Goal: Information Seeking & Learning: Learn about a topic

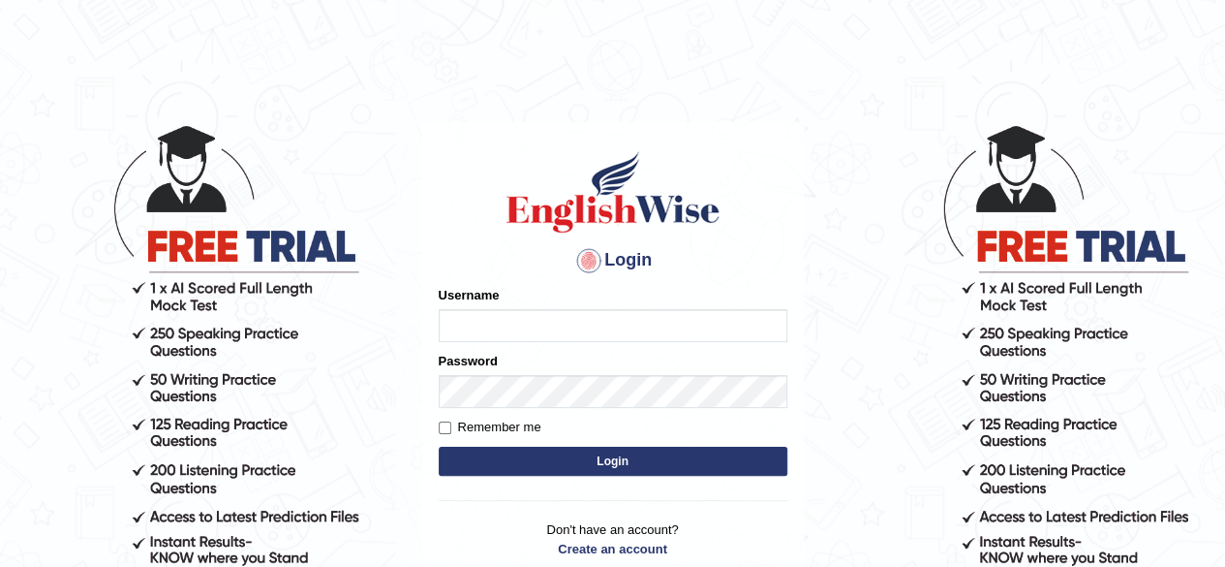
type input "prabhhsiimransingh"
click at [444, 433] on input "Remember me" at bounding box center [445, 427] width 13 height 13
checkbox input "true"
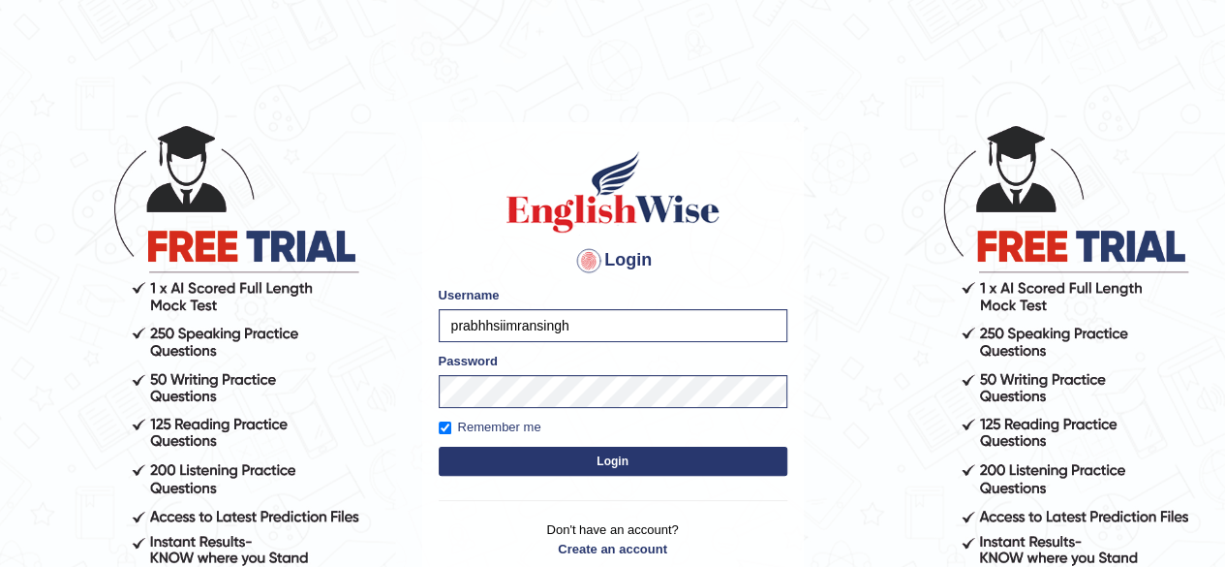
click at [614, 466] on button "Login" at bounding box center [613, 461] width 349 height 29
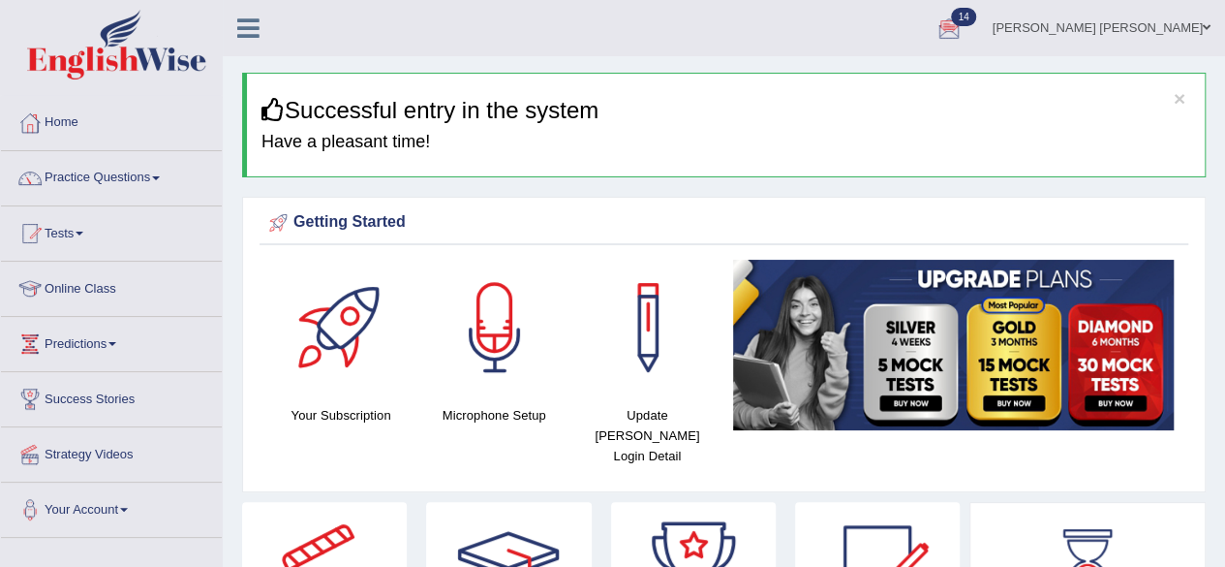
click at [164, 174] on link "Practice Questions" at bounding box center [111, 175] width 221 height 48
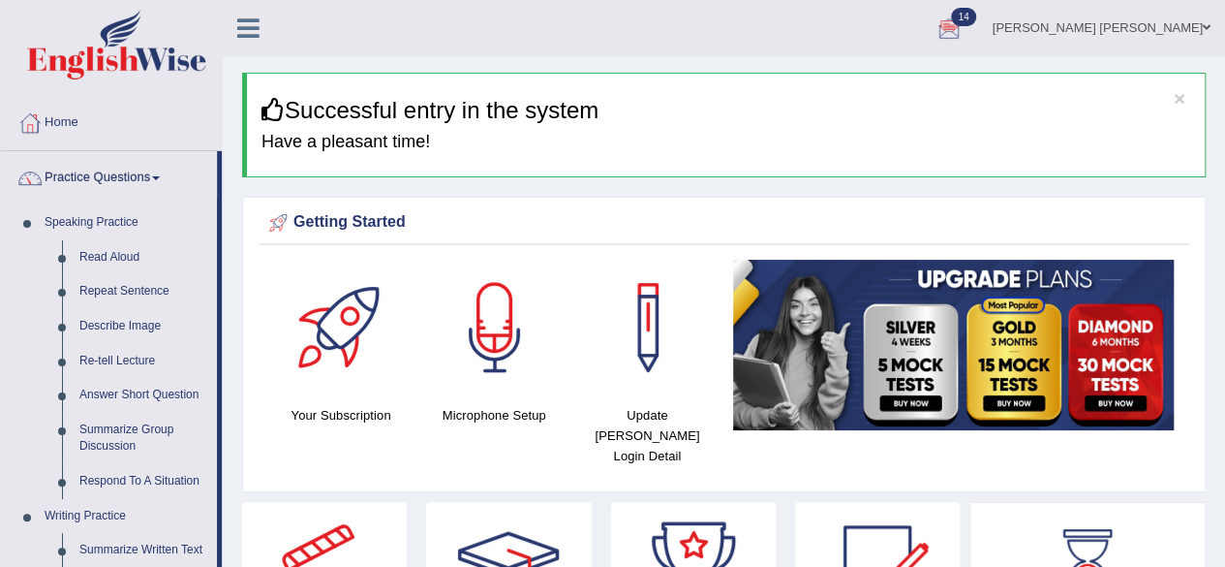
click at [164, 174] on link "Practice Questions" at bounding box center [109, 175] width 216 height 48
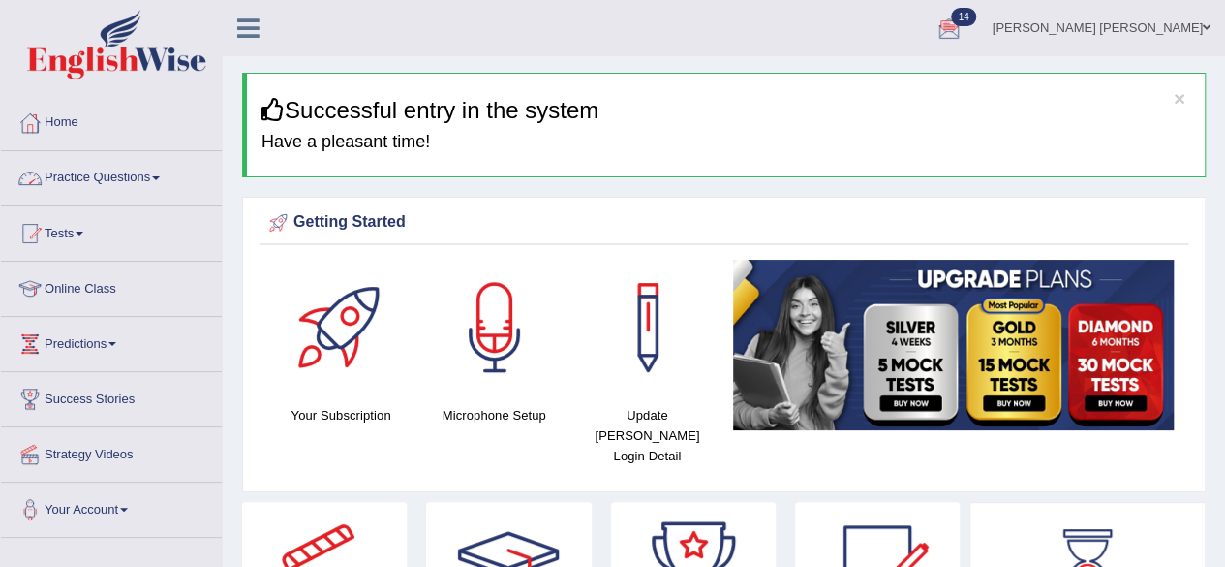
click at [160, 177] on span at bounding box center [156, 178] width 8 height 4
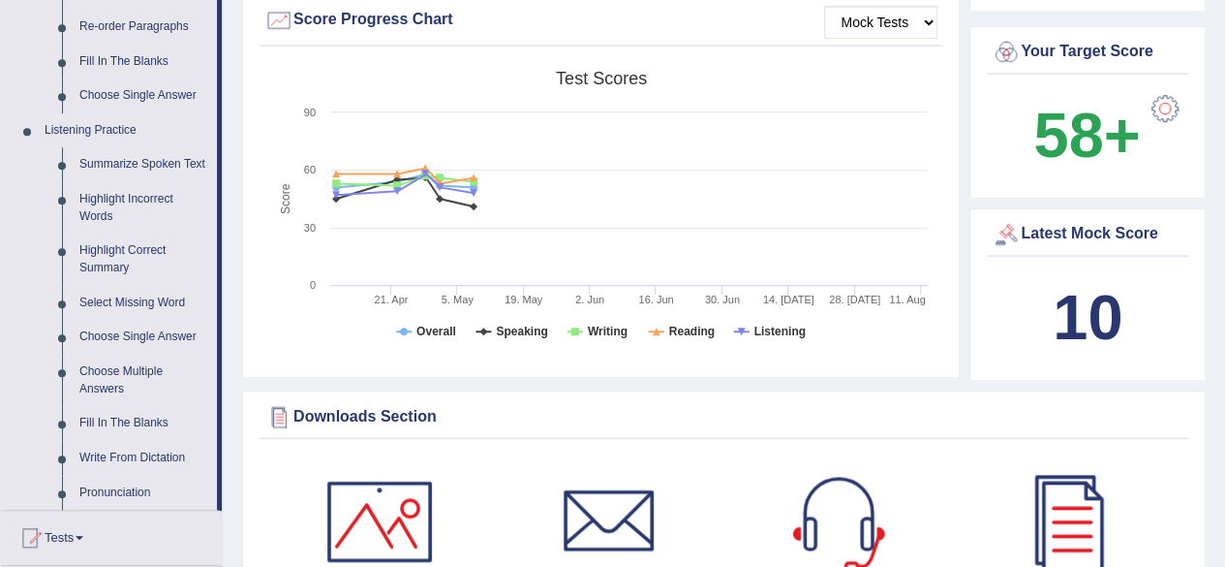
scroll to position [734, 0]
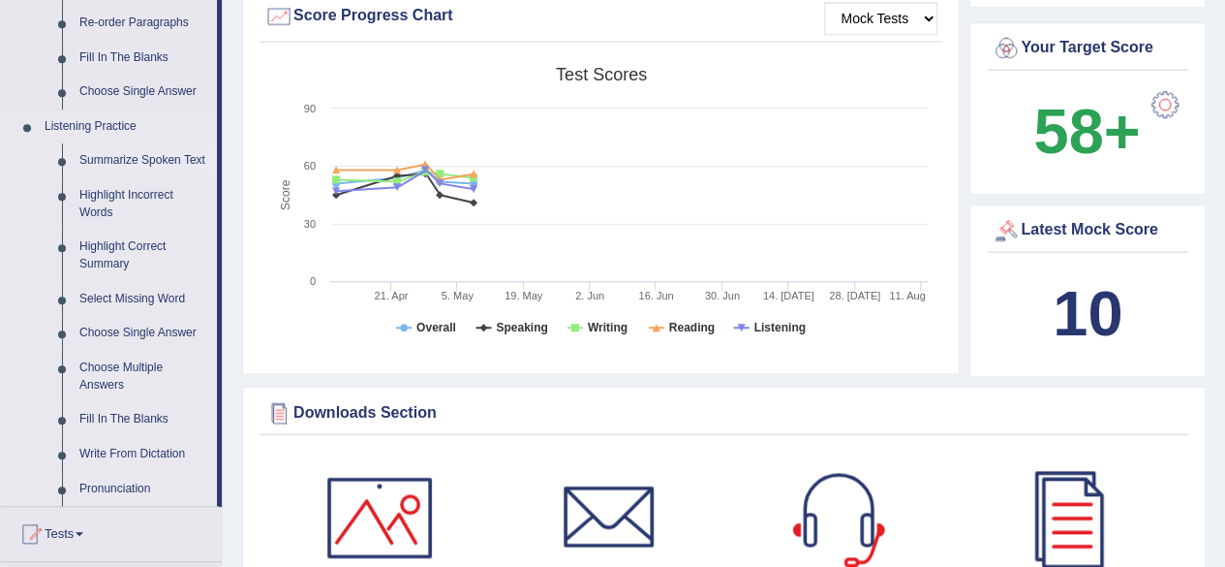
click at [153, 158] on link "Summarize Spoken Text" at bounding box center [144, 160] width 146 height 35
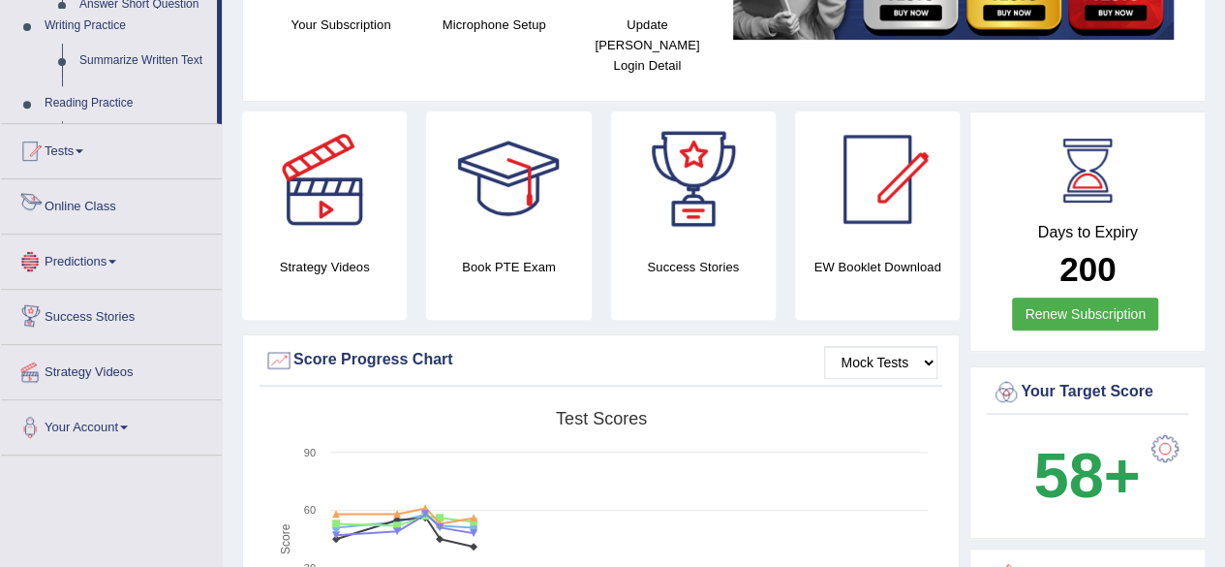
scroll to position [610, 0]
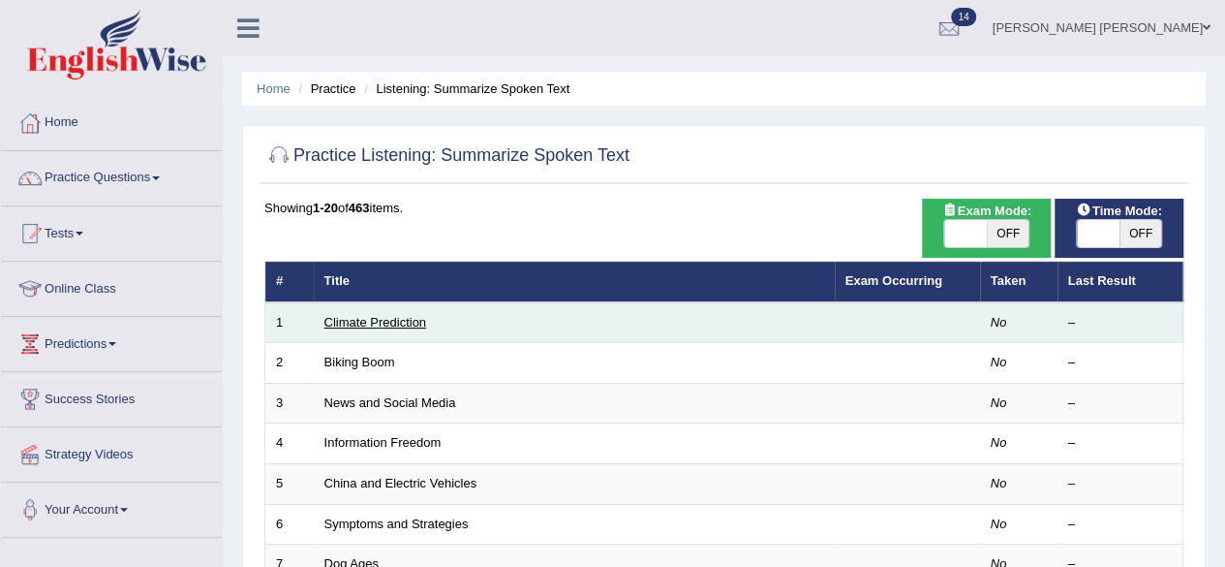
click at [407, 324] on link "Climate Prediction" at bounding box center [375, 322] width 103 height 15
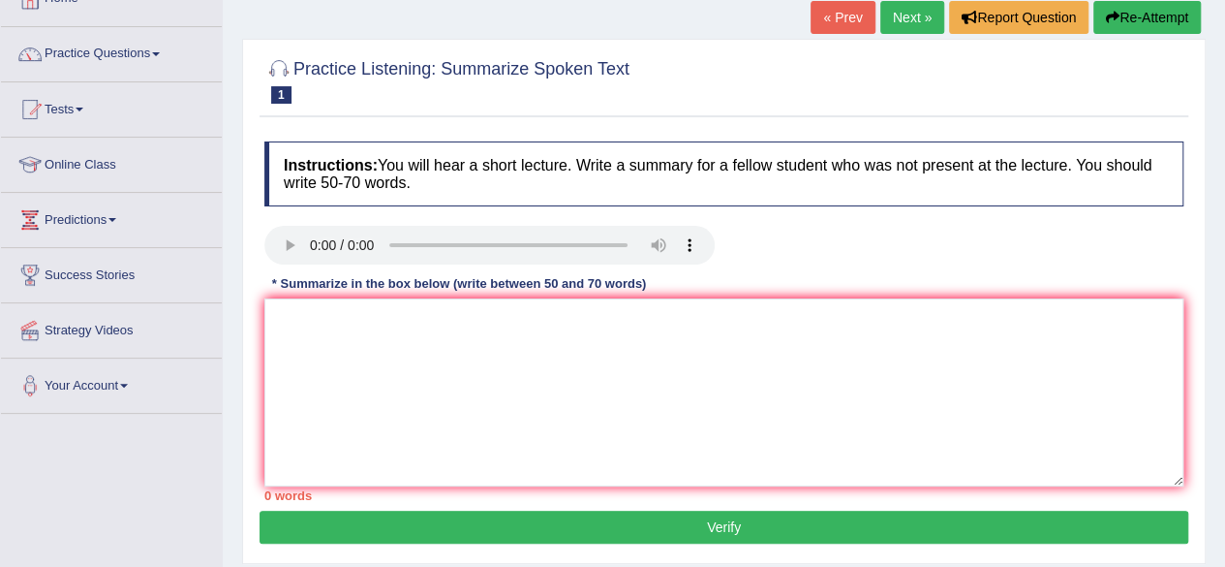
scroll to position [139, 0]
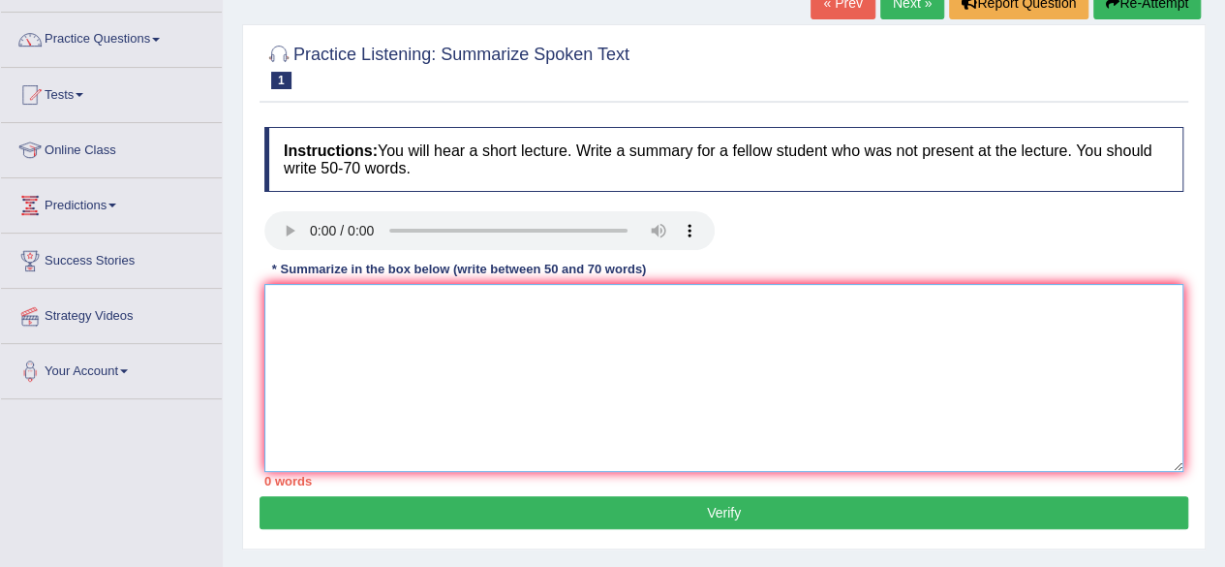
click at [322, 310] on textarea at bounding box center [723, 378] width 919 height 188
click at [451, 304] on textarea "A noteworthy point revealed i the" at bounding box center [723, 378] width 919 height 188
click at [528, 301] on textarea "A noteworthy point revealed in the" at bounding box center [723, 378] width 919 height 188
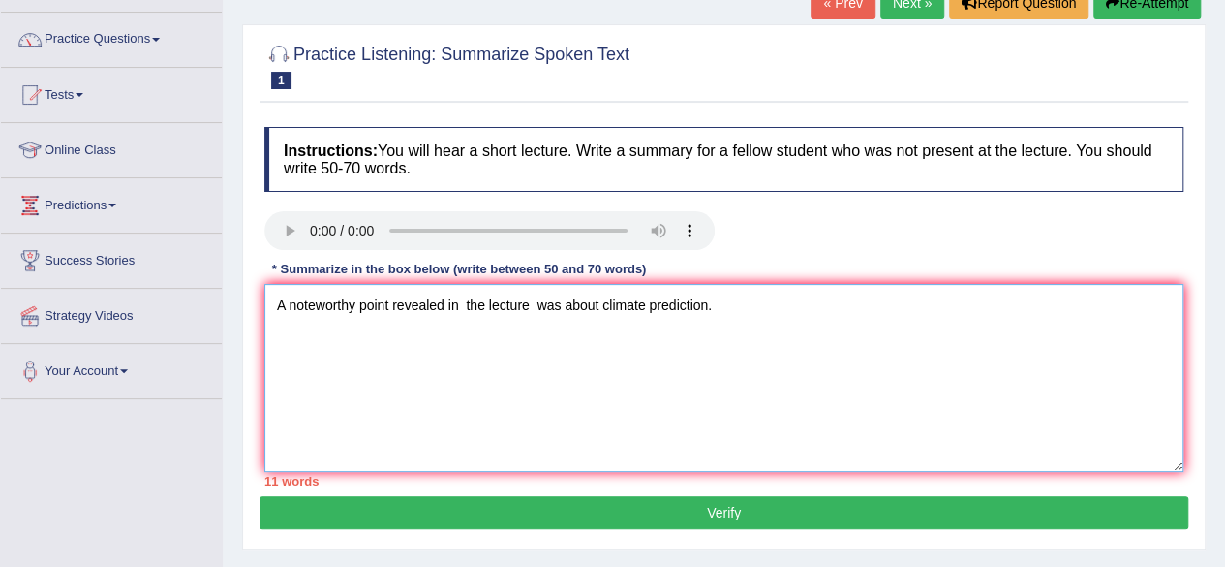
click at [528, 279] on div "Instructions: You will hear a short lecture. Write a summary for a fellow stude…" at bounding box center [724, 306] width 929 height 379
click at [732, 298] on textarea "A noteworthy point revealed in the lecture was about climate prediction." at bounding box center [723, 378] width 919 height 188
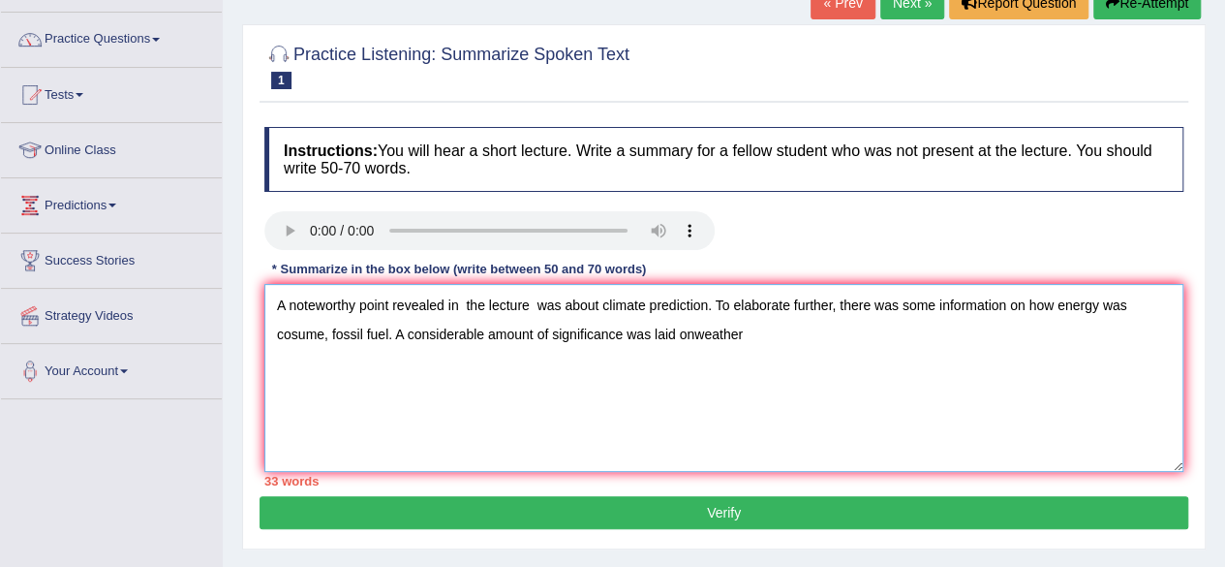
click at [693, 333] on textarea "A noteworthy point revealed in the lecture was about climate prediction. To ela…" at bounding box center [723, 378] width 919 height 188
click at [759, 332] on textarea "A noteworthy point revealed in the lecture was about climate prediction. To ela…" at bounding box center [723, 378] width 919 height 188
click at [757, 332] on textarea "A noteworthy point revealed in the lecture was about climate prediction. To ela…" at bounding box center [723, 378] width 919 height 188
click at [1038, 341] on textarea "A noteworthy point revealed in the lecture was about climate prediction. To ela…" at bounding box center [723, 378] width 919 height 188
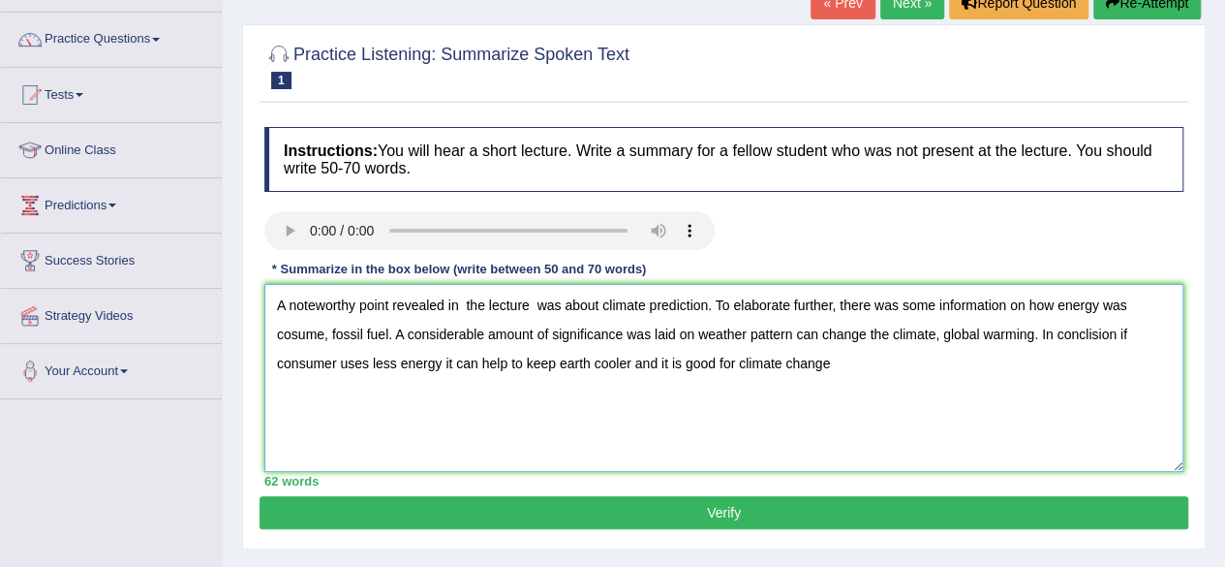
click at [1115, 334] on textarea "A noteworthy point revealed in the lecture was about climate prediction. To ela…" at bounding box center [723, 378] width 919 height 188
click at [842, 363] on textarea "A noteworthy point revealed in the lecture was about climate prediction. To ela…" at bounding box center [723, 378] width 919 height 188
type textarea "A noteworthy point revealed in the lecture was about climate prediction. To ela…"
click at [724, 506] on button "Verify" at bounding box center [724, 512] width 929 height 33
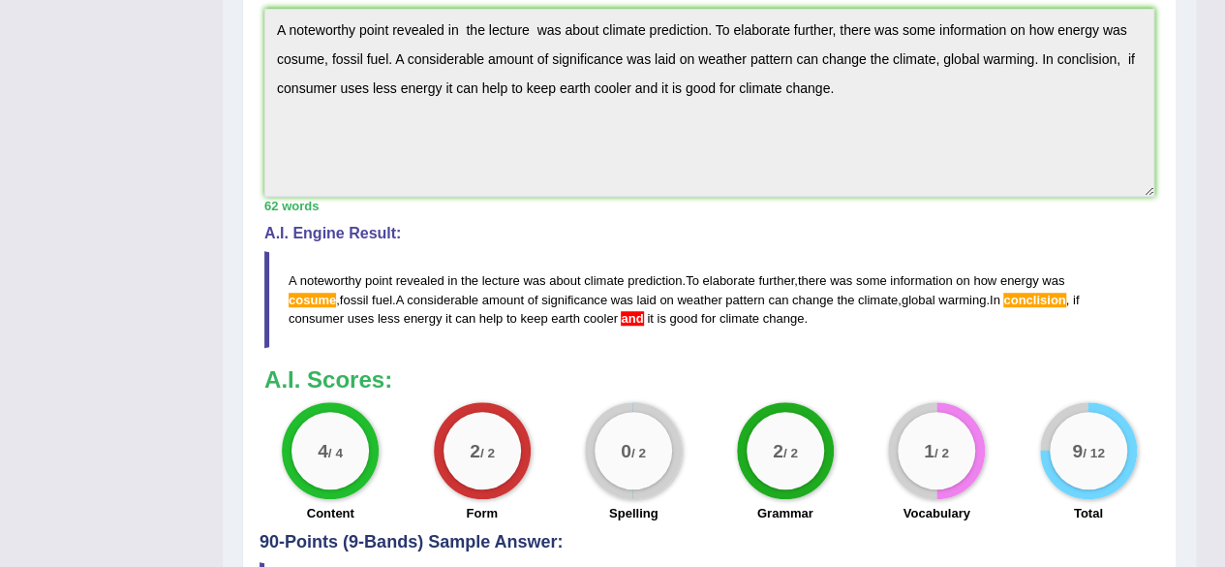
scroll to position [0, 0]
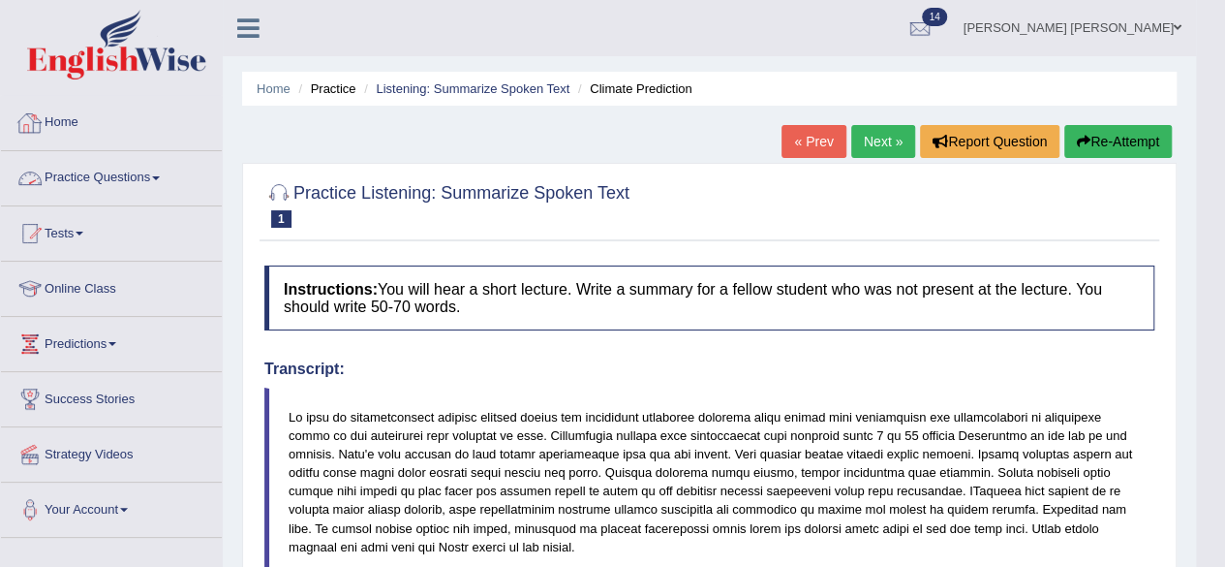
click at [117, 180] on link "Practice Questions" at bounding box center [111, 175] width 221 height 48
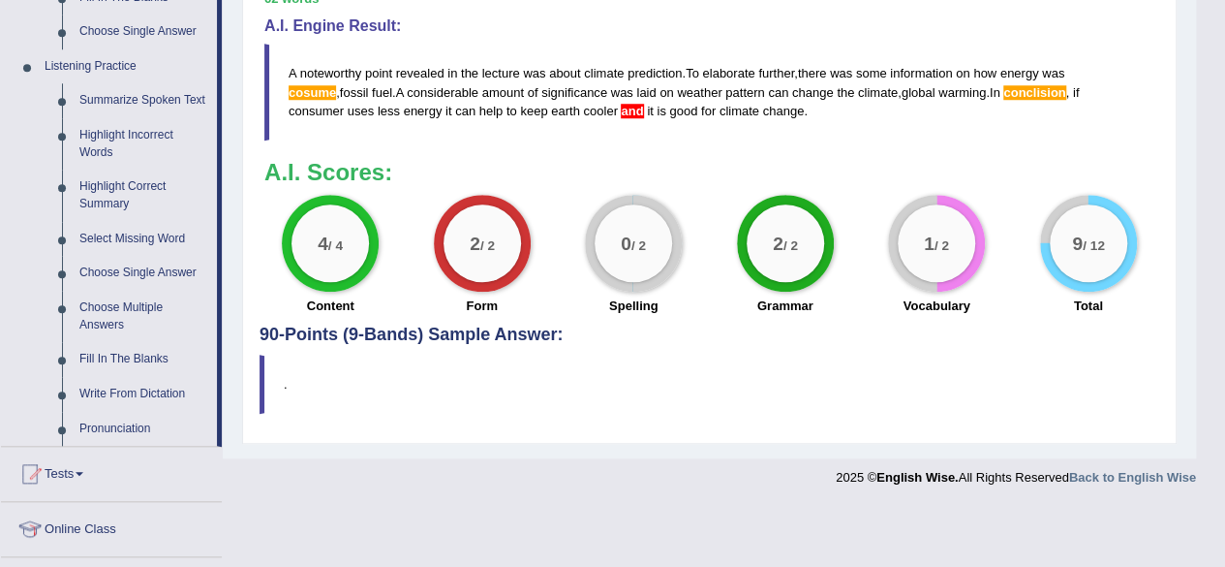
scroll to position [802, 0]
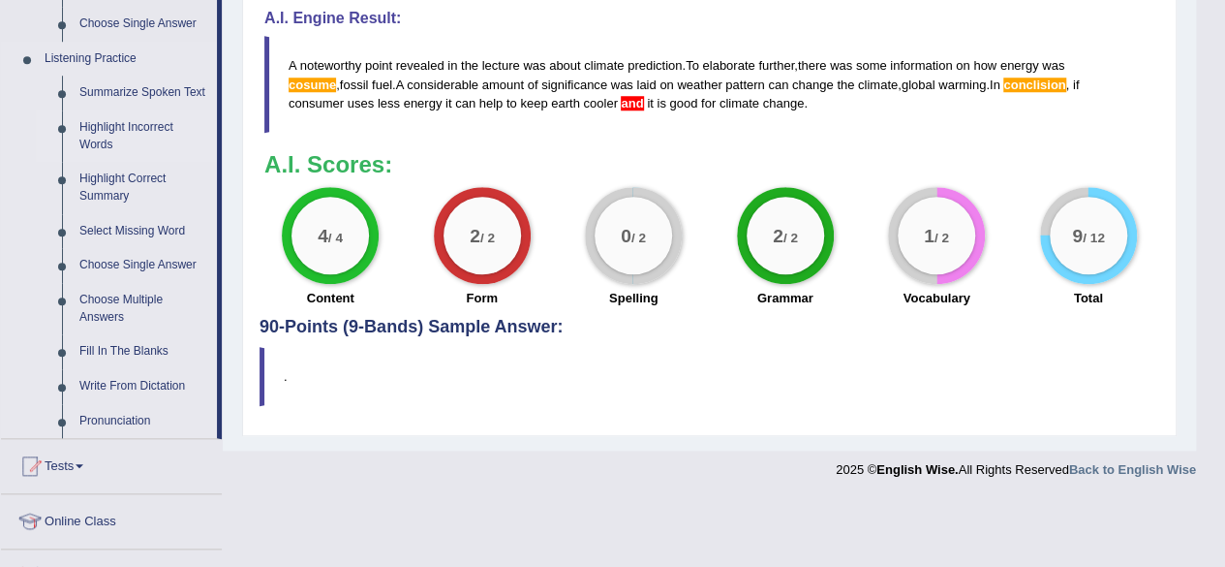
click at [124, 125] on link "Highlight Incorrect Words" at bounding box center [144, 135] width 146 height 51
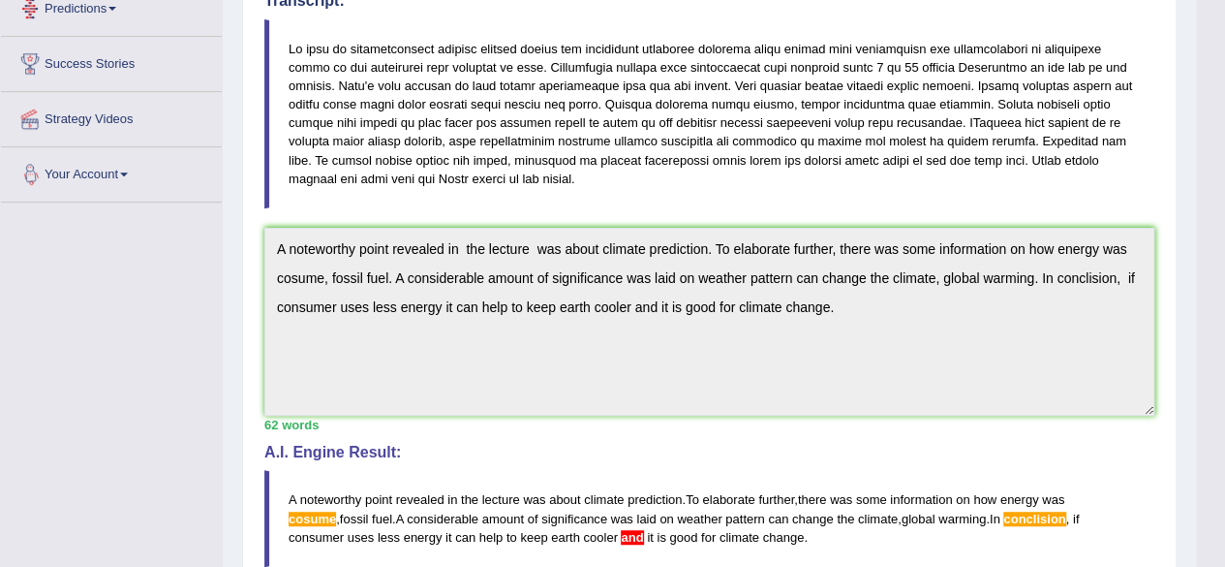
scroll to position [652, 0]
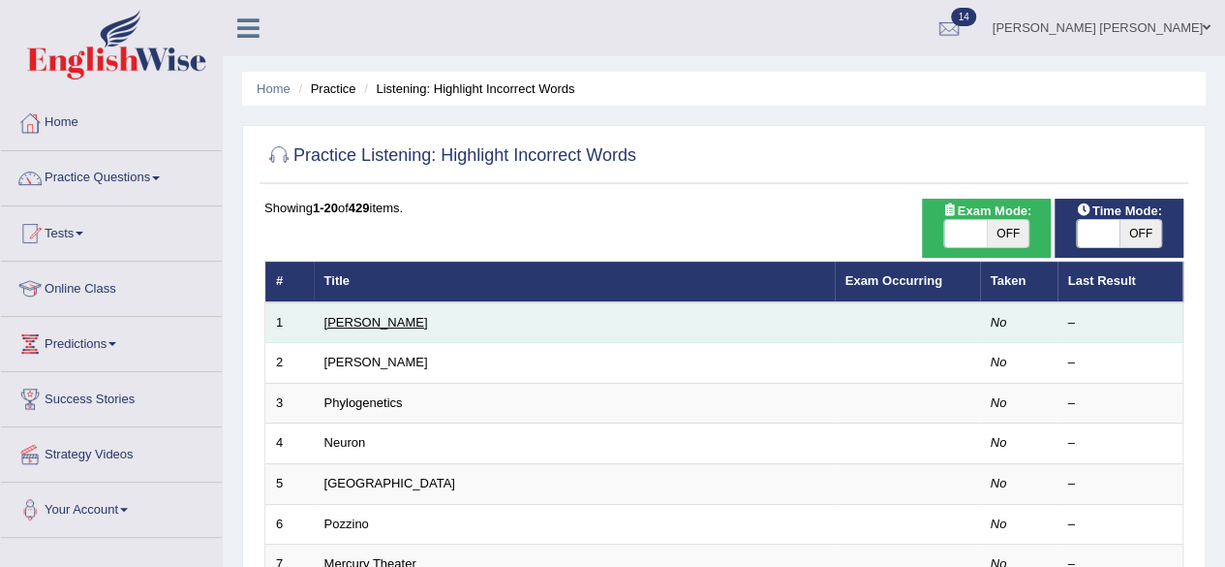
click at [339, 319] on link "[PERSON_NAME]" at bounding box center [376, 322] width 104 height 15
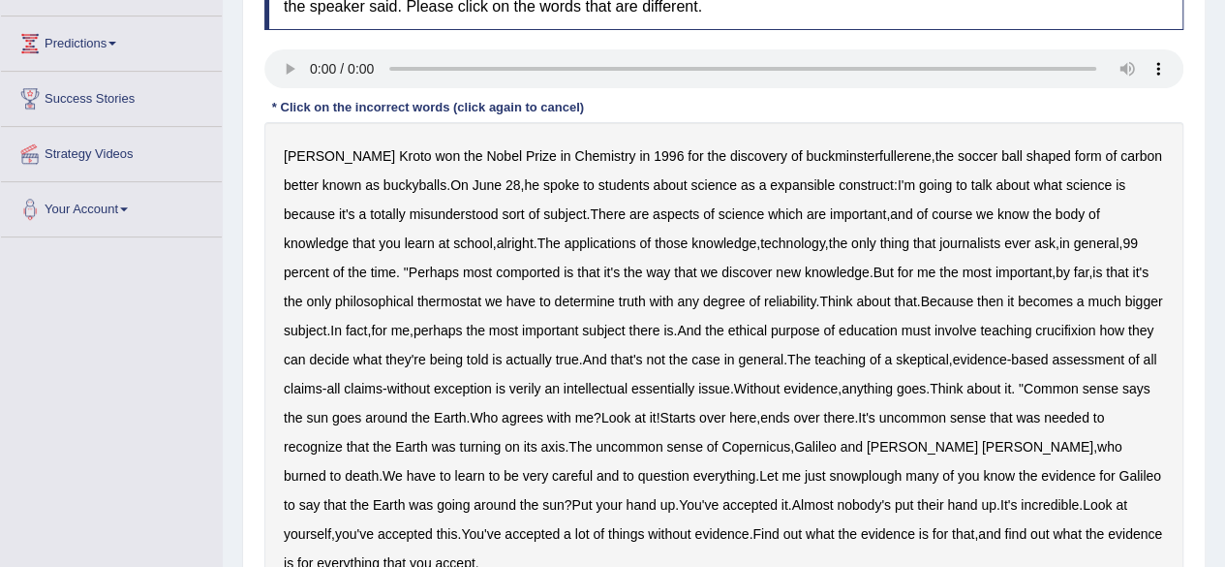
scroll to position [322, 0]
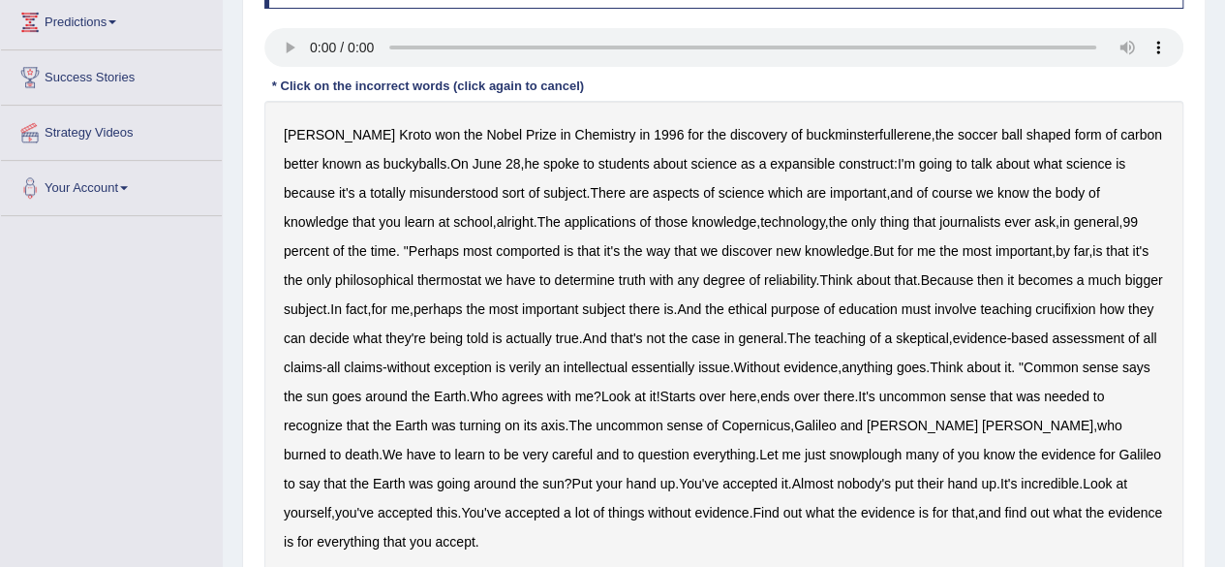
click at [770, 156] on b "expansible" at bounding box center [802, 163] width 65 height 15
click at [496, 245] on b "comported" at bounding box center [528, 250] width 64 height 15
click at [417, 282] on b "thermostat" at bounding box center [449, 279] width 64 height 15
click at [1068, 307] on b "crucifixion" at bounding box center [1065, 308] width 60 height 15
click at [541, 369] on b "verily" at bounding box center [525, 366] width 32 height 15
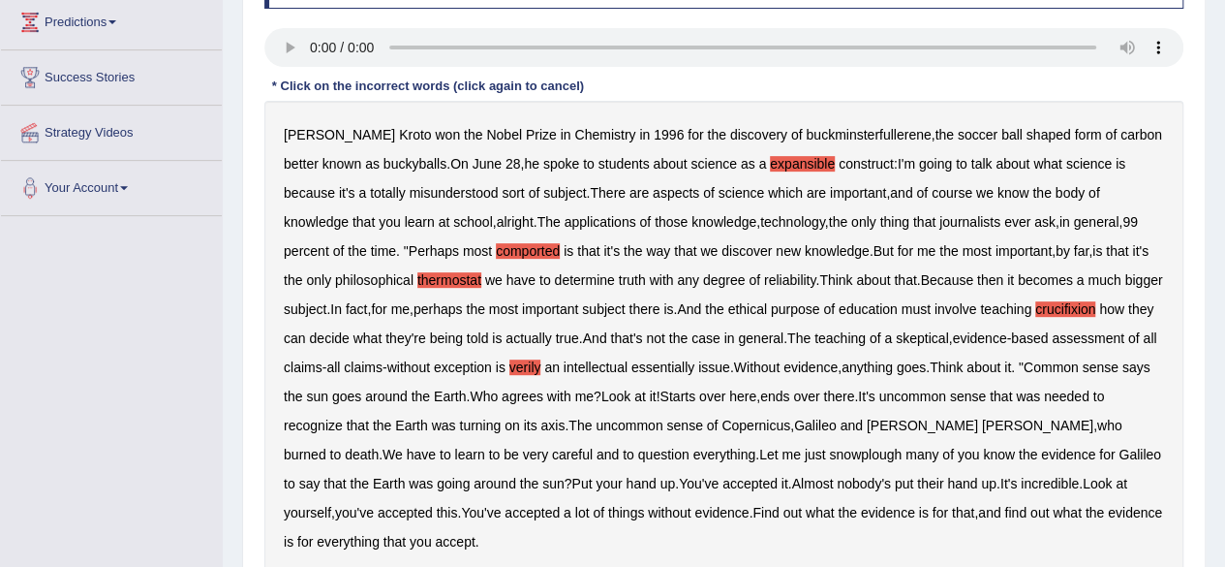
click at [694, 361] on b "essentially" at bounding box center [663, 366] width 63 height 15
click at [829, 449] on b "snowplough" at bounding box center [865, 454] width 73 height 15
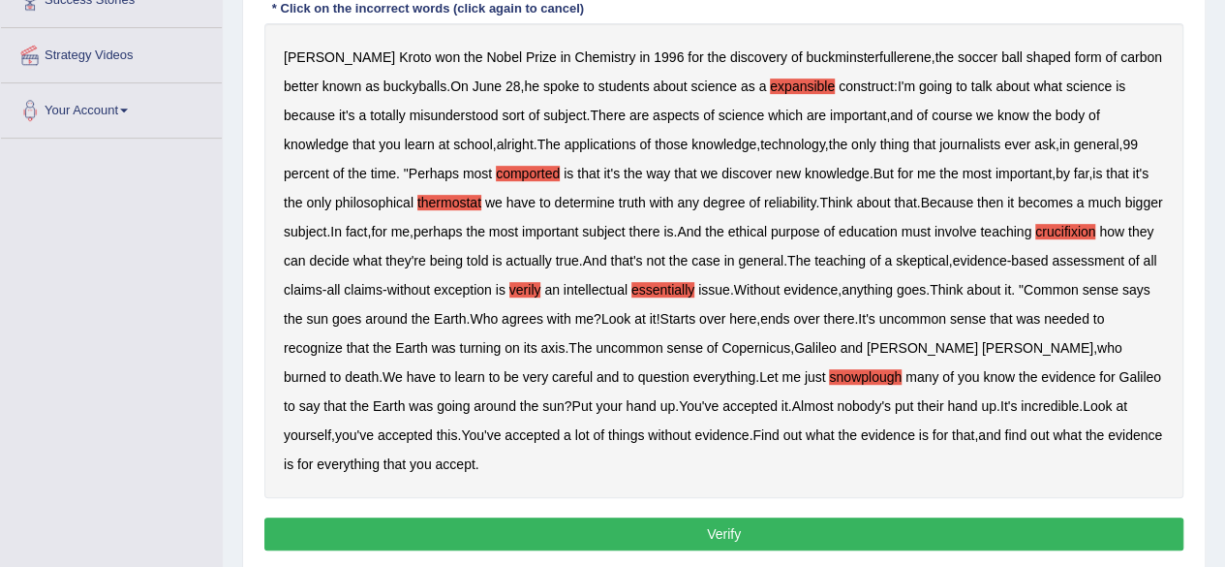
scroll to position [416, 0]
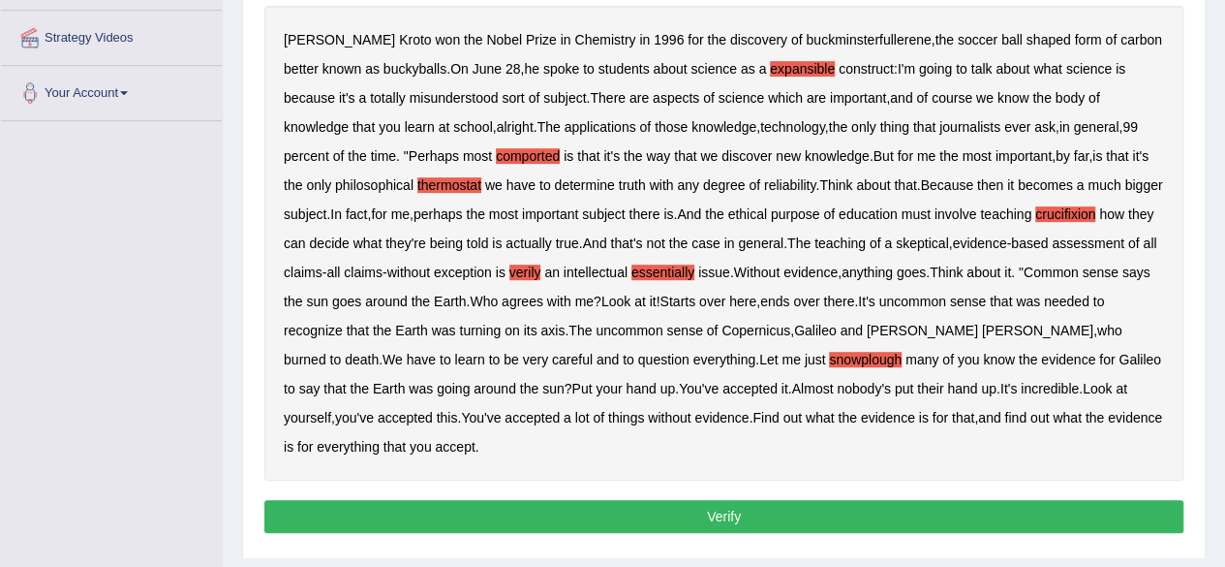
click at [1075, 520] on button "Verify" at bounding box center [723, 516] width 919 height 33
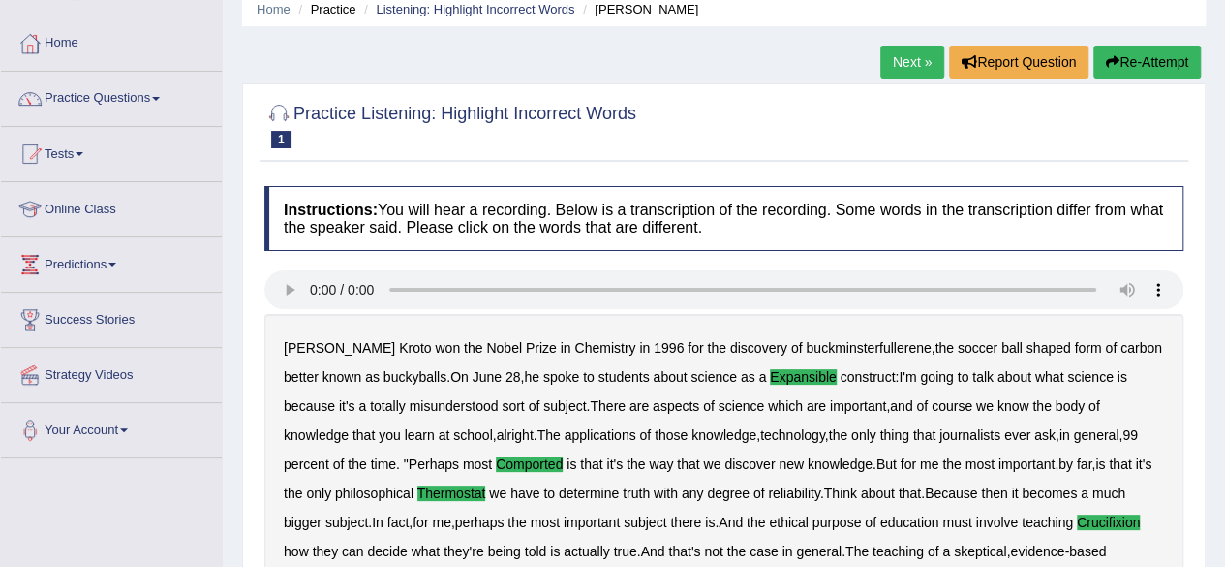
scroll to position [54, 0]
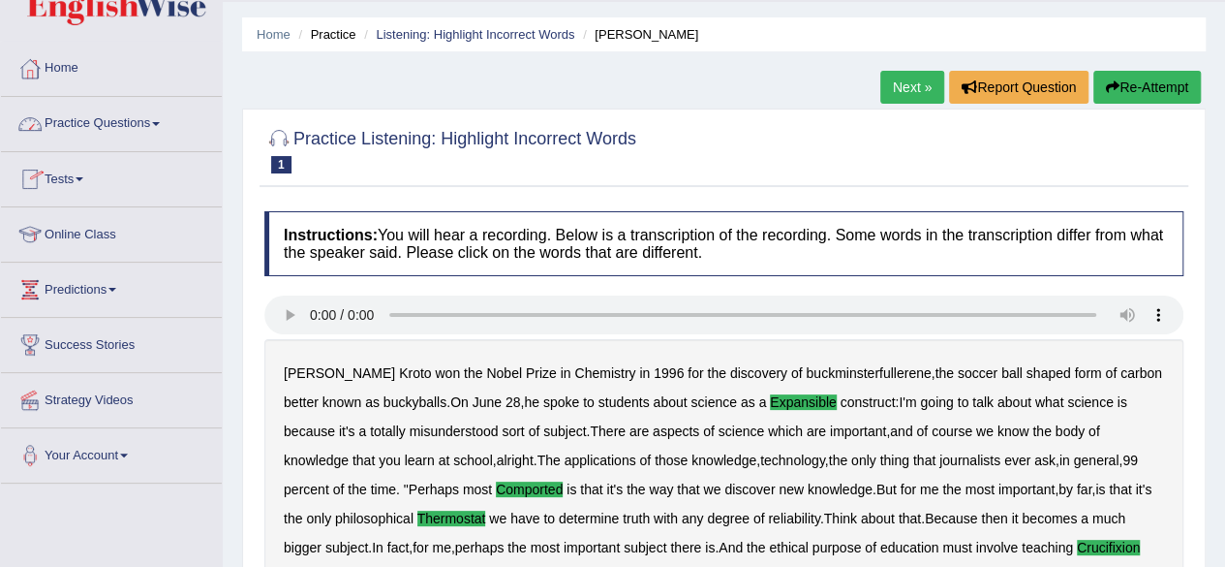
click at [158, 116] on link "Practice Questions" at bounding box center [111, 121] width 221 height 48
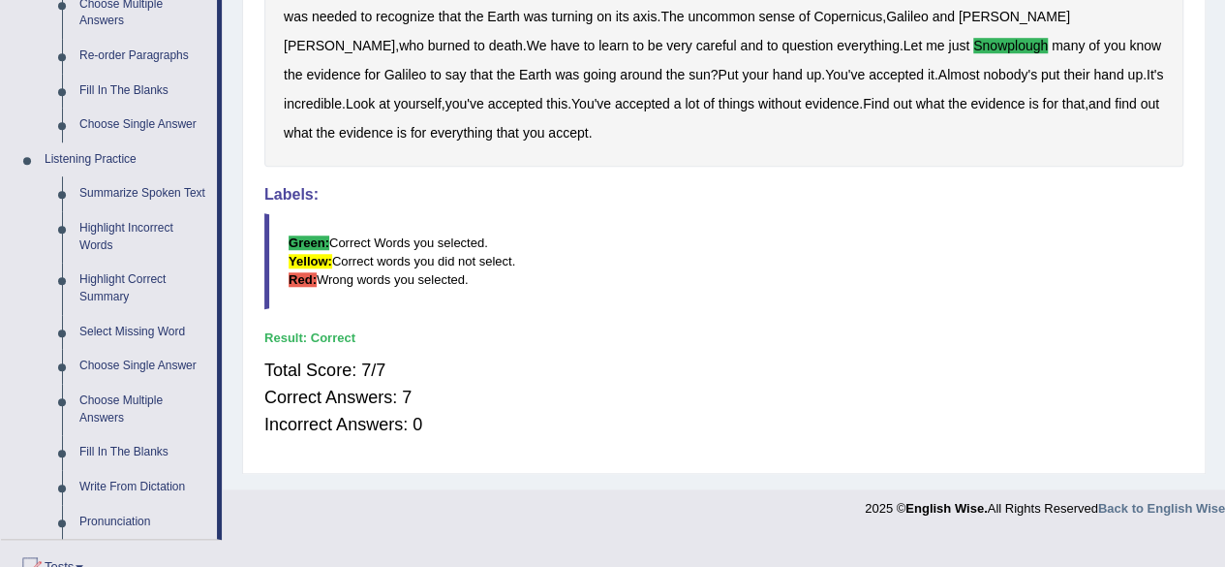
scroll to position [703, 0]
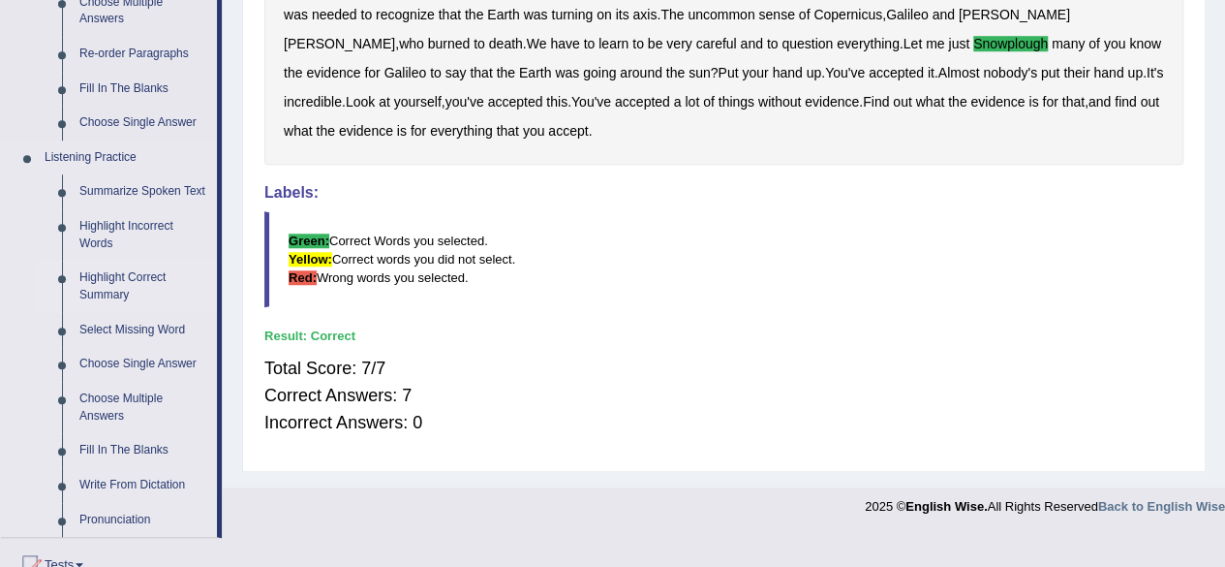
click at [108, 280] on link "Highlight Correct Summary" at bounding box center [144, 286] width 146 height 51
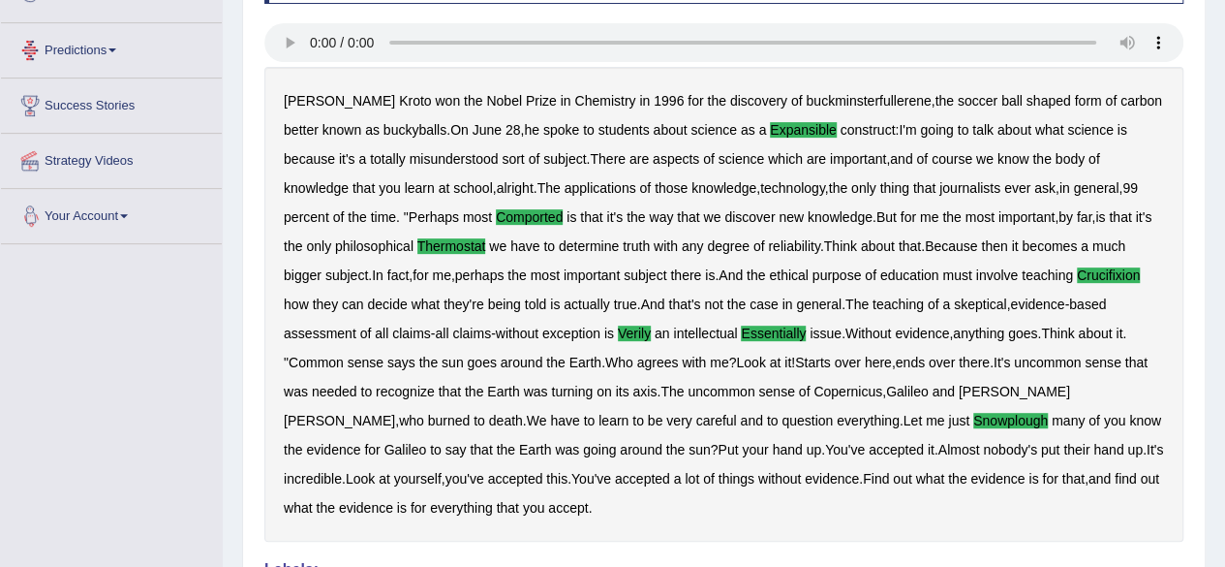
scroll to position [617, 0]
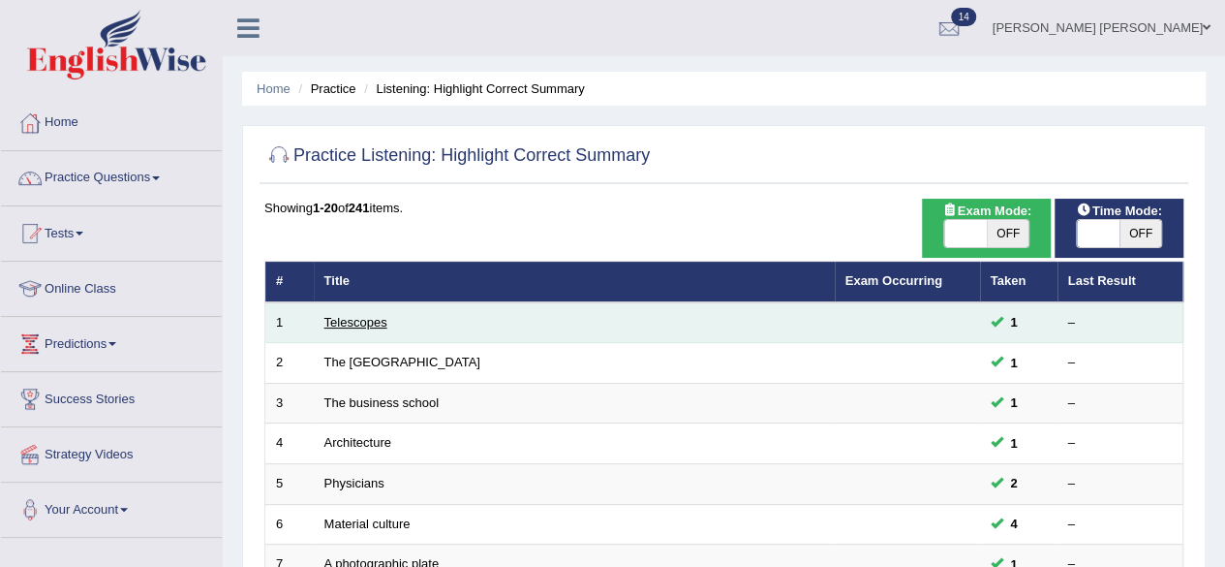
click at [361, 316] on link "Telescopes" at bounding box center [355, 322] width 63 height 15
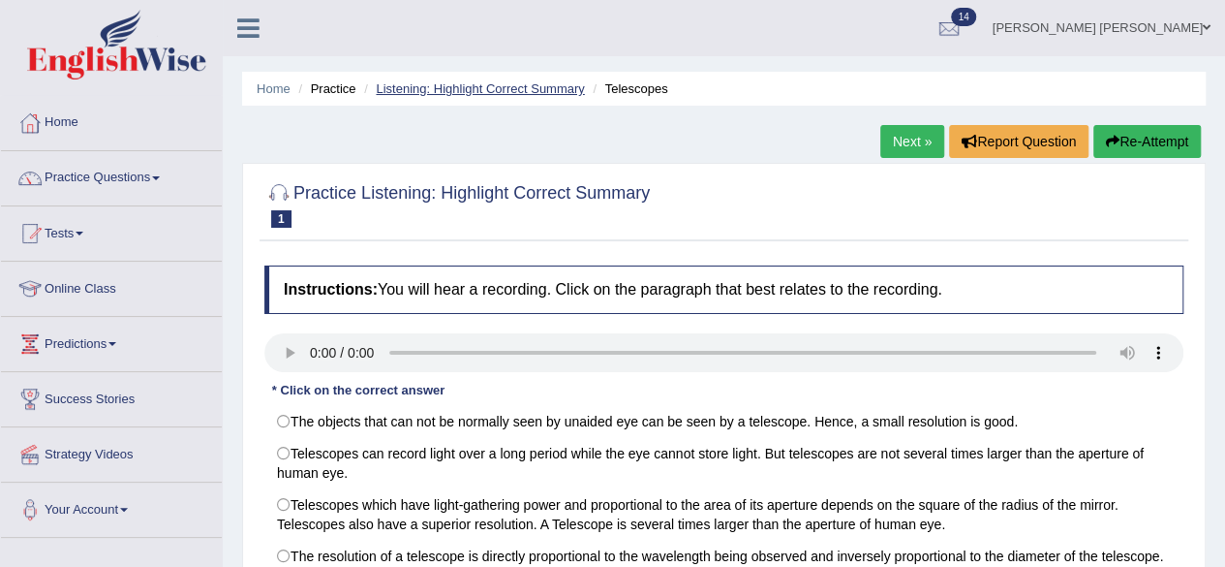
click at [548, 89] on link "Listening: Highlight Correct Summary" at bounding box center [480, 88] width 208 height 15
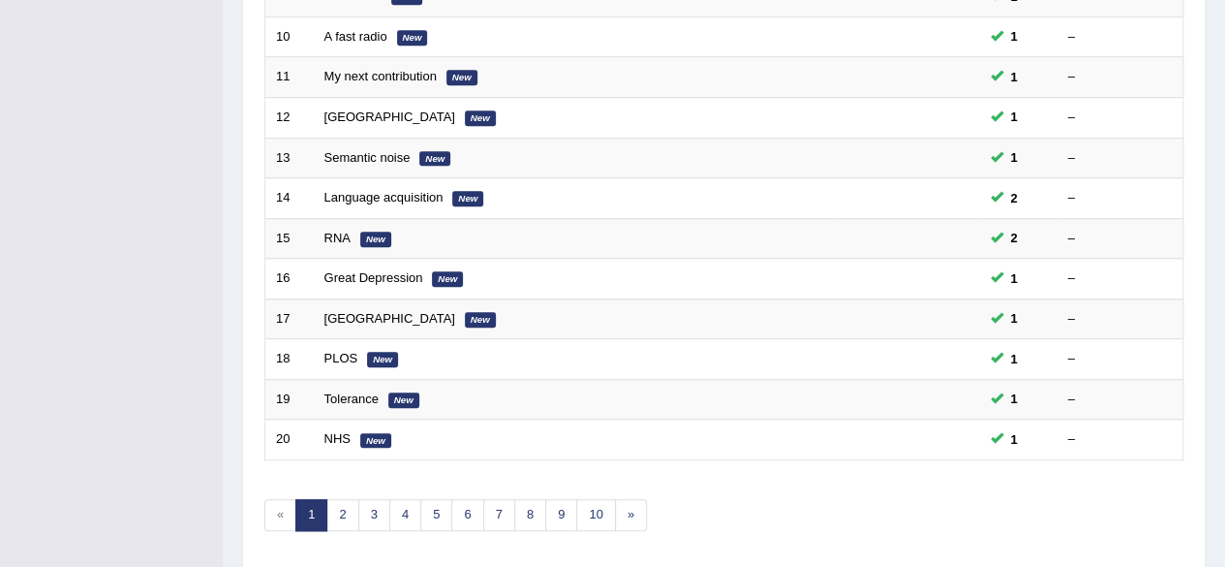
scroll to position [706, 0]
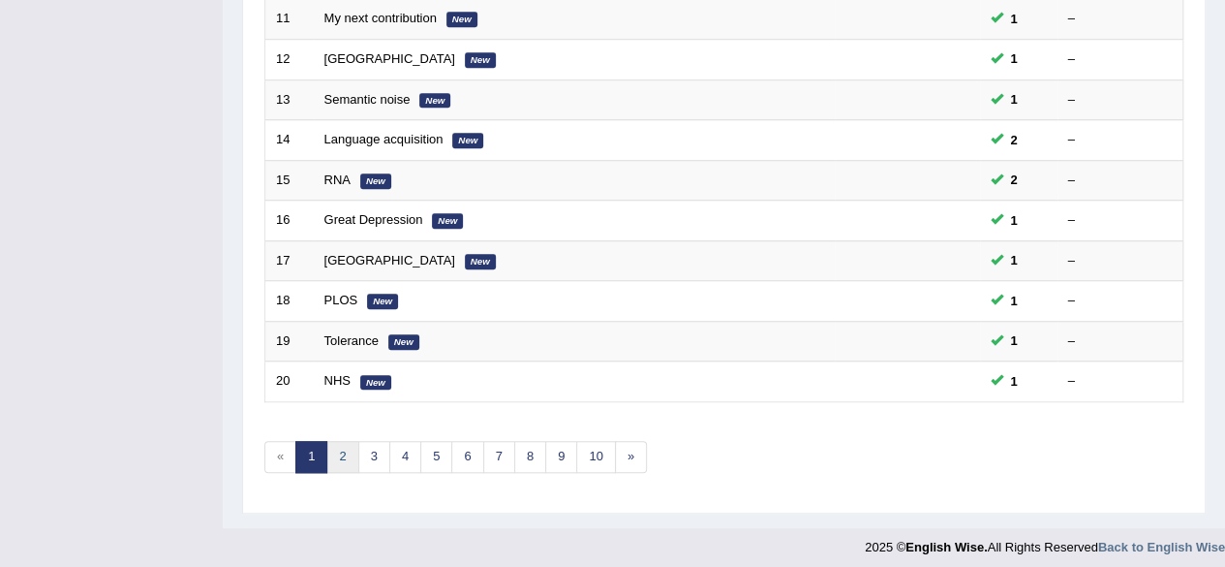
click at [348, 450] on link "2" at bounding box center [342, 457] width 32 height 32
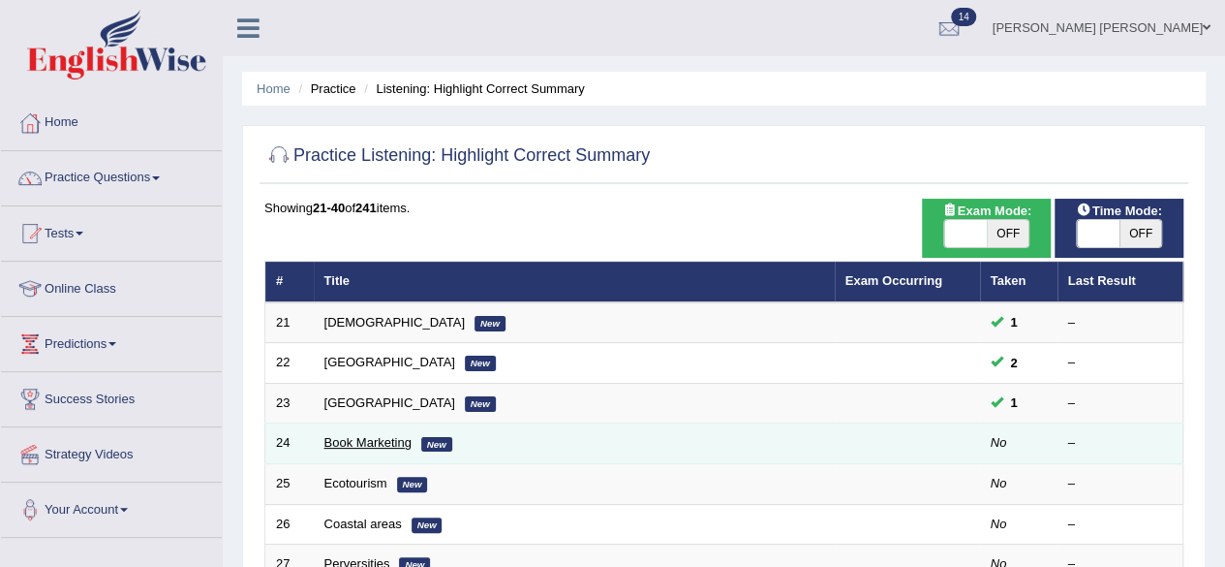
click at [371, 437] on link "Book Marketing" at bounding box center [367, 442] width 87 height 15
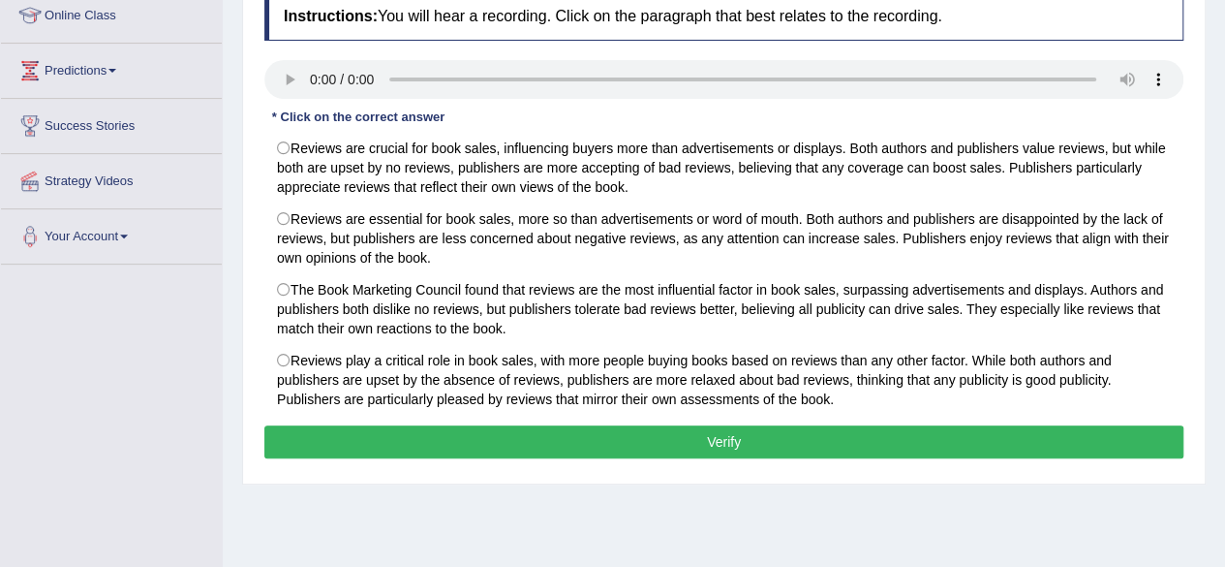
scroll to position [276, 0]
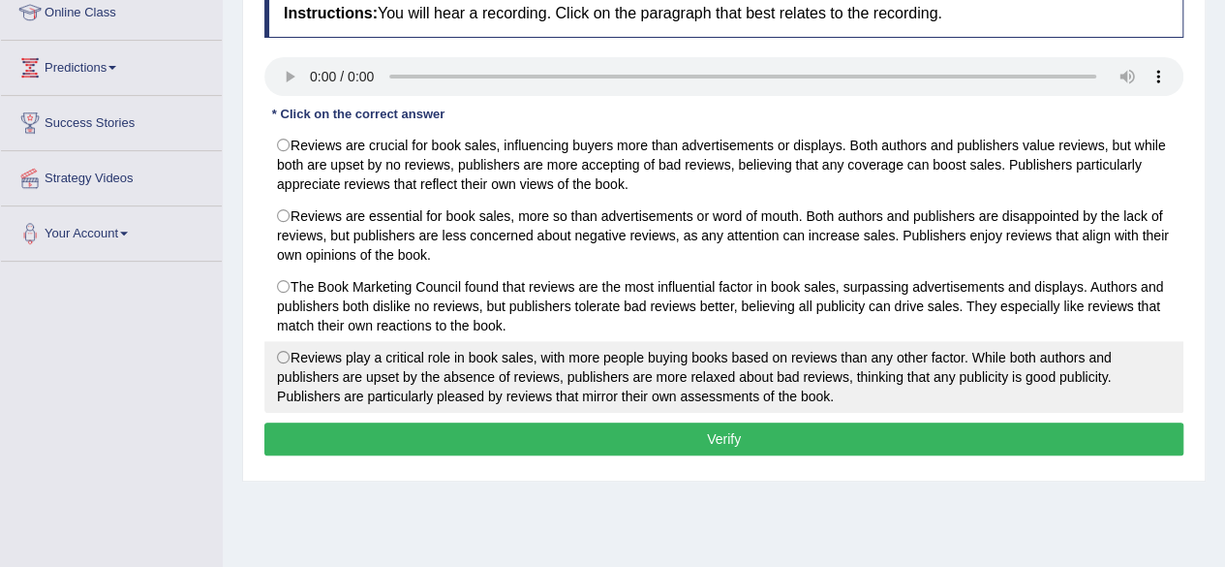
click at [289, 357] on label "Reviews play a critical role in book sales, with more people buying books based…" at bounding box center [723, 377] width 919 height 72
radio input "true"
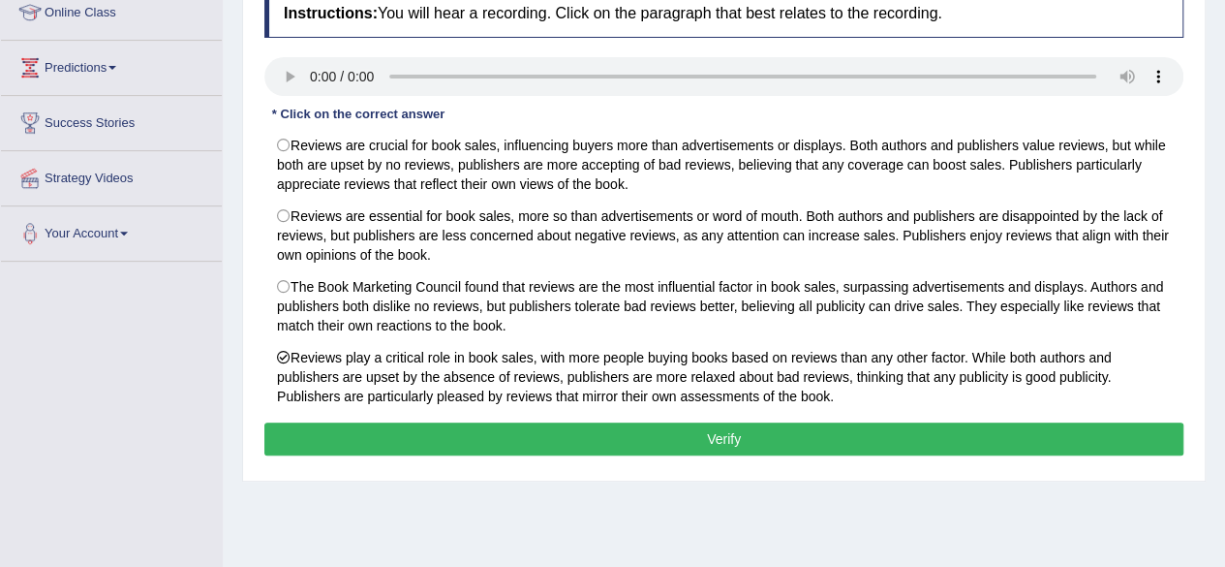
click at [366, 425] on button "Verify" at bounding box center [723, 438] width 919 height 33
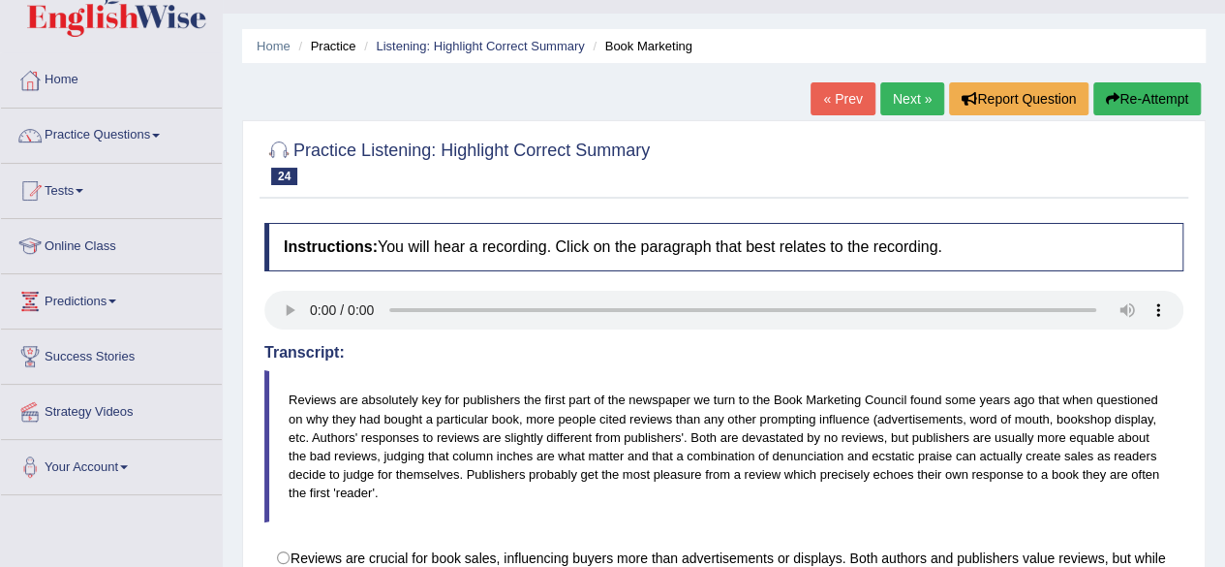
scroll to position [0, 0]
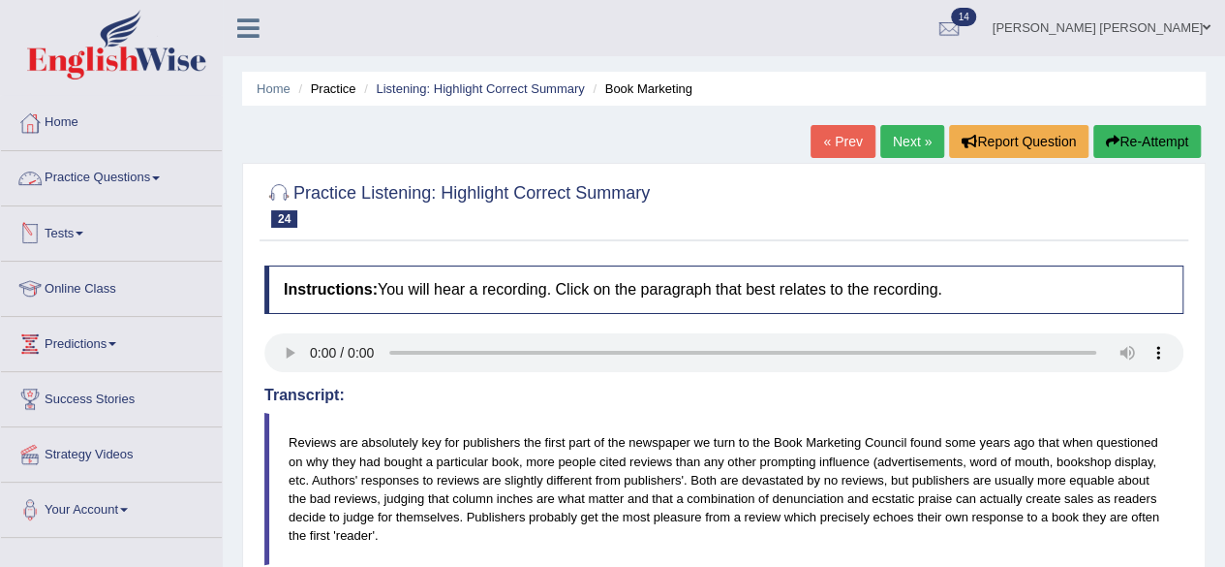
click at [133, 174] on link "Practice Questions" at bounding box center [111, 175] width 221 height 48
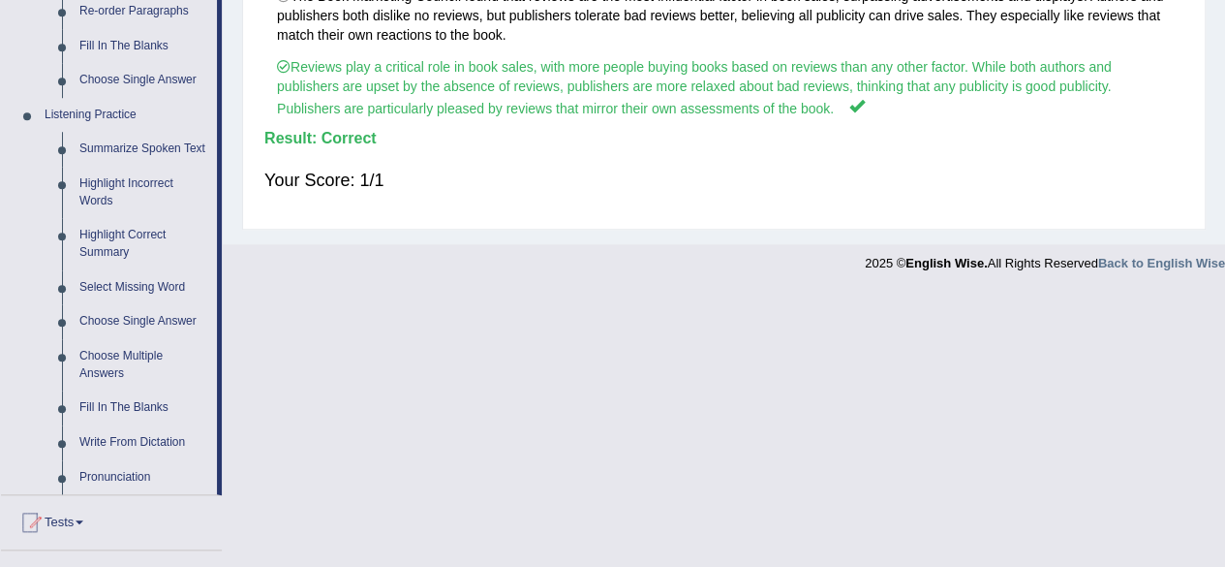
scroll to position [757, 0]
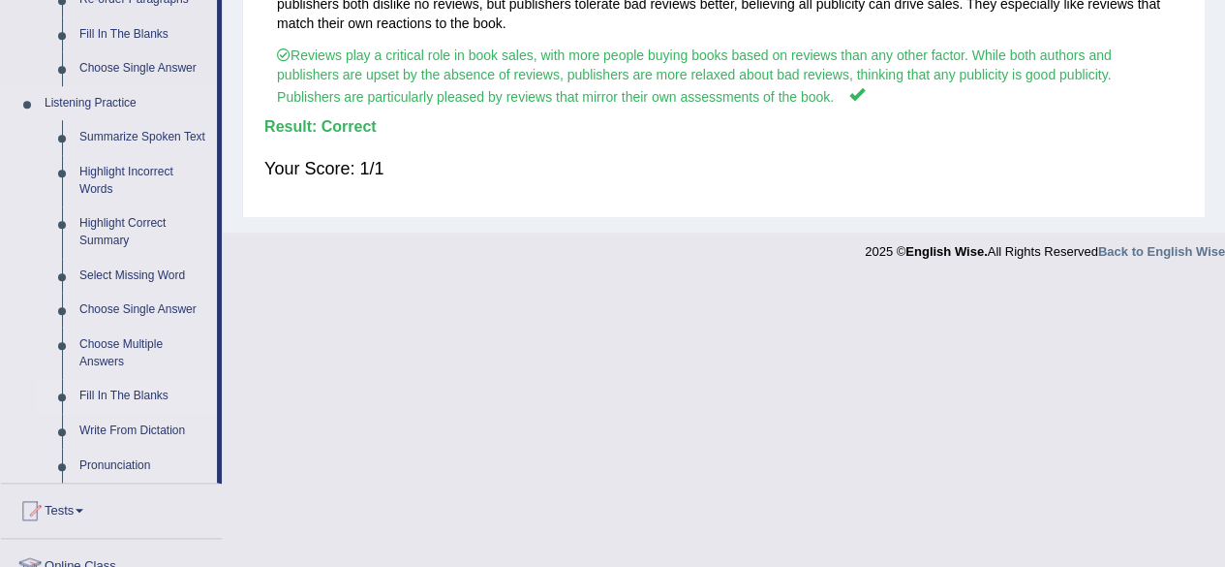
click at [149, 391] on link "Fill In The Blanks" at bounding box center [144, 396] width 146 height 35
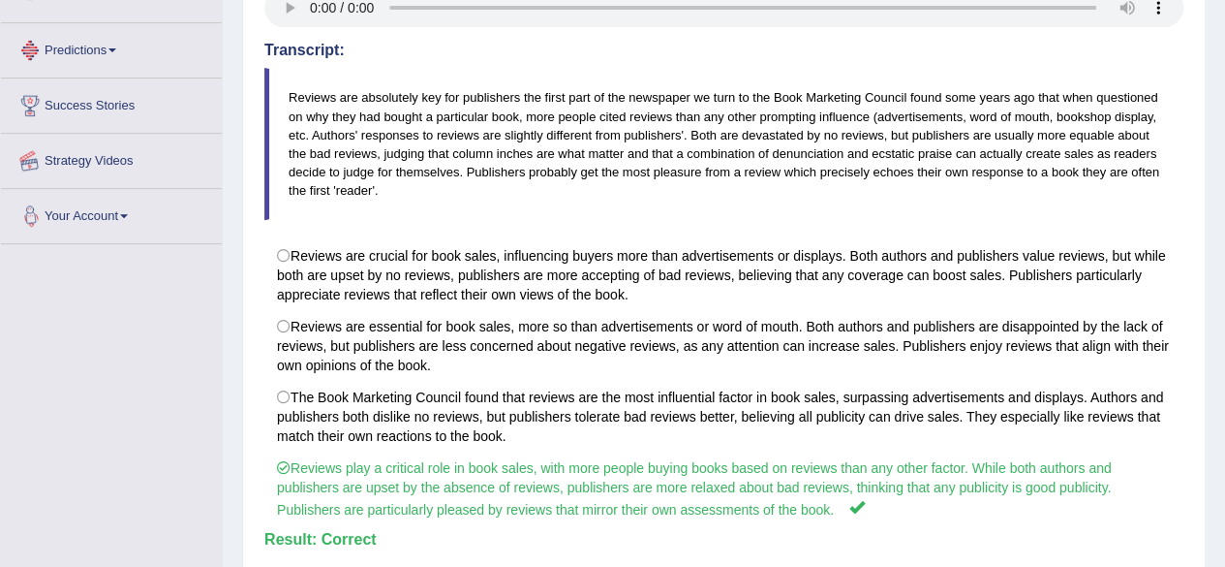
scroll to position [468, 0]
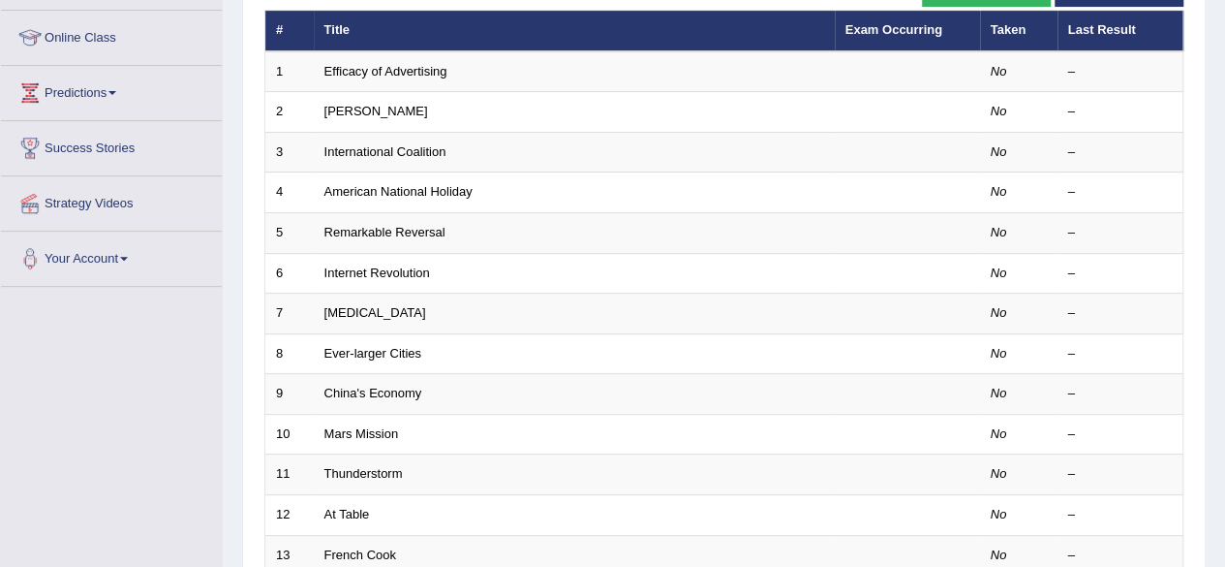
scroll to position [238, 0]
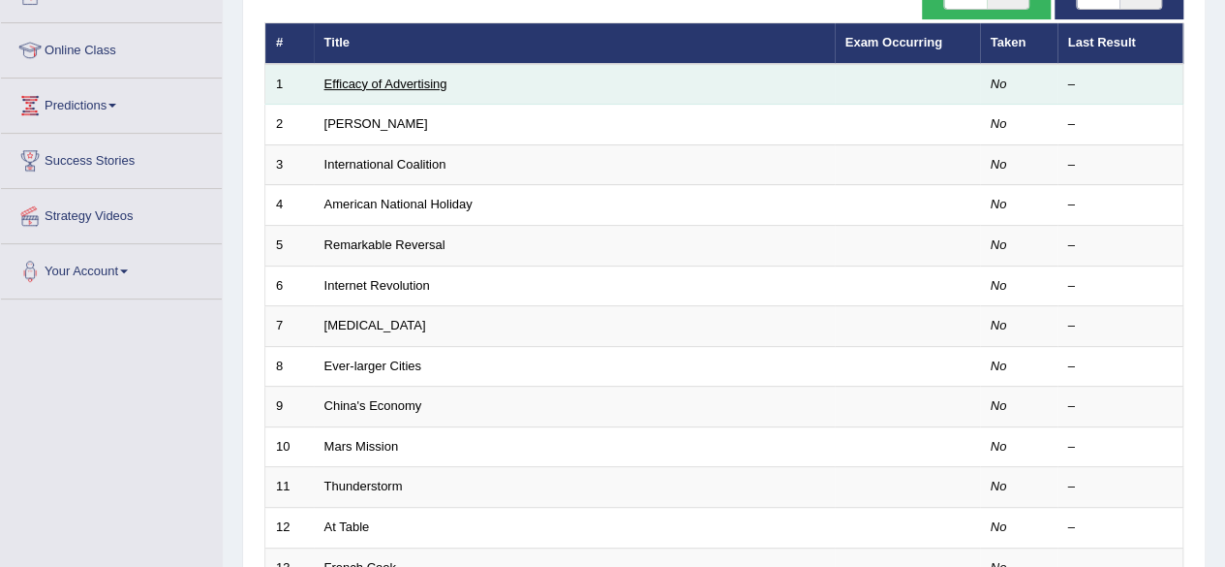
click at [384, 78] on link "Efficacy of Advertising" at bounding box center [385, 84] width 123 height 15
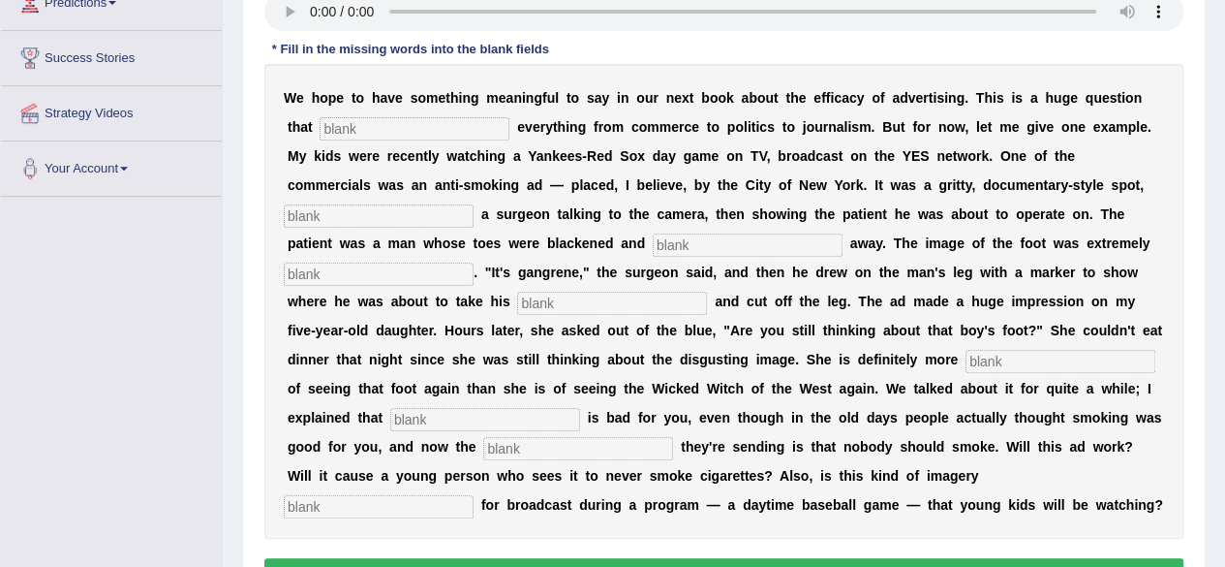
scroll to position [342, 0]
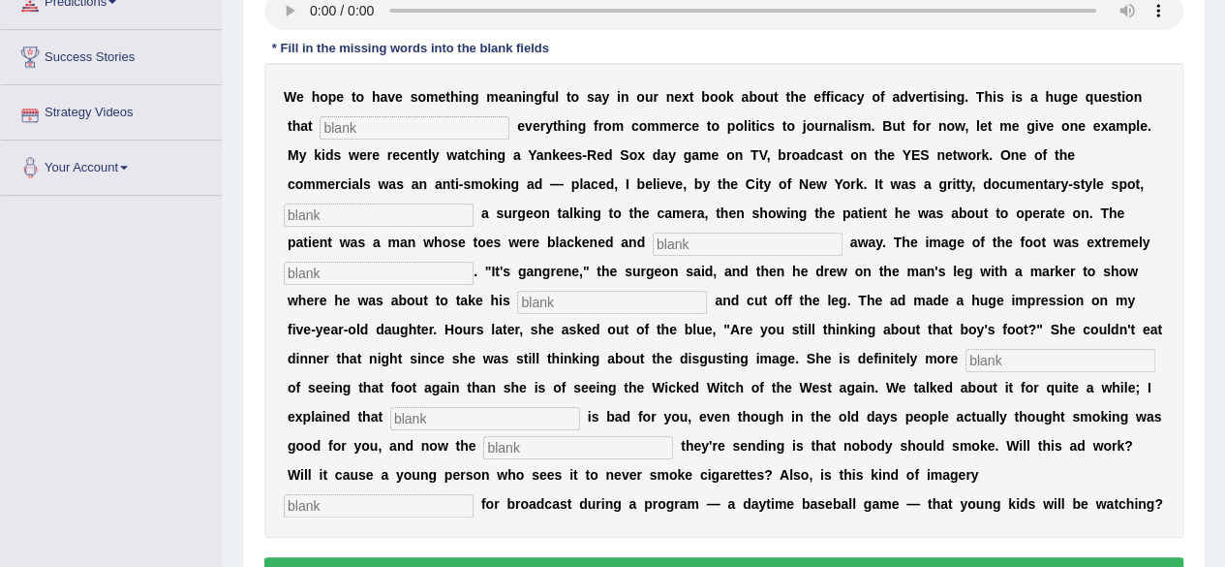
click at [399, 116] on input "text" at bounding box center [415, 127] width 190 height 23
type input "impacts"
click at [399, 215] on input "text" at bounding box center [379, 214] width 190 height 23
type input "featuring"
click at [686, 233] on input "text" at bounding box center [748, 243] width 190 height 23
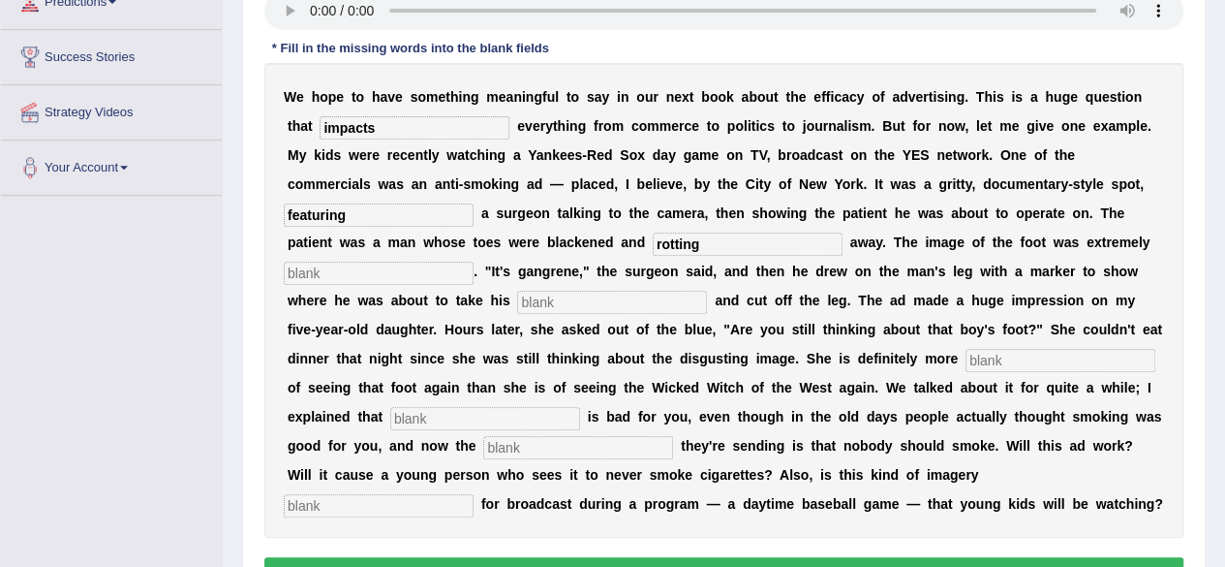
type input "rotting"
click at [405, 275] on input "text" at bounding box center [379, 273] width 190 height 23
type input "discusting"
click at [593, 300] on input "text" at bounding box center [612, 302] width 190 height 23
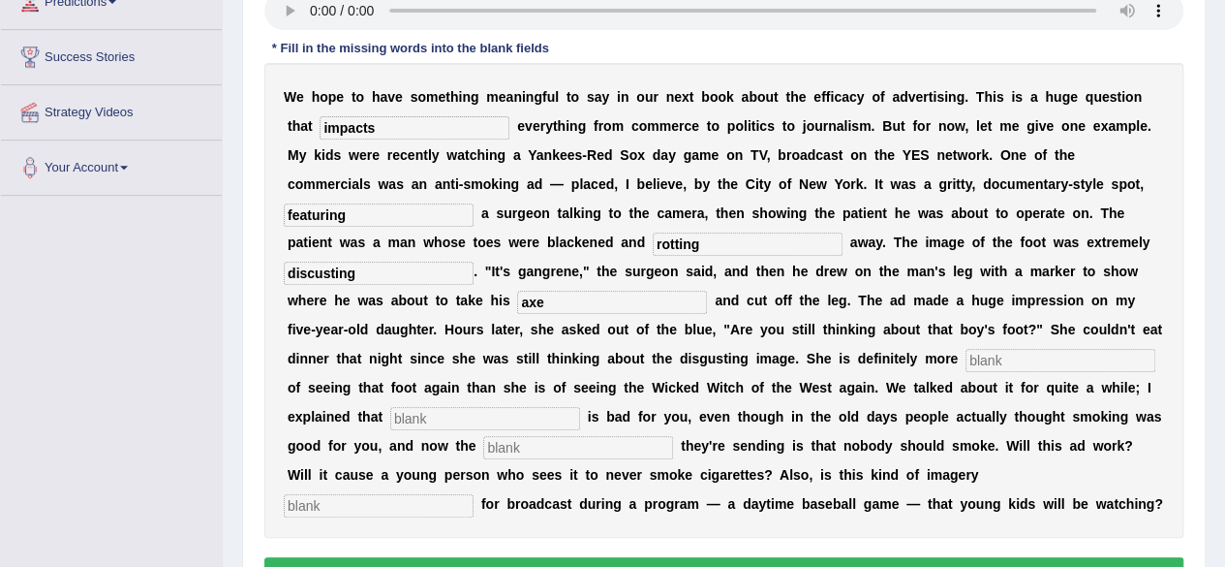
type input "axe"
click at [987, 359] on input "text" at bounding box center [1061, 360] width 190 height 23
type input "scared"
click at [524, 416] on input "text" at bounding box center [485, 418] width 190 height 23
type input "smoking"
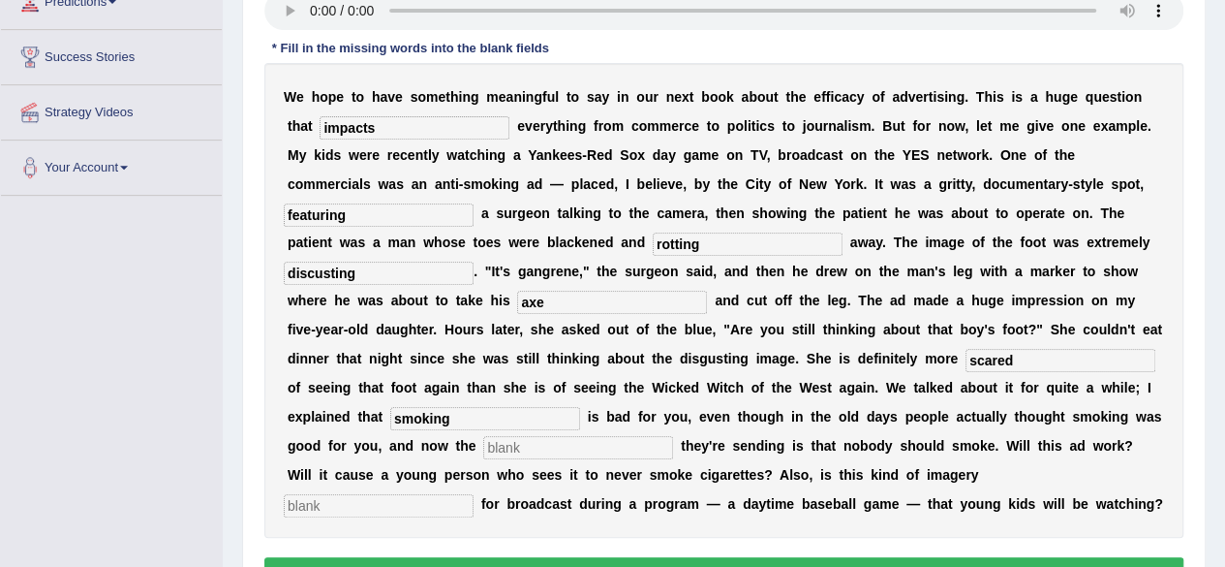
click at [558, 453] on input "text" at bounding box center [578, 447] width 190 height 23
type input "message"
click at [474, 494] on input "text" at bounding box center [379, 505] width 190 height 23
type input "appopriate"
click at [984, 559] on button "Verify" at bounding box center [723, 573] width 919 height 33
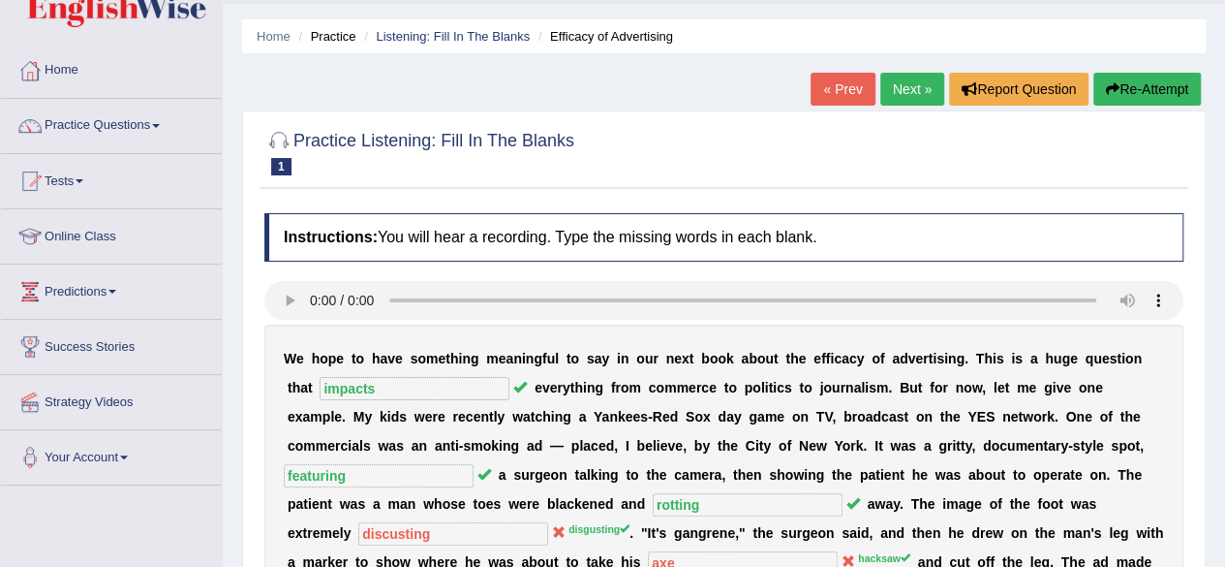
scroll to position [0, 0]
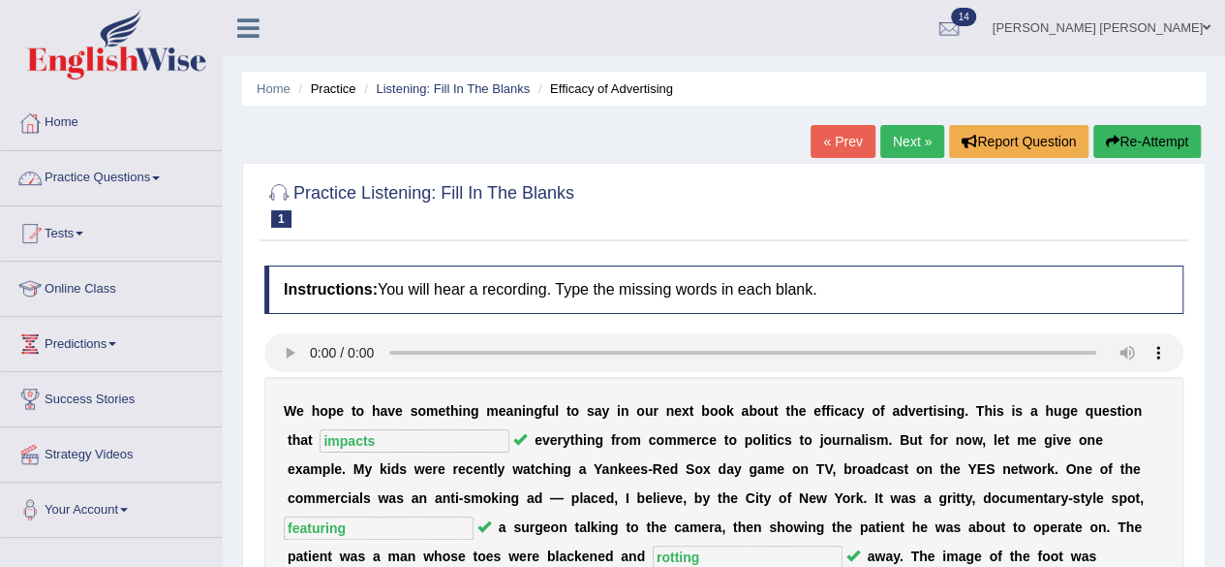
click at [161, 174] on link "Practice Questions" at bounding box center [111, 175] width 221 height 48
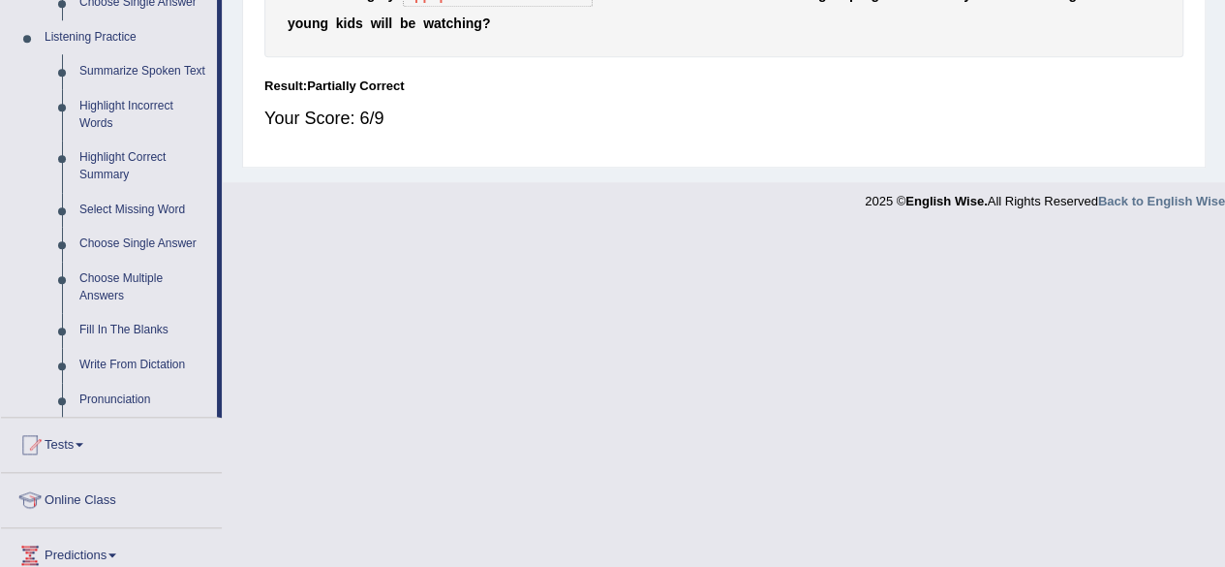
scroll to position [839, 0]
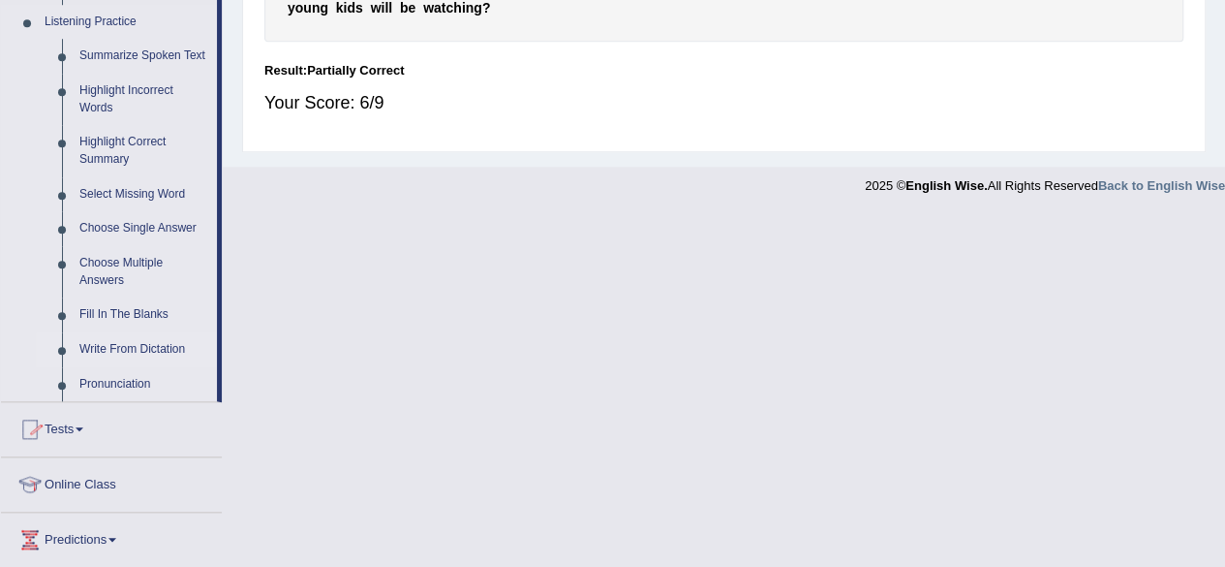
click at [165, 351] on link "Write From Dictation" at bounding box center [144, 349] width 146 height 35
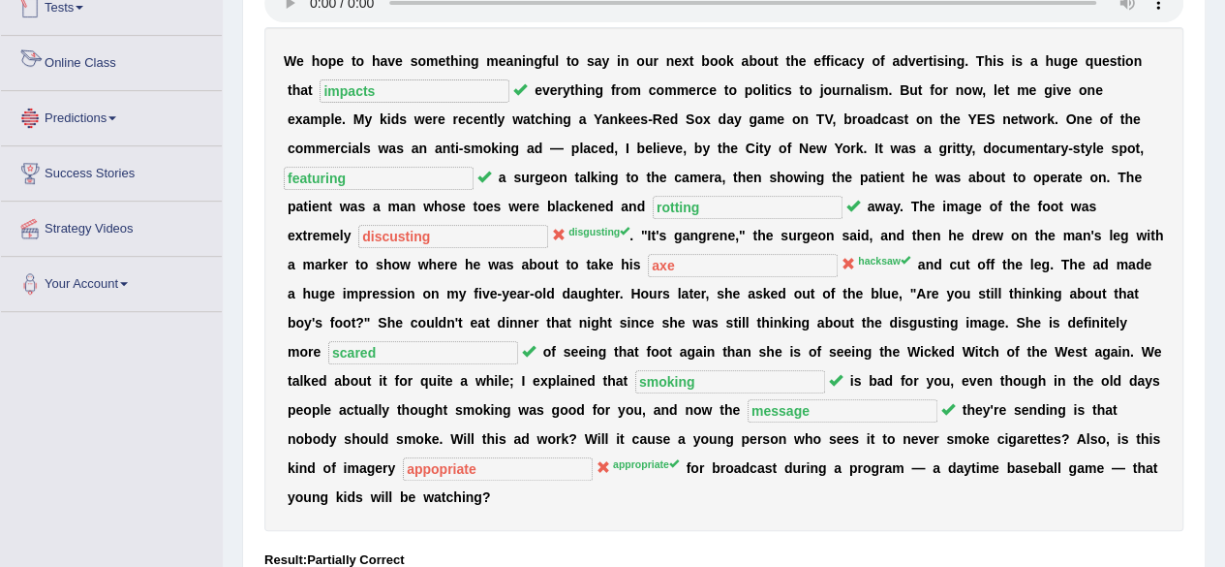
scroll to position [484, 0]
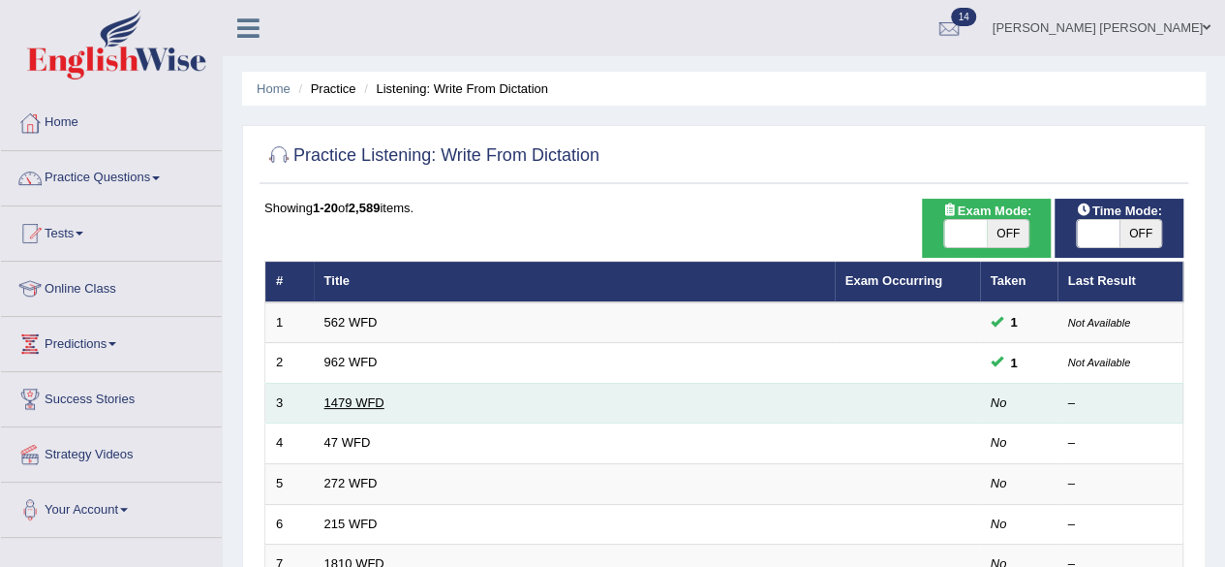
click at [352, 396] on link "1479 WFD" at bounding box center [354, 402] width 60 height 15
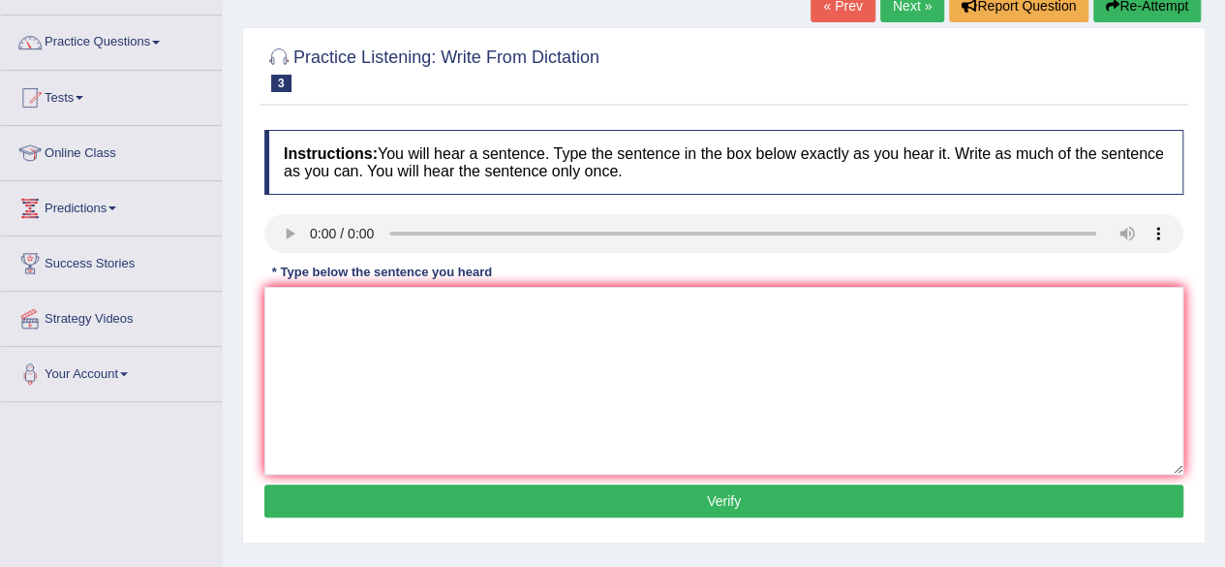
scroll to position [138, 0]
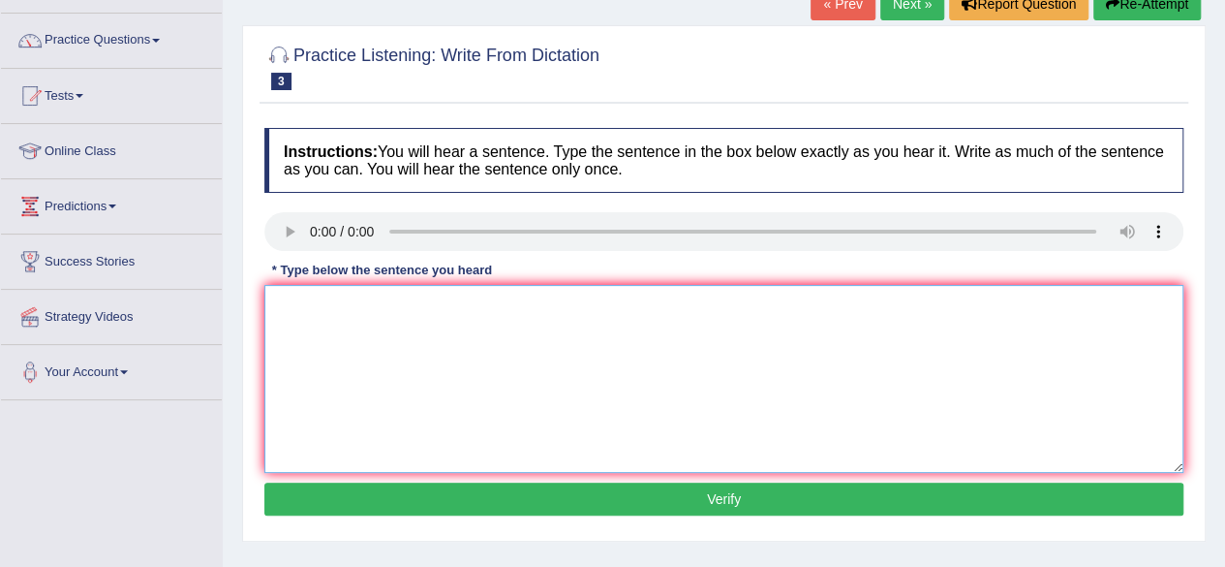
click at [610, 359] on textarea at bounding box center [723, 379] width 919 height 188
click at [325, 293] on textarea at bounding box center [723, 379] width 919 height 188
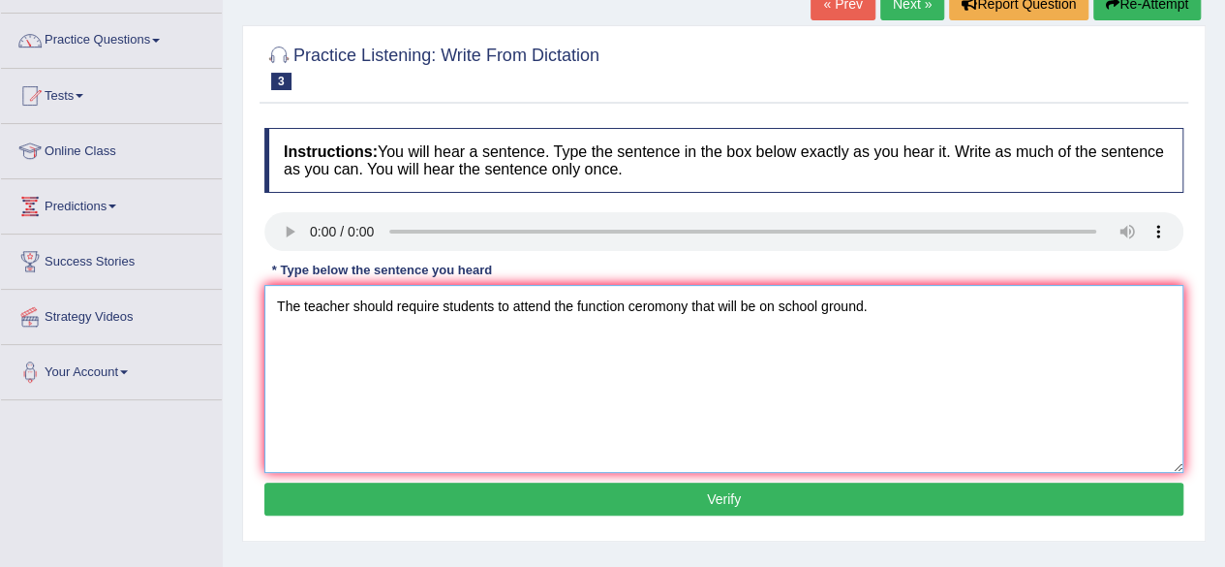
click at [755, 303] on textarea "The teacher should require students to attend the function ceromony that will b…" at bounding box center [723, 379] width 919 height 188
type textarea "The teacher should require students to attend the function ceromony that will b…"
click at [696, 497] on button "Verify" at bounding box center [723, 498] width 919 height 33
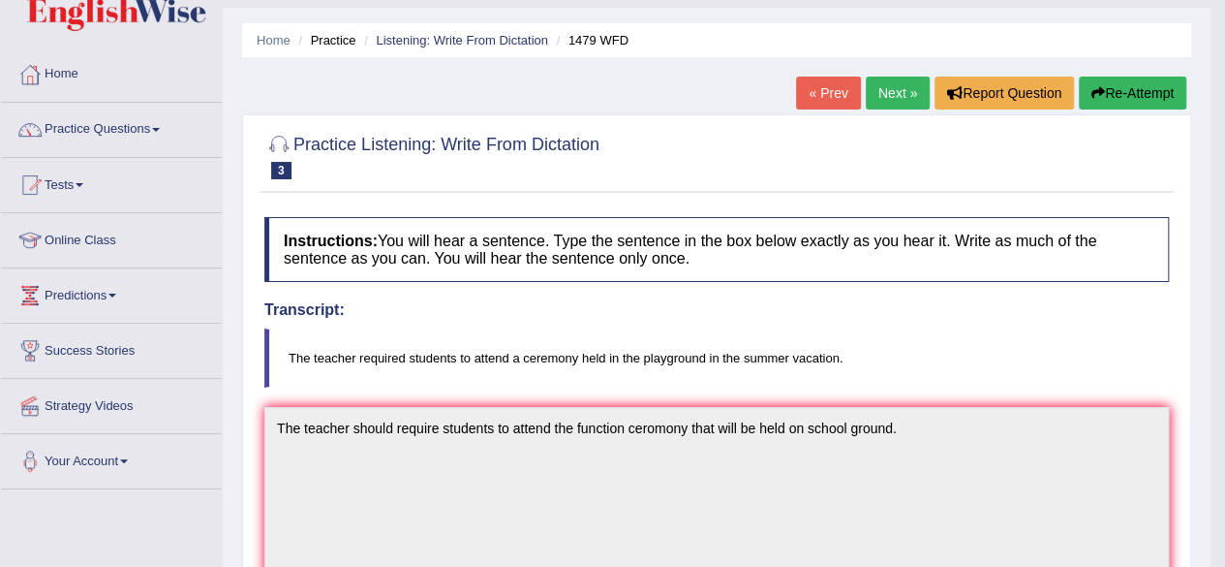
scroll to position [41, 0]
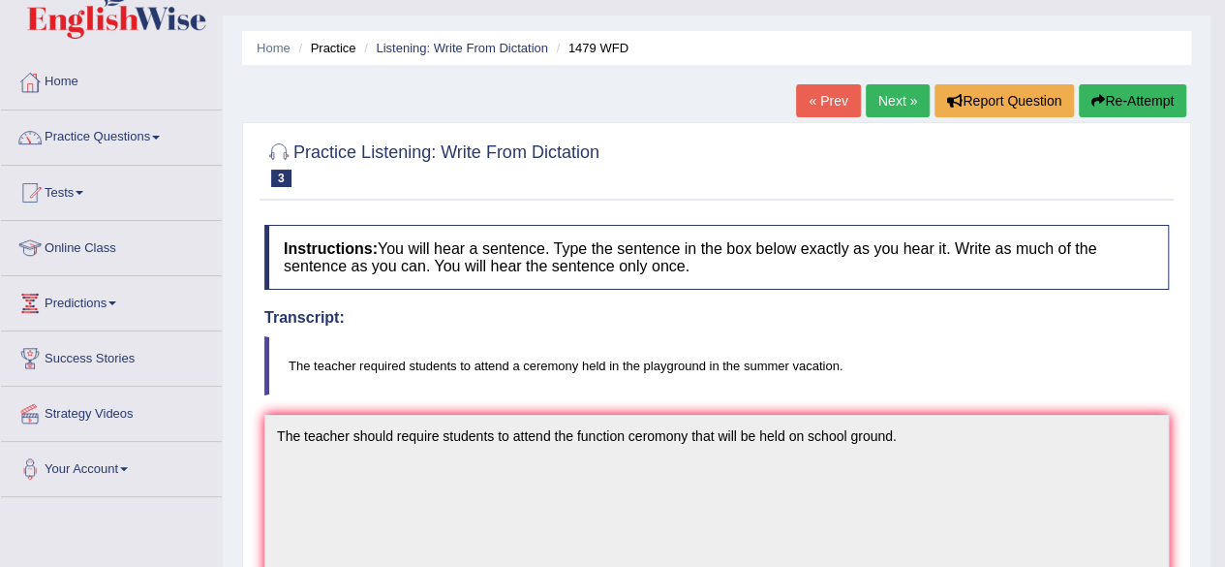
click at [894, 108] on link "Next »" at bounding box center [898, 100] width 64 height 33
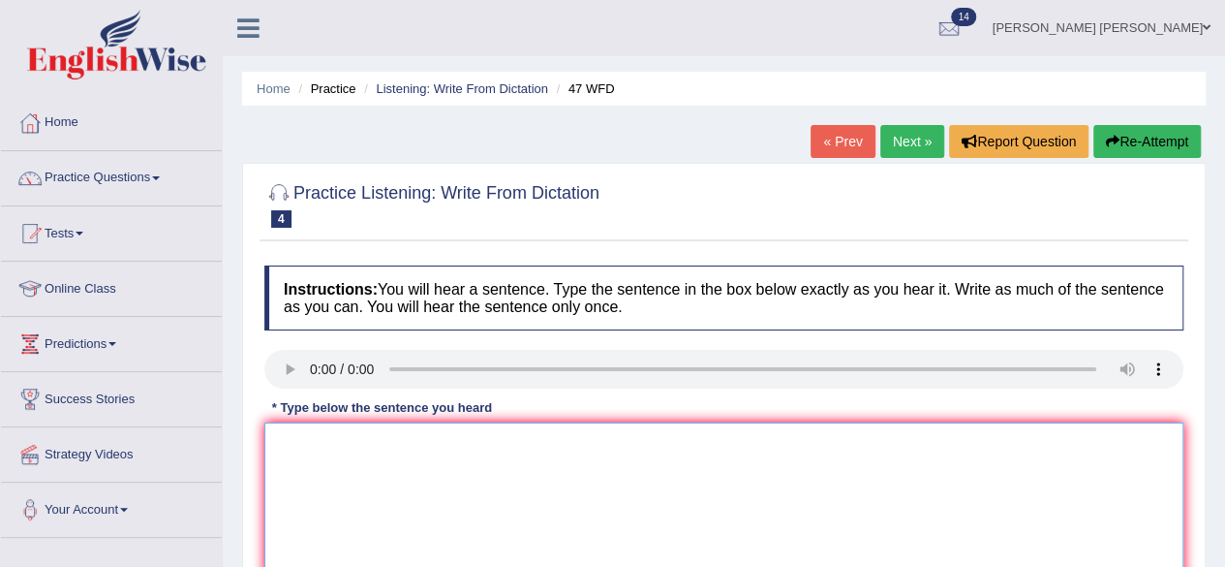
click at [344, 453] on textarea at bounding box center [723, 516] width 919 height 188
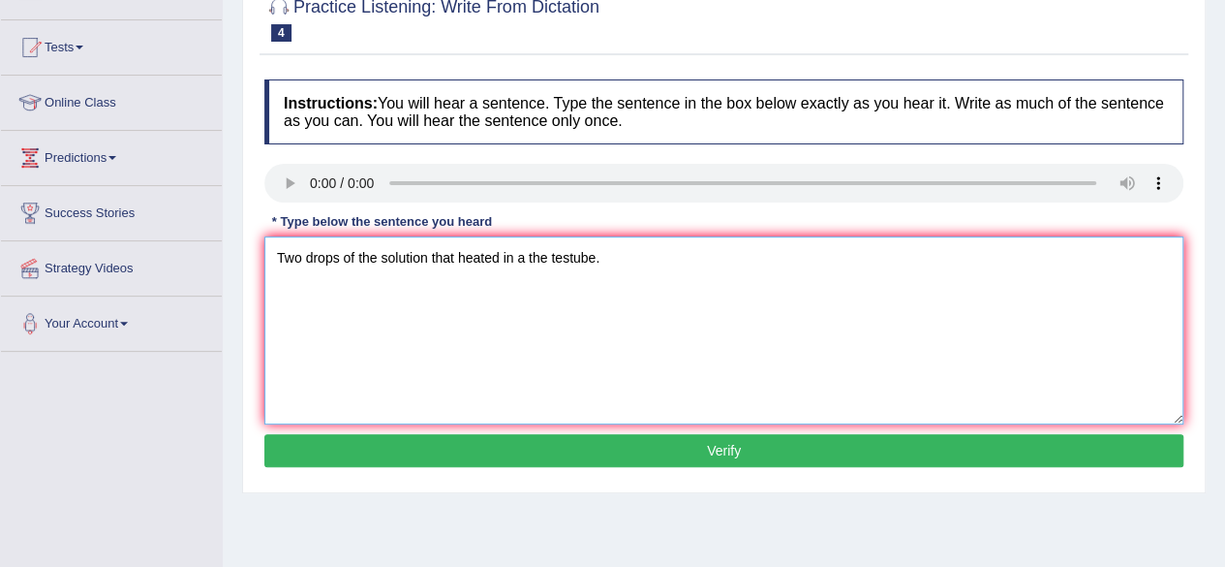
scroll to position [224, 0]
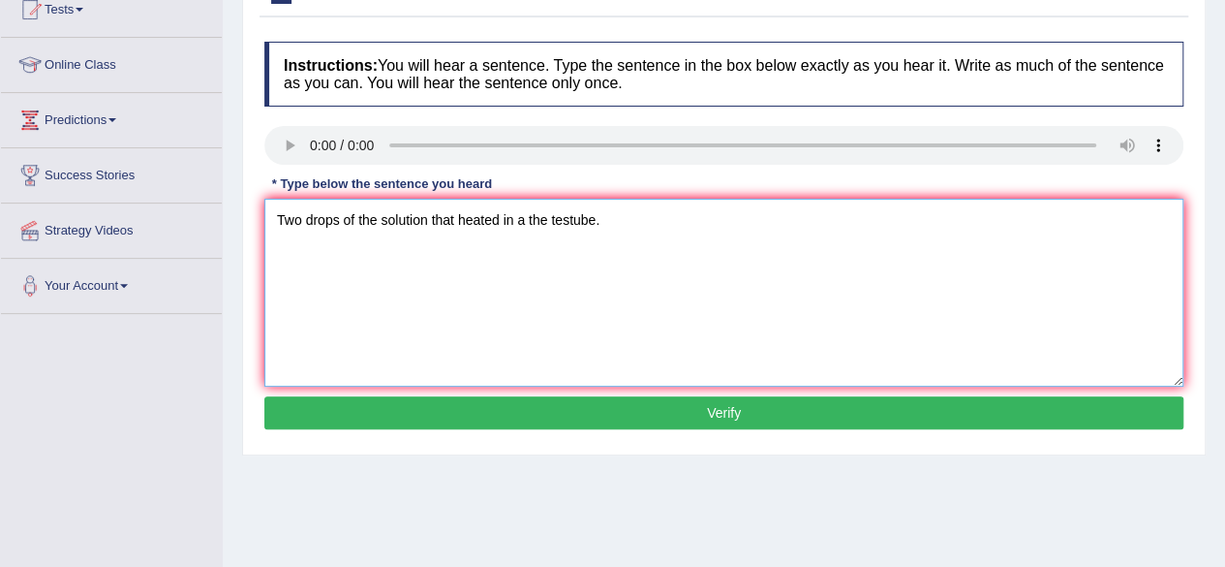
type textarea "Two drops of the solution that heated in a the testube."
click at [891, 418] on button "Verify" at bounding box center [723, 412] width 919 height 33
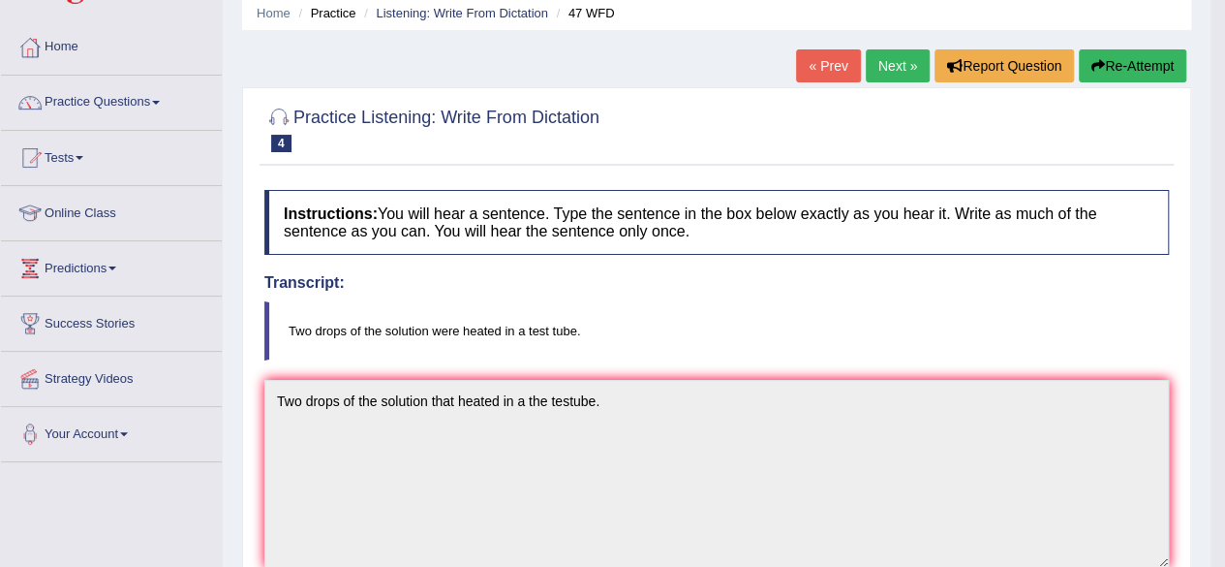
scroll to position [52, 0]
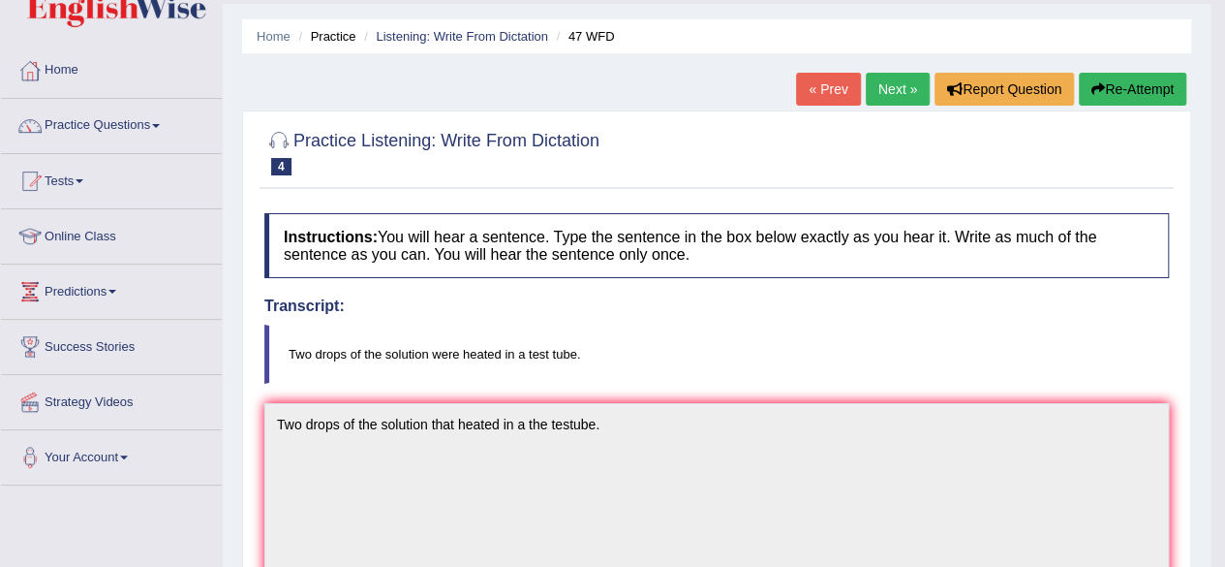
click at [879, 92] on link "Next »" at bounding box center [898, 89] width 64 height 33
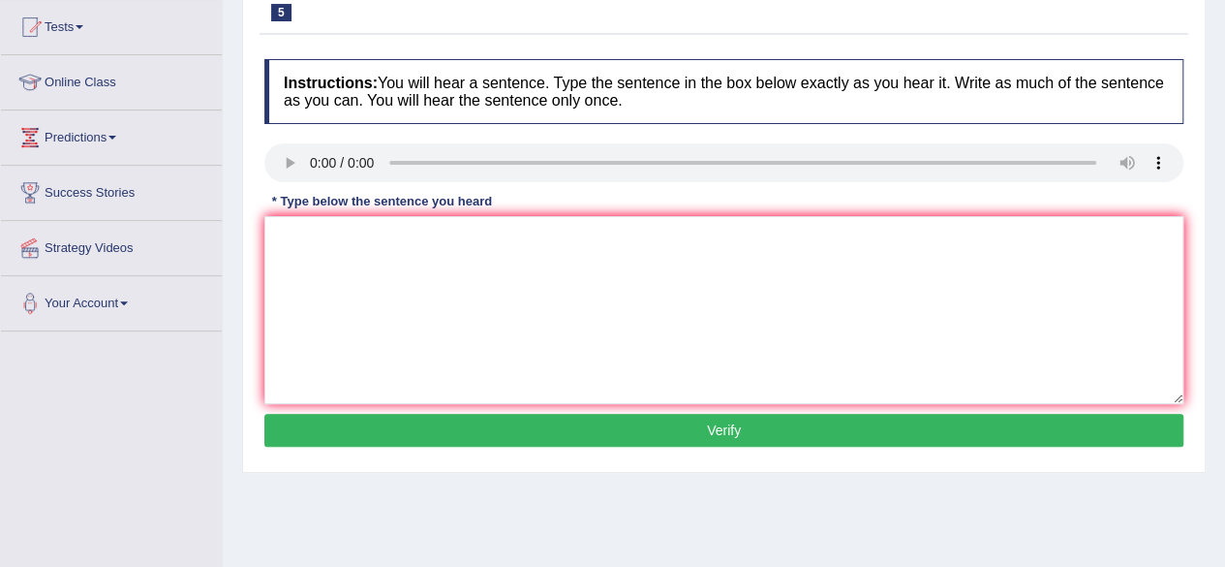
scroll to position [219, 0]
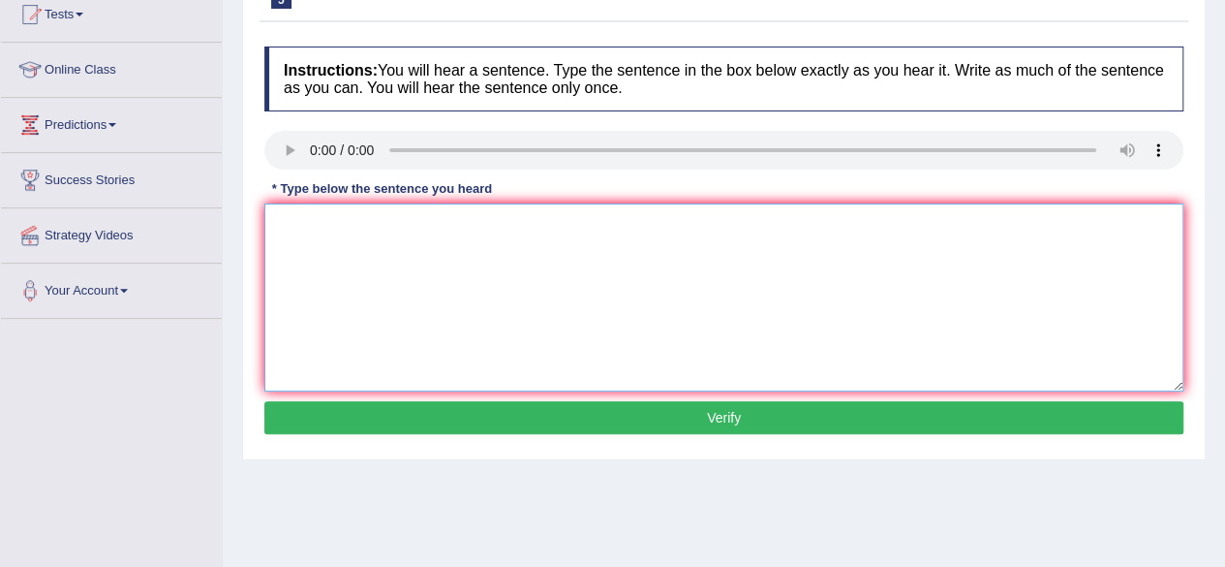
click at [368, 233] on textarea at bounding box center [723, 297] width 919 height 188
type textarea "t"
type textarea "The development has the great impact on the environment."
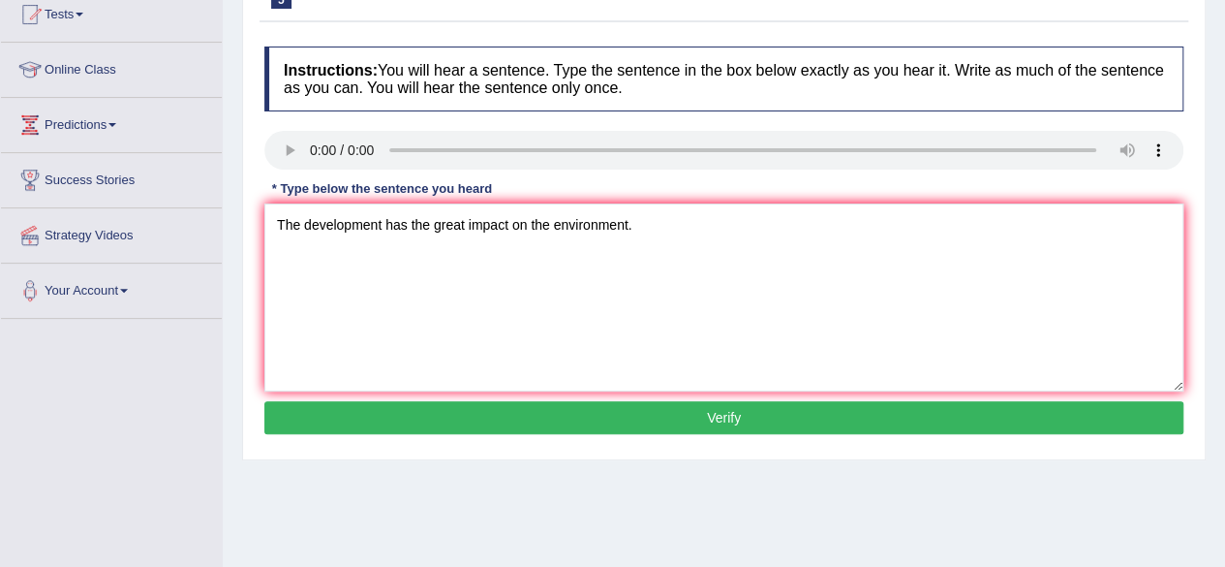
click at [550, 406] on button "Verify" at bounding box center [723, 417] width 919 height 33
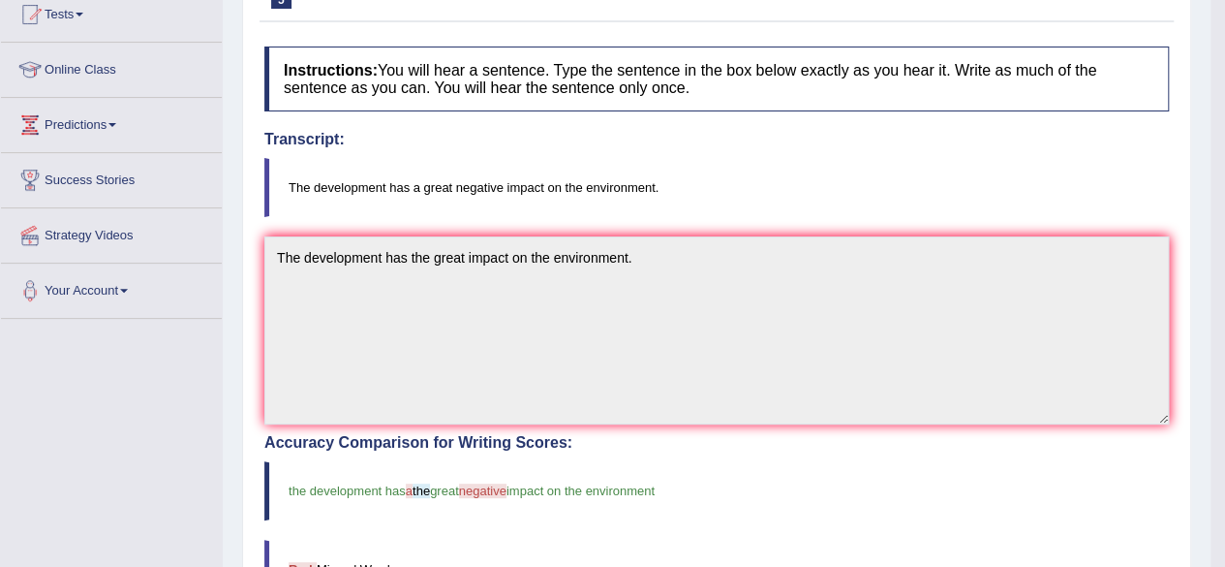
drag, startPoint x: 1221, startPoint y: 293, endPoint x: 1205, endPoint y: 283, distance: 19.1
click at [1205, 283] on body "Toggle navigation Home Practice Questions Speaking Practice Read Aloud Repeat S…" at bounding box center [612, 64] width 1225 height 567
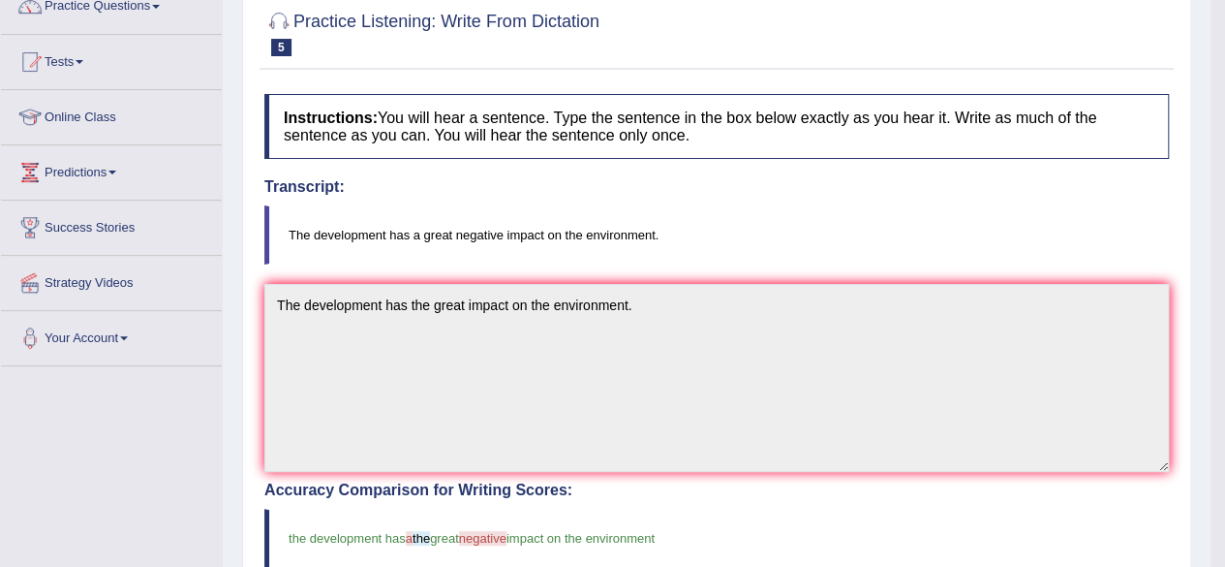
scroll to position [93, 0]
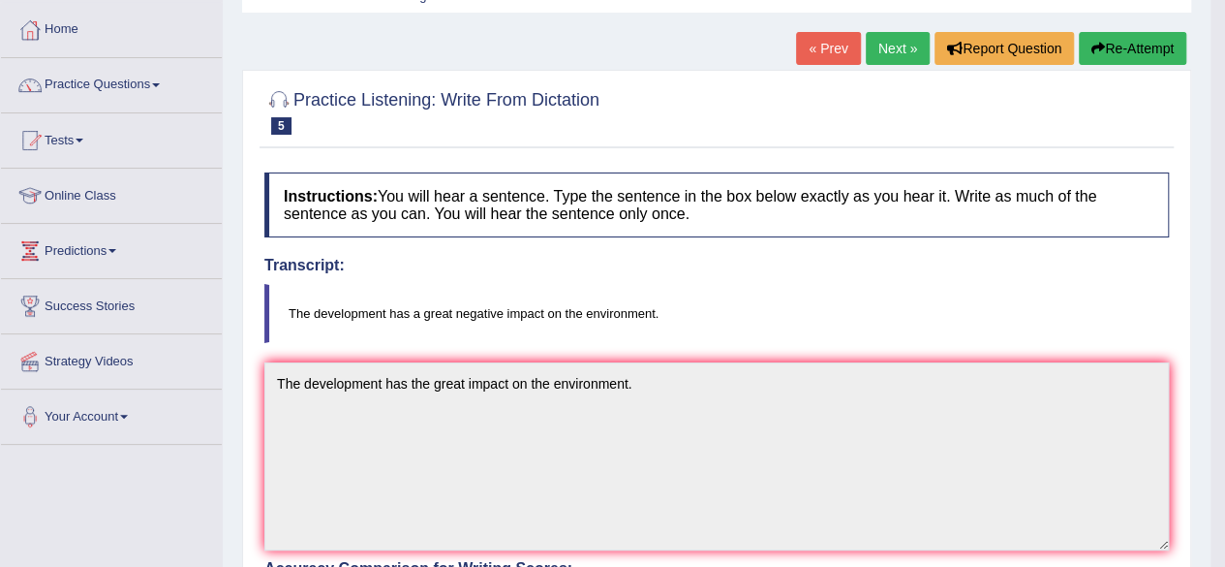
click at [903, 53] on link "Next »" at bounding box center [898, 48] width 64 height 33
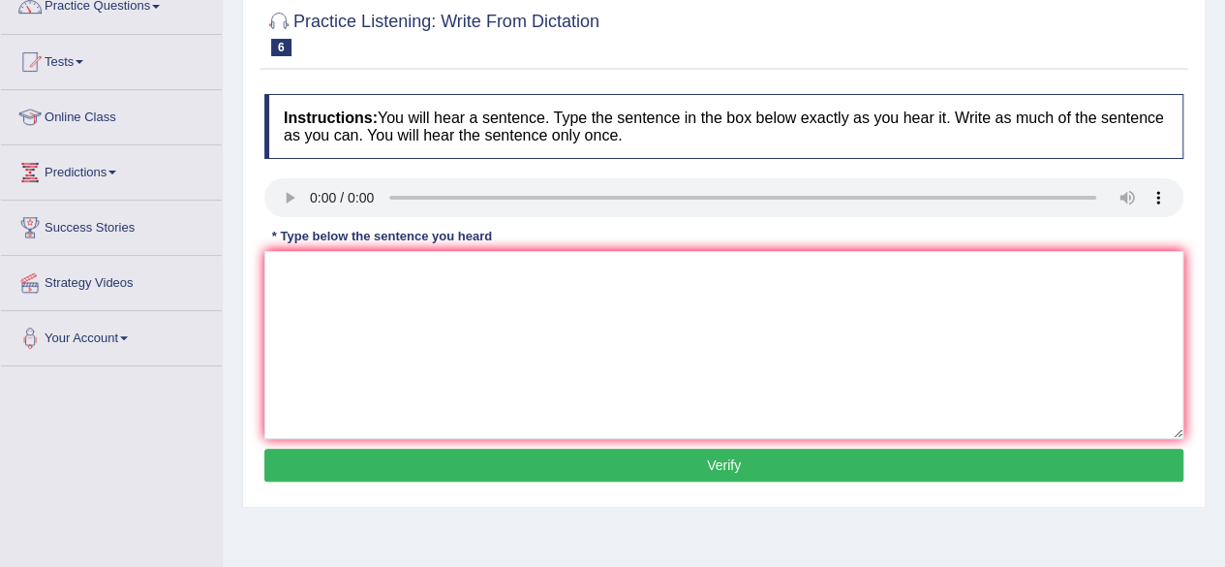
scroll to position [172, 0]
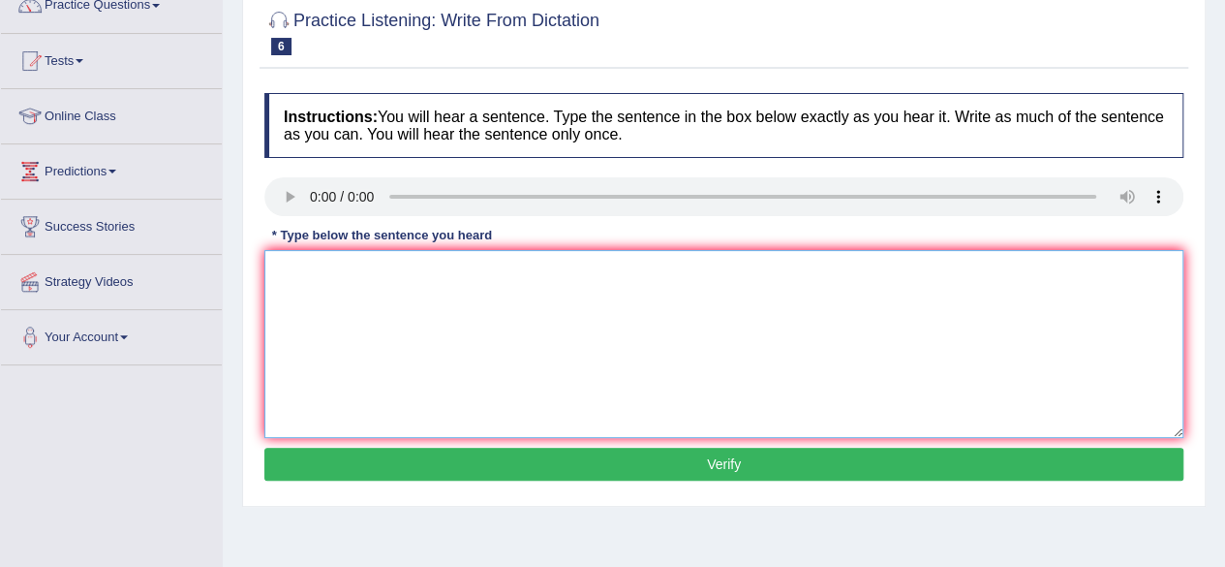
click at [308, 267] on textarea at bounding box center [723, 344] width 919 height 188
click at [320, 268] on textarea "Please the website" at bounding box center [723, 344] width 919 height 188
click at [455, 265] on textarea "Please check the website" at bounding box center [723, 344] width 919 height 188
click at [449, 265] on textarea "Please check the website for opening time." at bounding box center [723, 344] width 919 height 188
type textarea "Please check the website for the opening time."
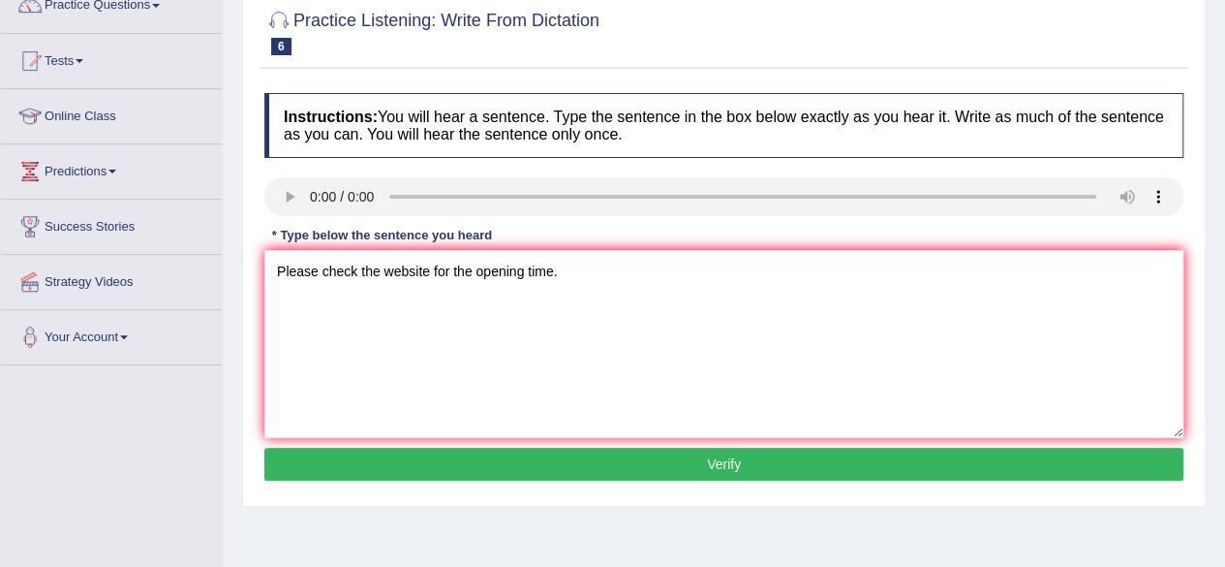
click at [462, 456] on button "Verify" at bounding box center [723, 463] width 919 height 33
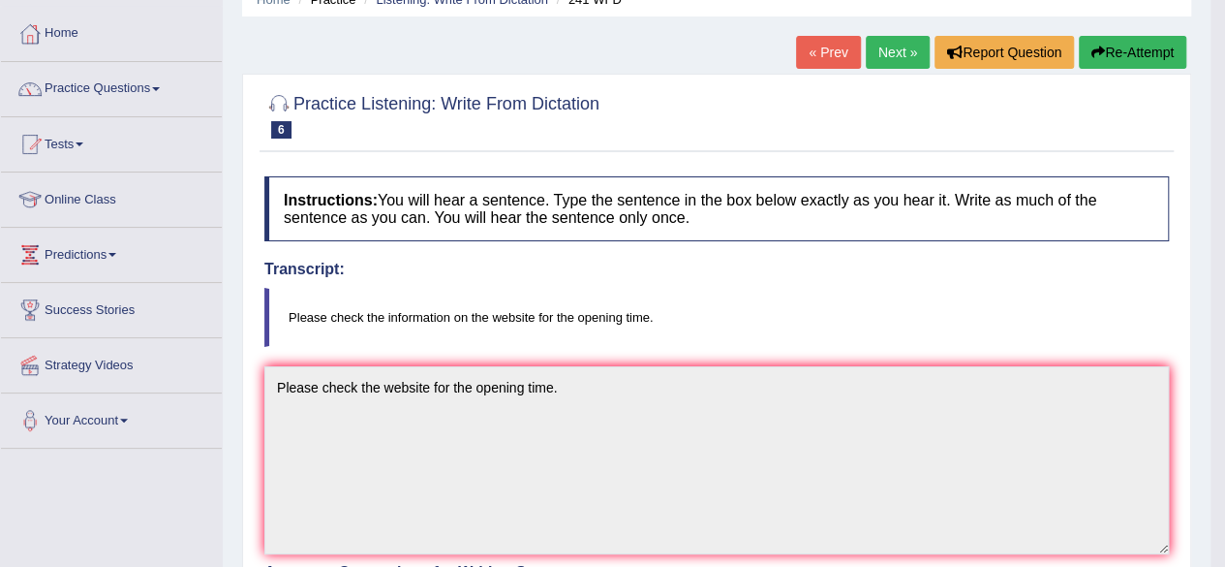
scroll to position [86, 0]
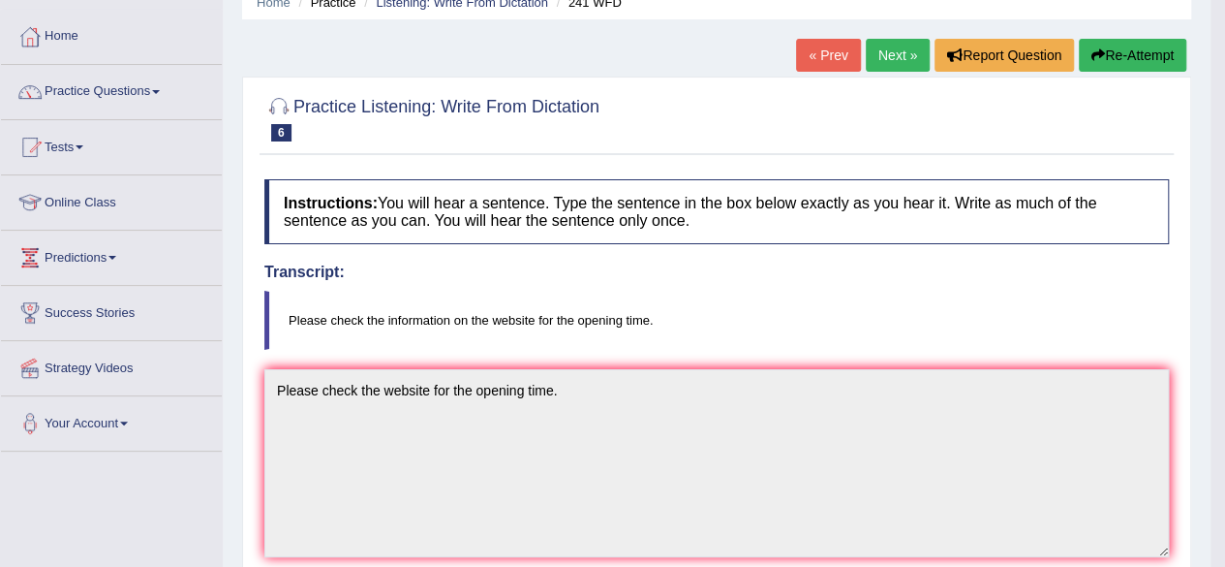
click at [878, 65] on link "Next »" at bounding box center [898, 55] width 64 height 33
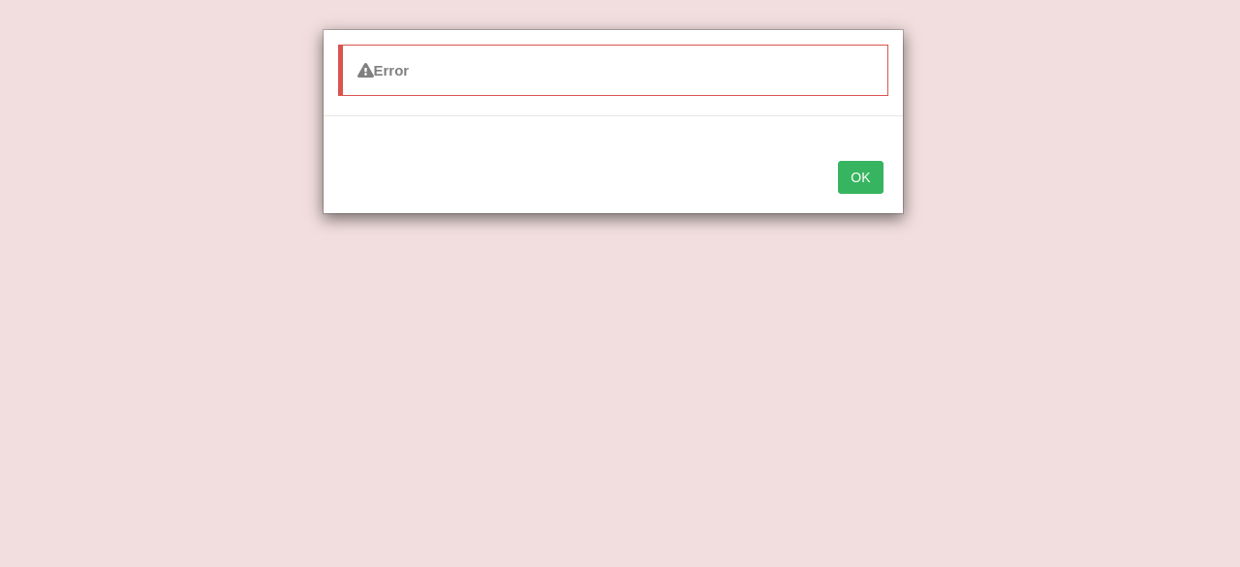
click at [868, 180] on button "OK" at bounding box center [860, 177] width 45 height 33
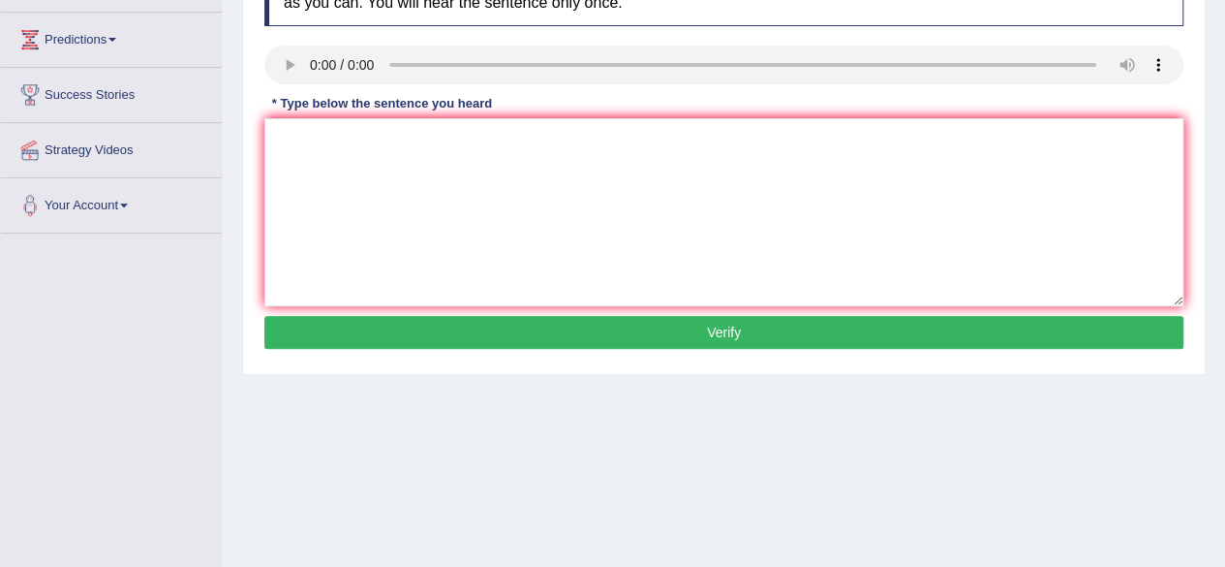
scroll to position [310, 0]
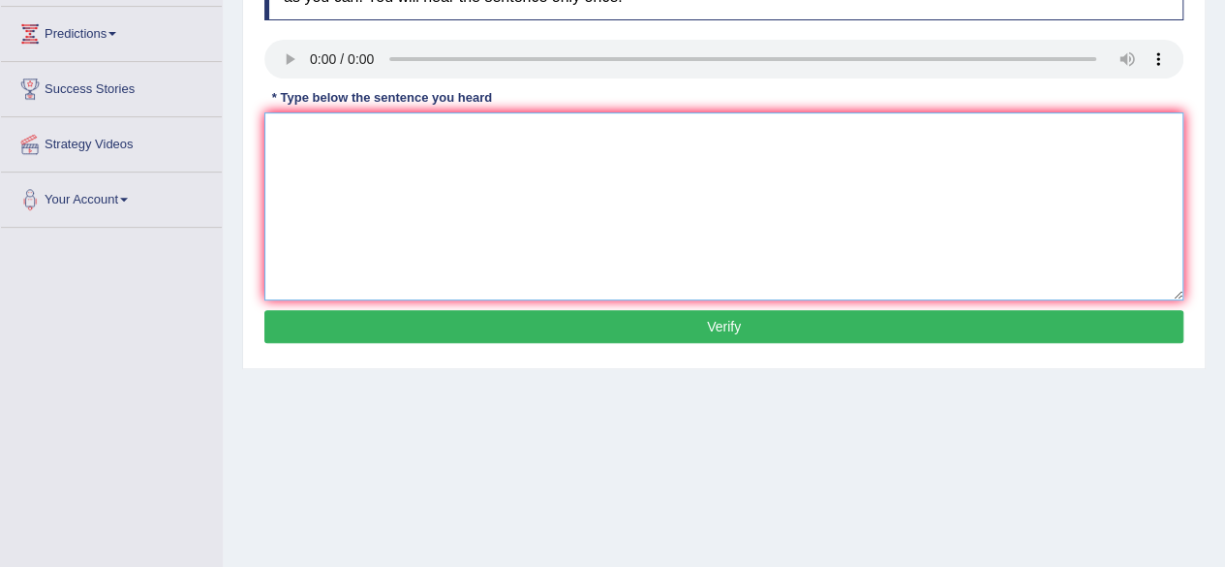
click at [314, 119] on textarea at bounding box center [723, 206] width 919 height 188
type textarea "Science is found in society in everyday."
click at [490, 311] on button "Verify" at bounding box center [723, 326] width 919 height 33
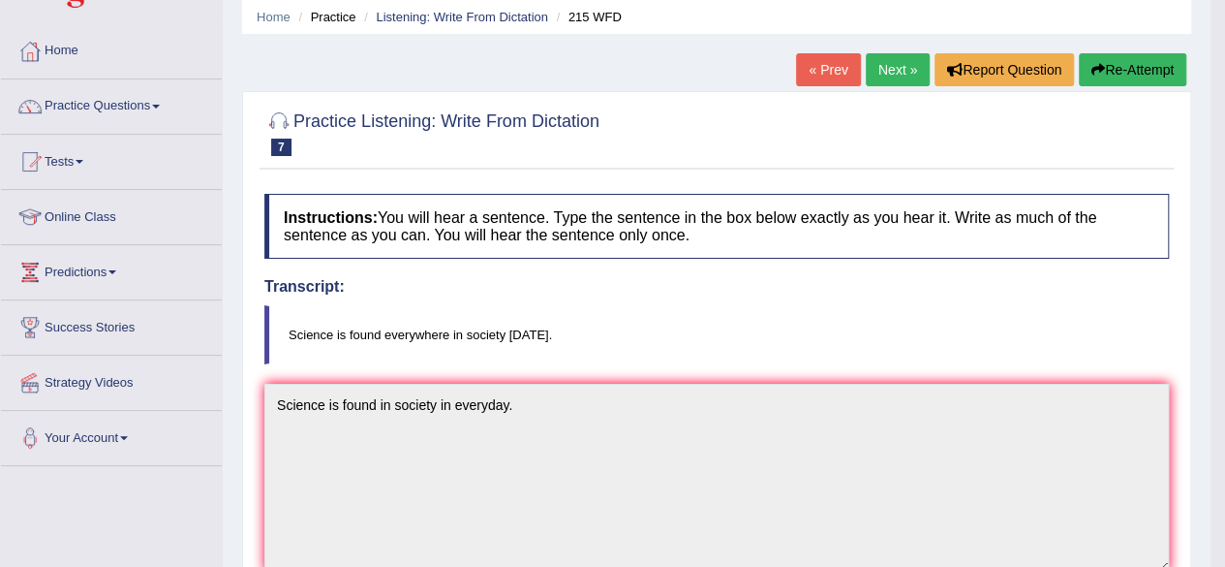
scroll to position [14, 0]
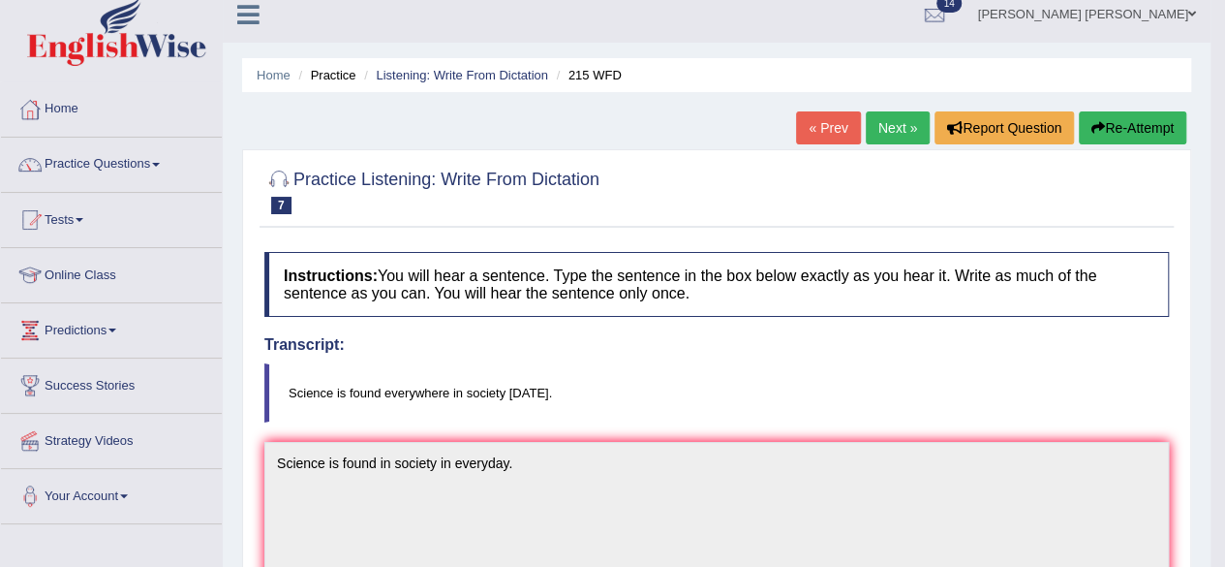
click at [888, 139] on link "Next »" at bounding box center [898, 127] width 64 height 33
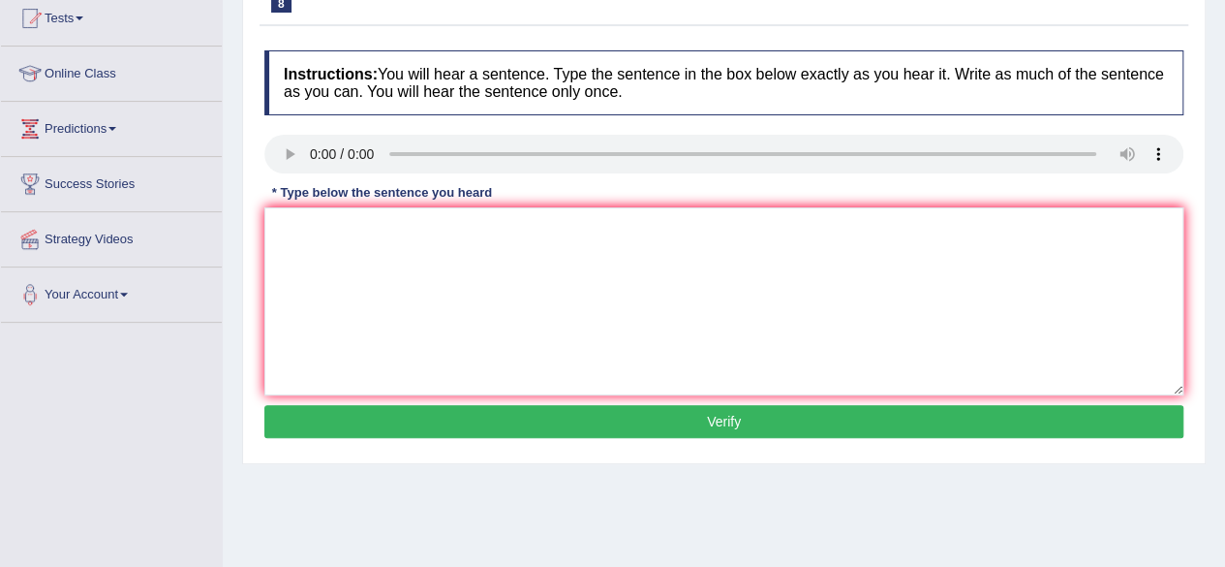
scroll to position [223, 0]
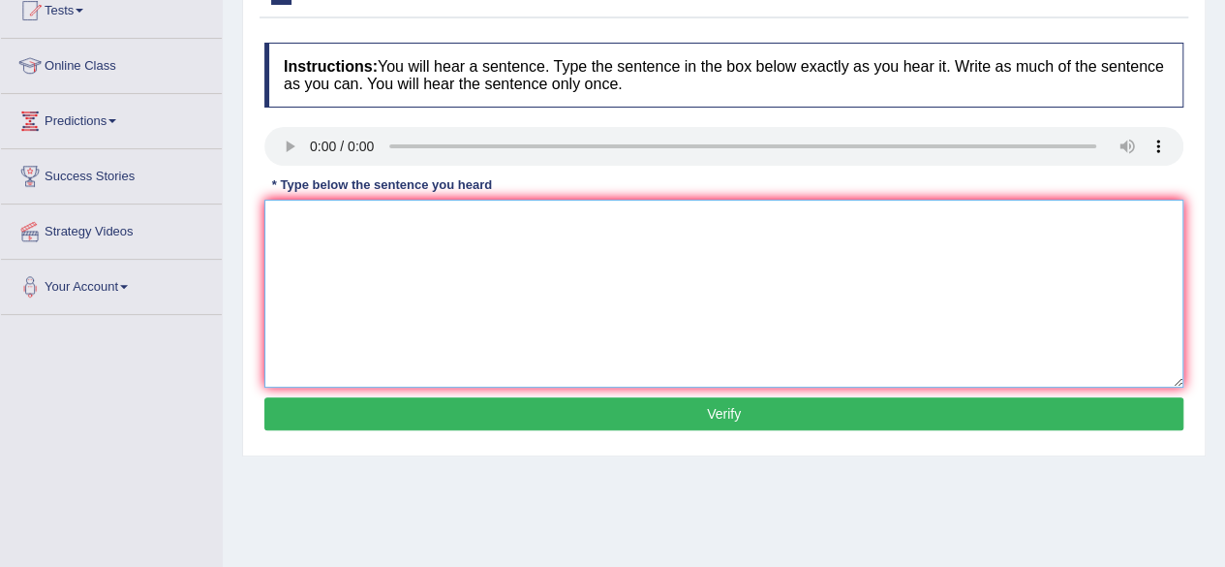
click at [332, 228] on textarea at bounding box center [723, 294] width 919 height 188
click at [324, 220] on textarea "You can a book from the library at anytime." at bounding box center [723, 294] width 919 height 188
type textarea "You can borrow a book from the library at anytime."
click at [496, 410] on button "Verify" at bounding box center [723, 413] width 919 height 33
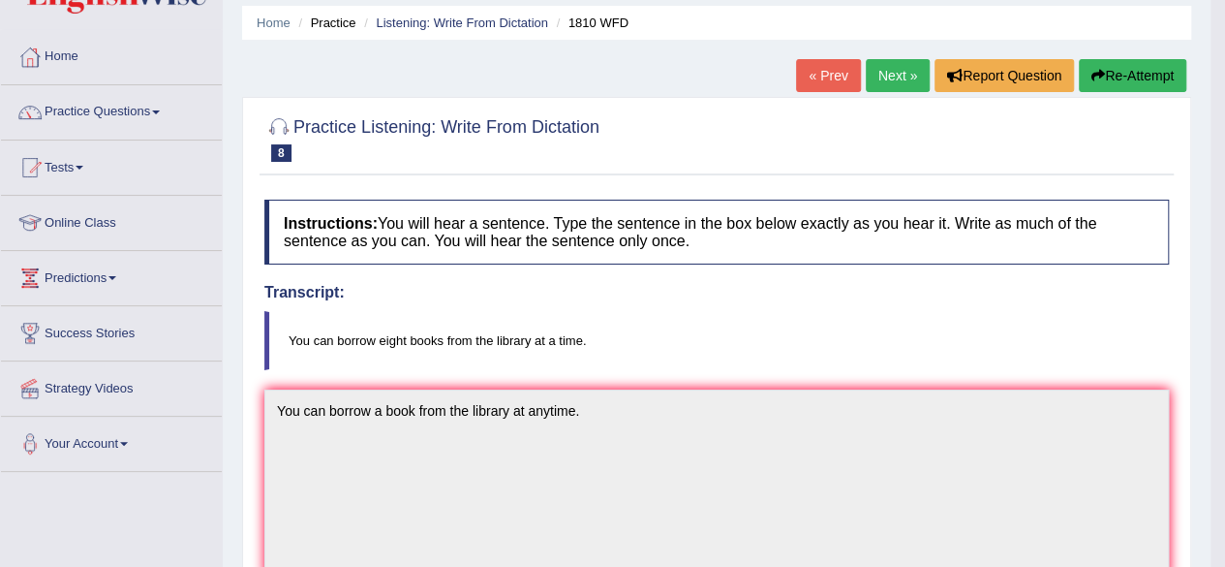
scroll to position [17, 0]
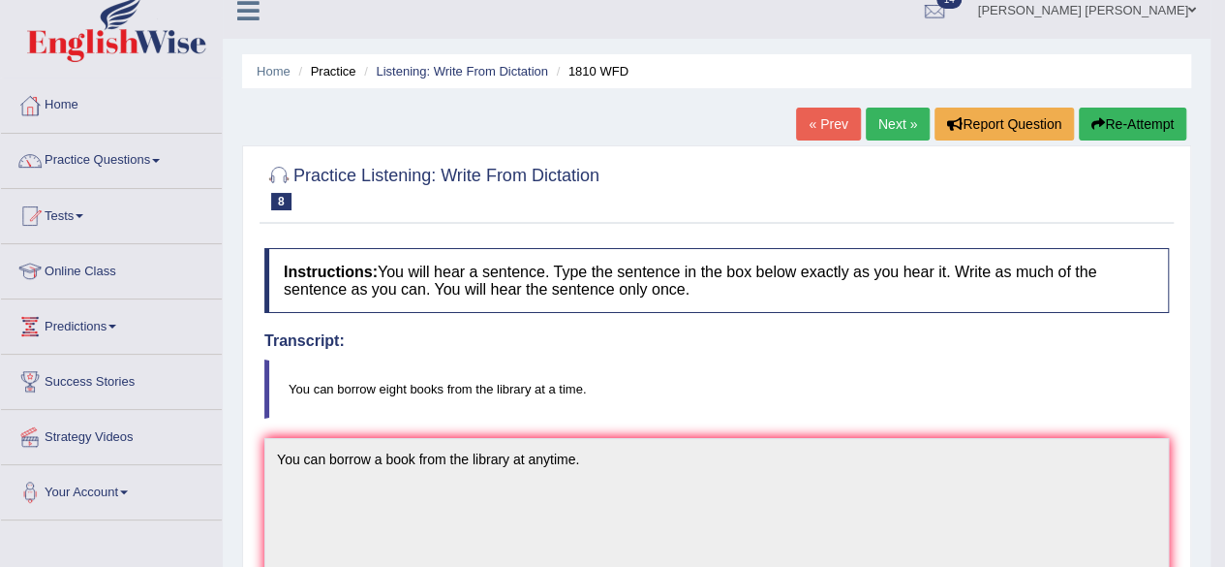
click at [900, 131] on link "Next »" at bounding box center [898, 124] width 64 height 33
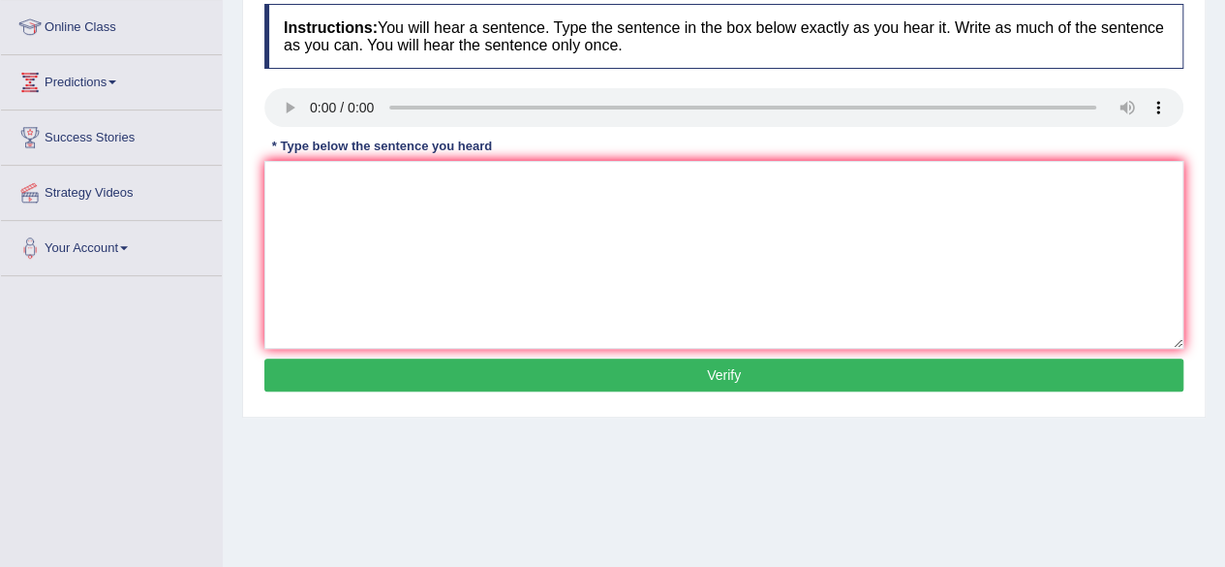
scroll to position [264, 0]
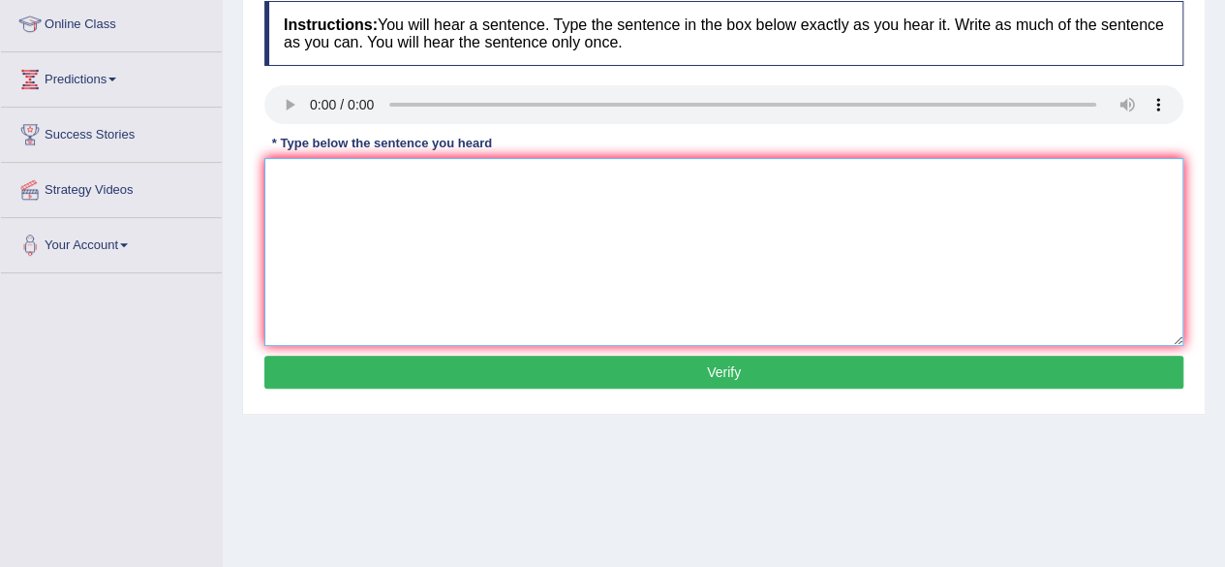
click at [324, 181] on textarea at bounding box center [723, 252] width 919 height 188
click at [432, 171] on textarea "Courses of nutrition" at bounding box center [723, 252] width 919 height 188
click at [540, 177] on textarea "Courses of nutrition gaining popularity everyyear" at bounding box center [723, 252] width 919 height 188
click at [587, 170] on textarea "Courses of nutrition gaining popularity every year" at bounding box center [723, 252] width 919 height 188
type textarea "Courses of nutrition gaining popularity every year."
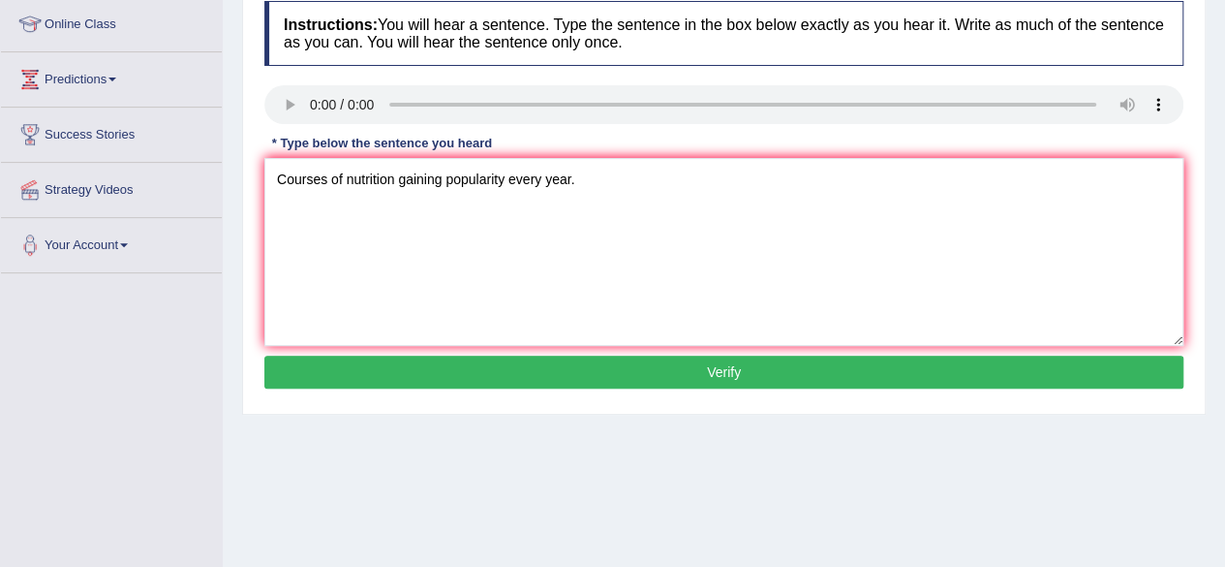
click at [448, 361] on button "Verify" at bounding box center [723, 371] width 919 height 33
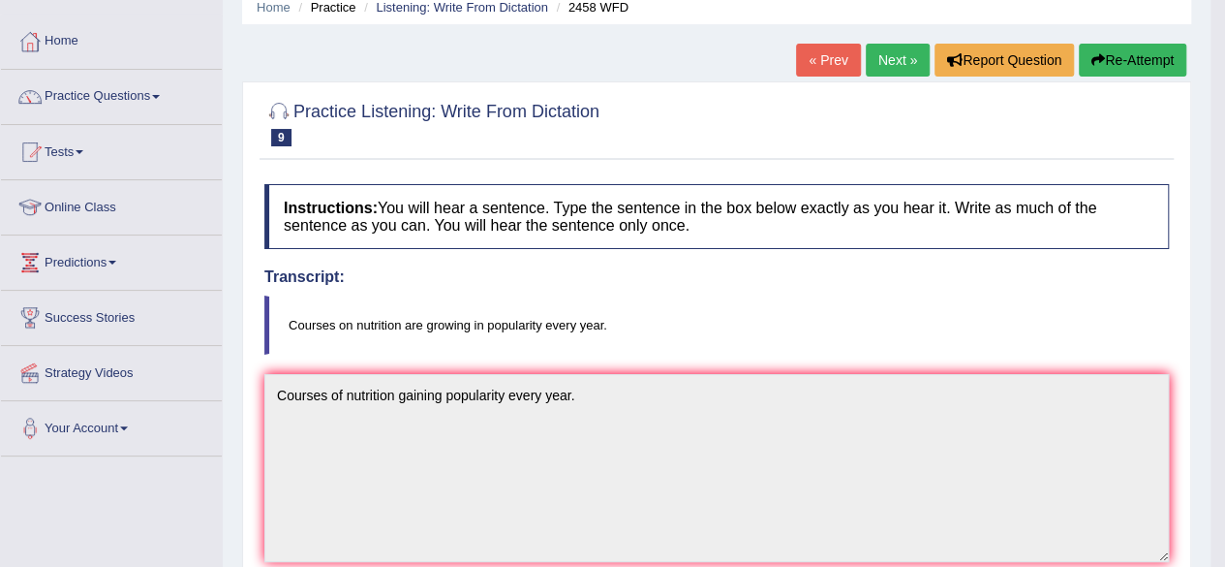
scroll to position [49, 0]
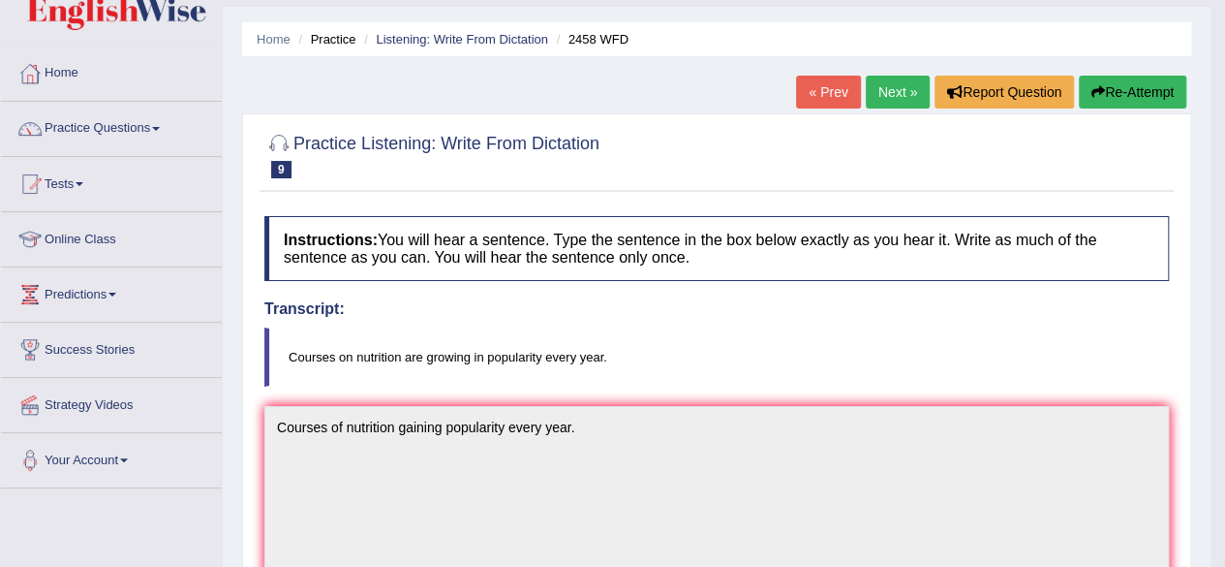
click link "Next »"
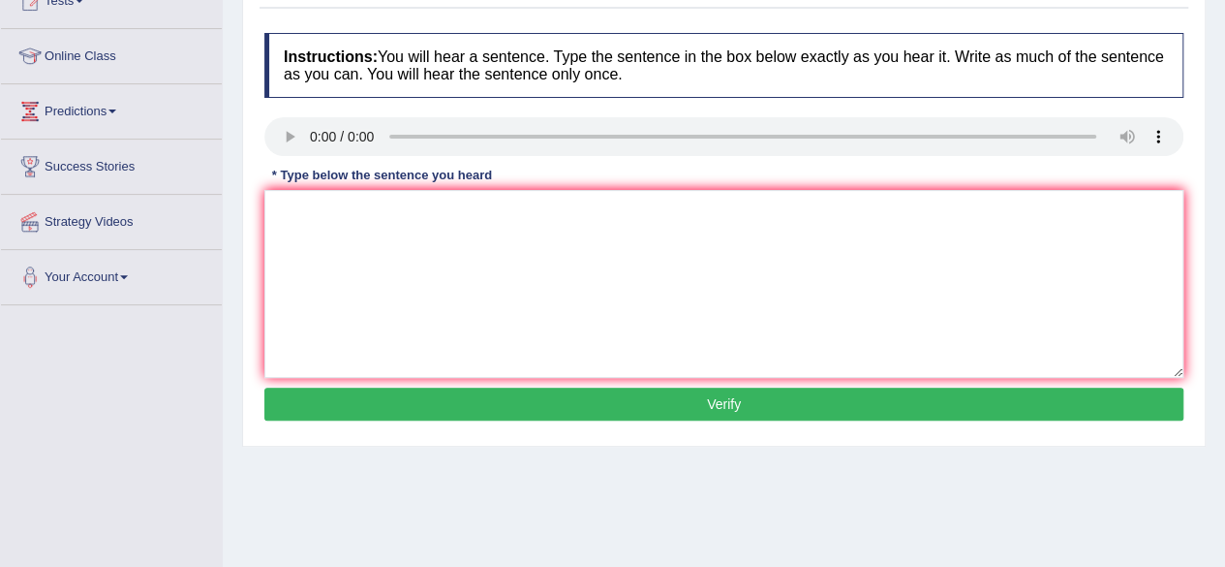
scroll to position [237, 0]
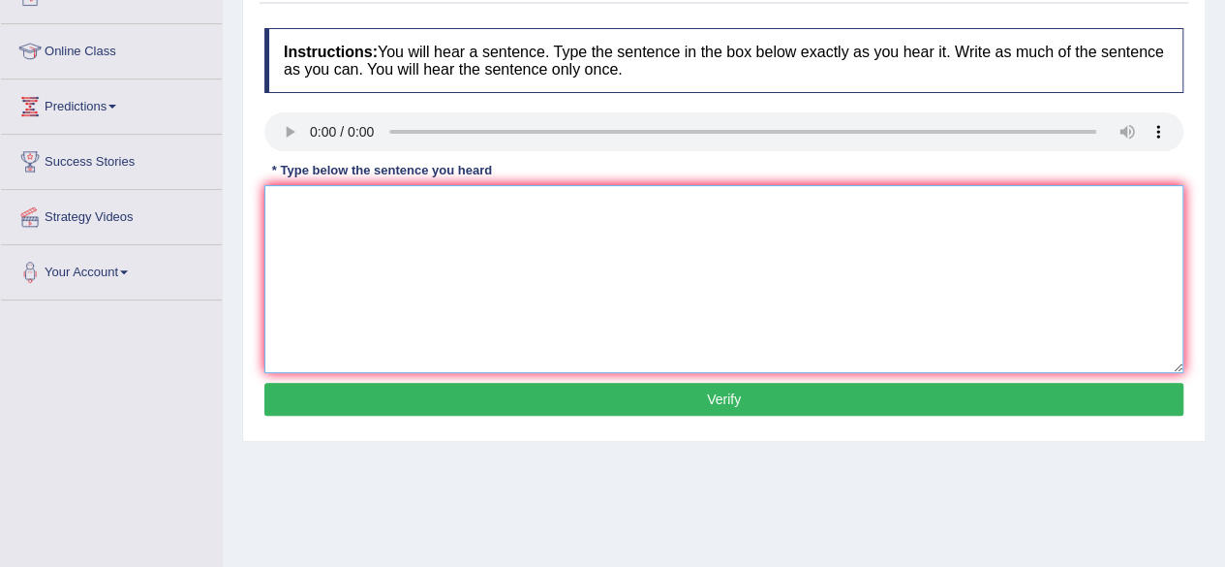
click at [314, 197] on textarea at bounding box center [723, 279] width 919 height 188
click at [467, 235] on textarea "A new article published regarding" at bounding box center [723, 279] width 919 height 188
click at [585, 205] on textarea "A new article published regardiuniversityng" at bounding box center [723, 279] width 919 height 188
type textarea "A new article published regarding university."
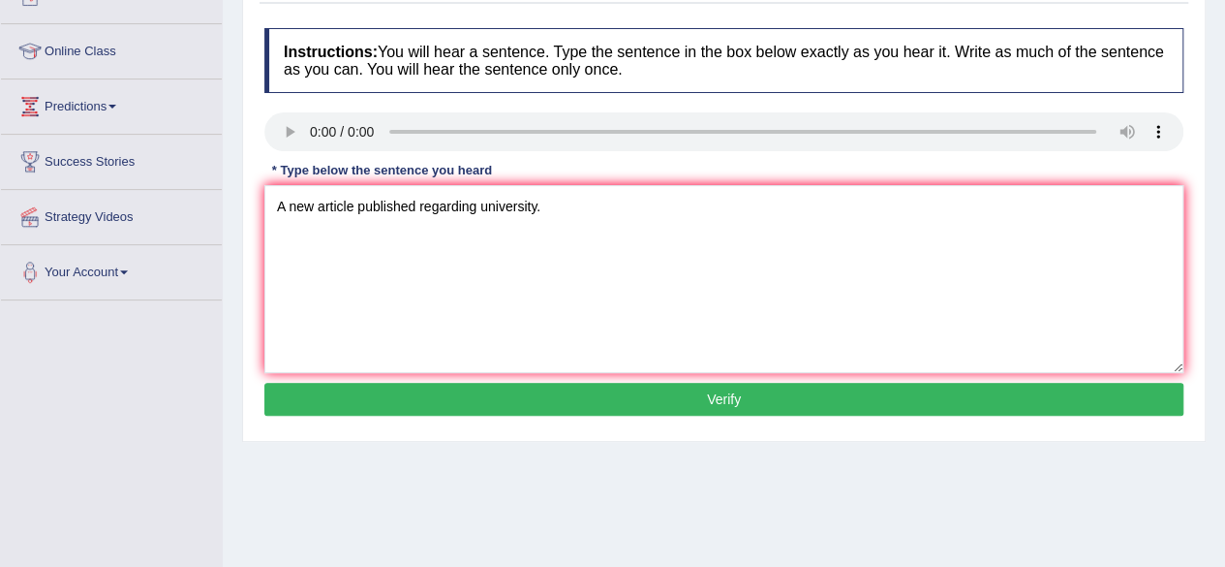
click at [554, 398] on button "Verify" at bounding box center [723, 399] width 919 height 33
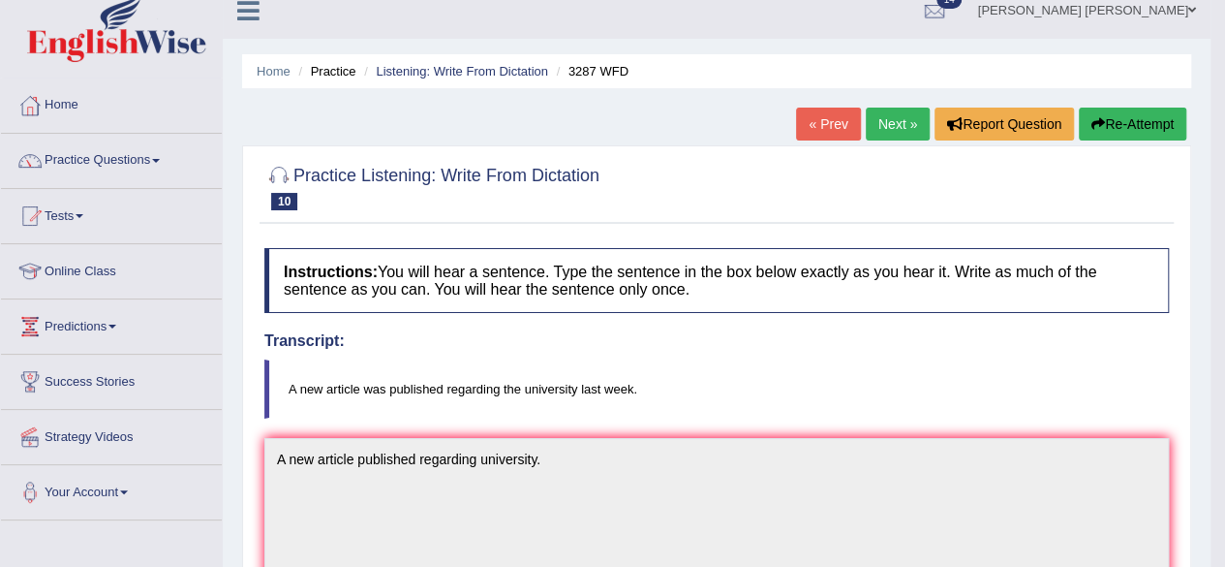
scroll to position [0, 0]
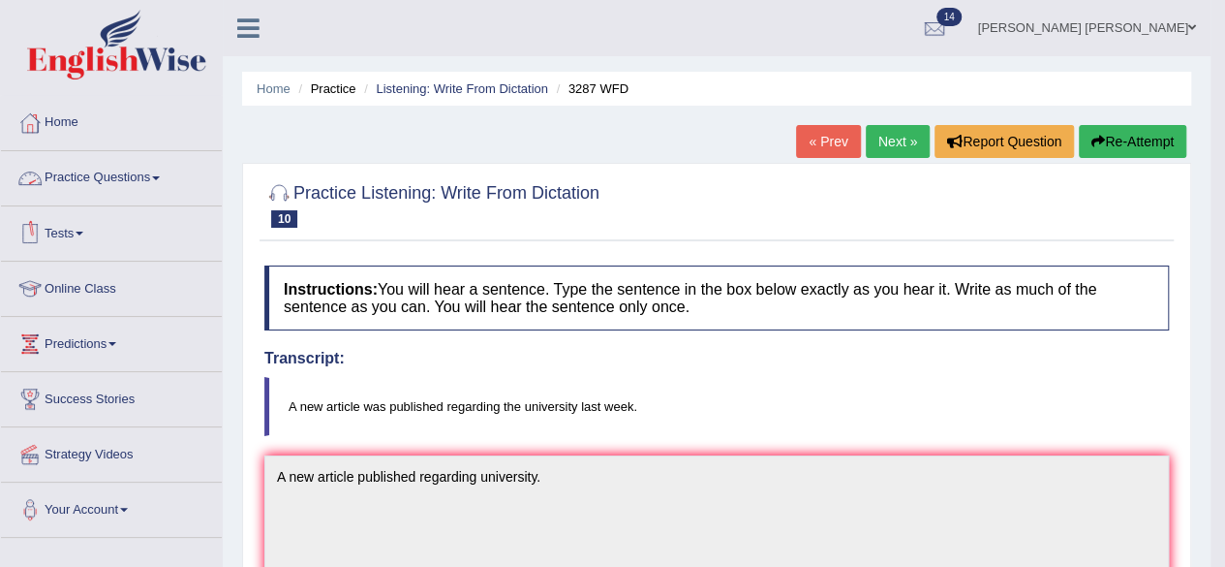
click at [158, 170] on link "Practice Questions" at bounding box center [111, 175] width 221 height 48
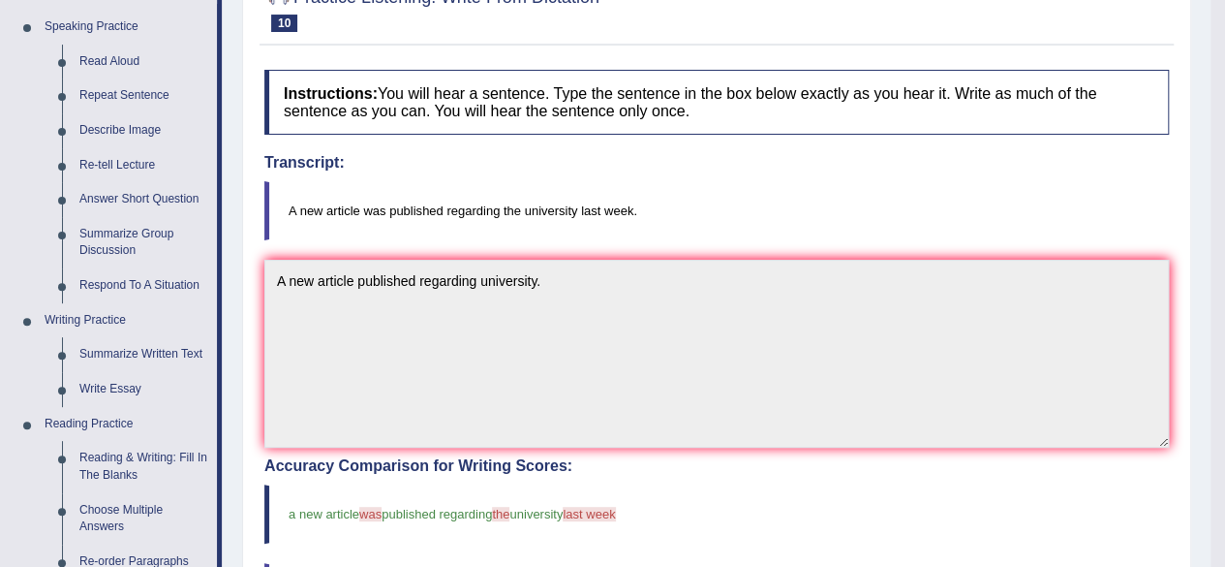
scroll to position [186, 0]
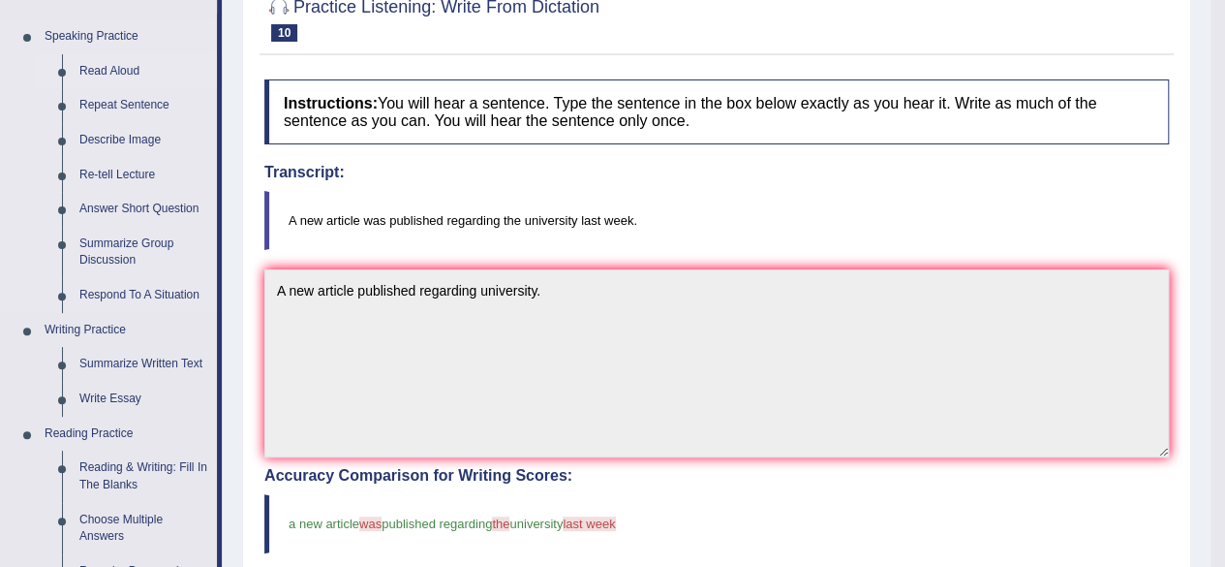
click at [120, 71] on link "Read Aloud" at bounding box center [144, 71] width 146 height 35
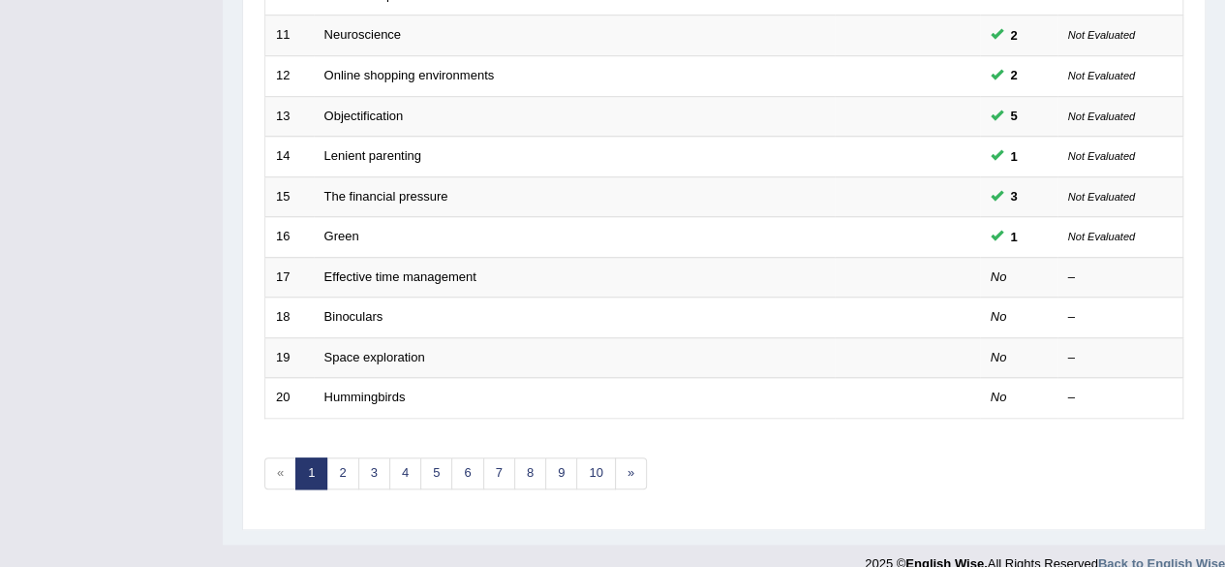
scroll to position [692, 0]
click at [333, 464] on link "2" at bounding box center [342, 471] width 32 height 32
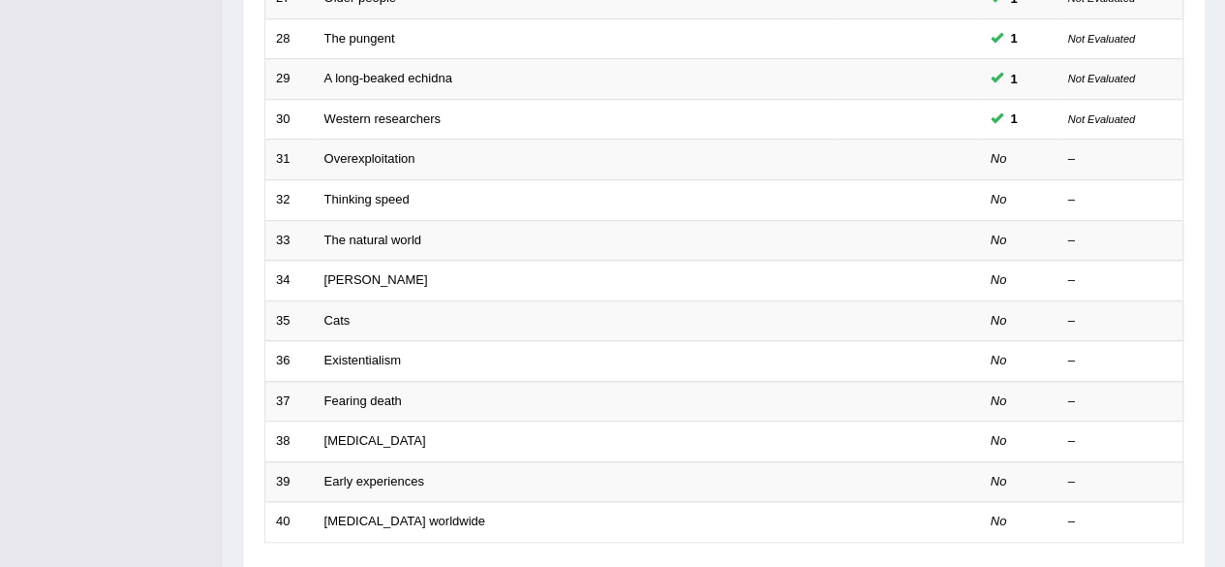
scroll to position [573, 0]
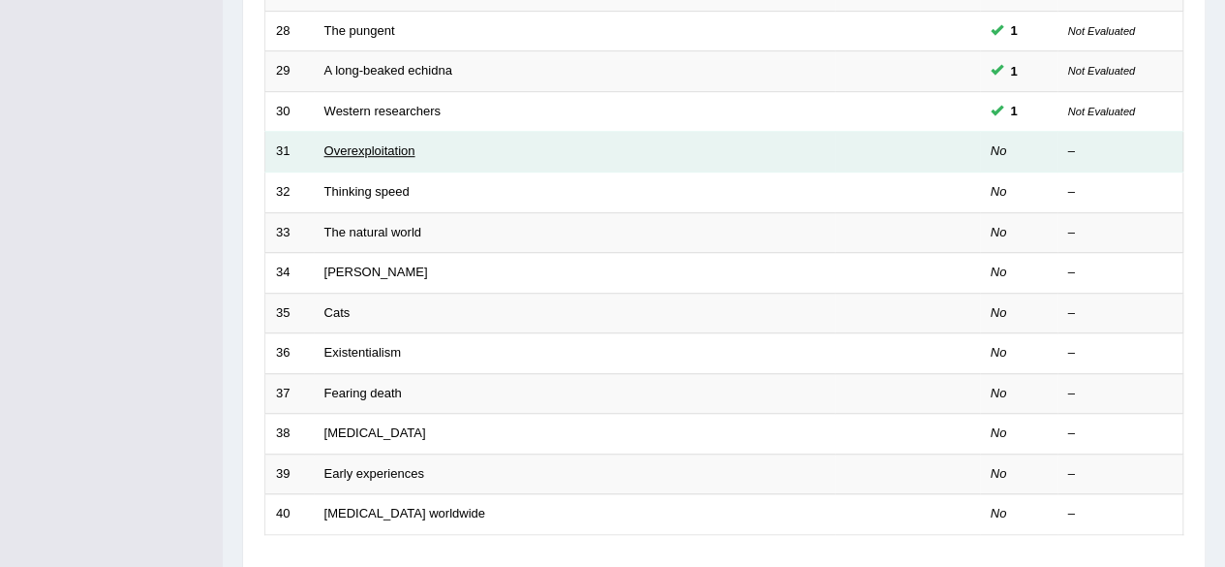
click at [368, 143] on link "Overexploitation" at bounding box center [369, 150] width 91 height 15
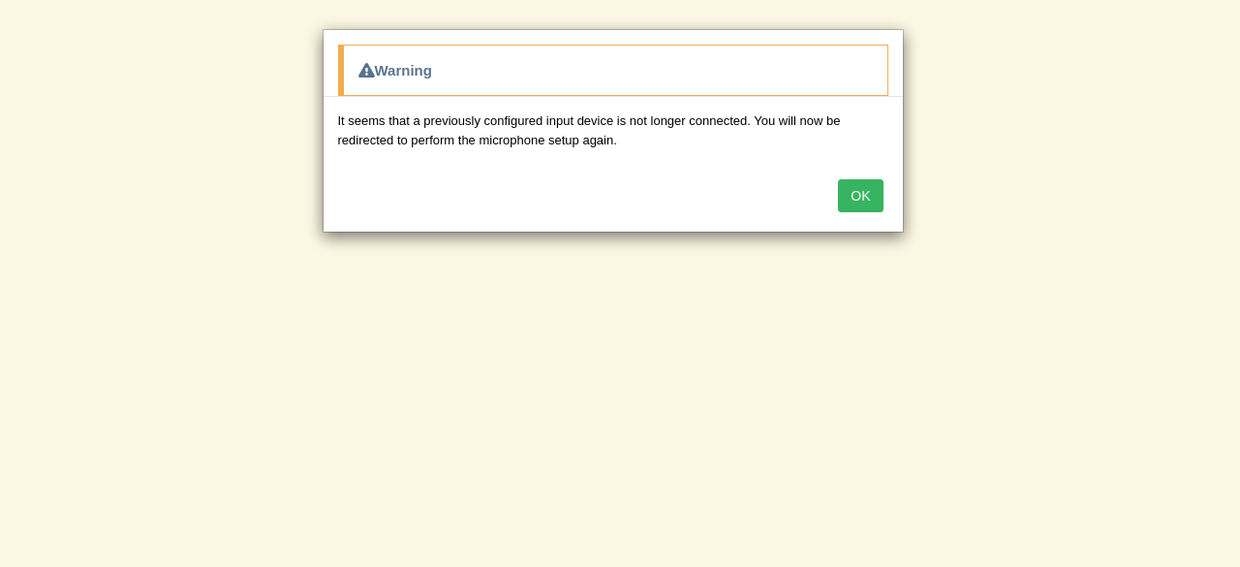
click at [863, 199] on button "OK" at bounding box center [860, 195] width 45 height 33
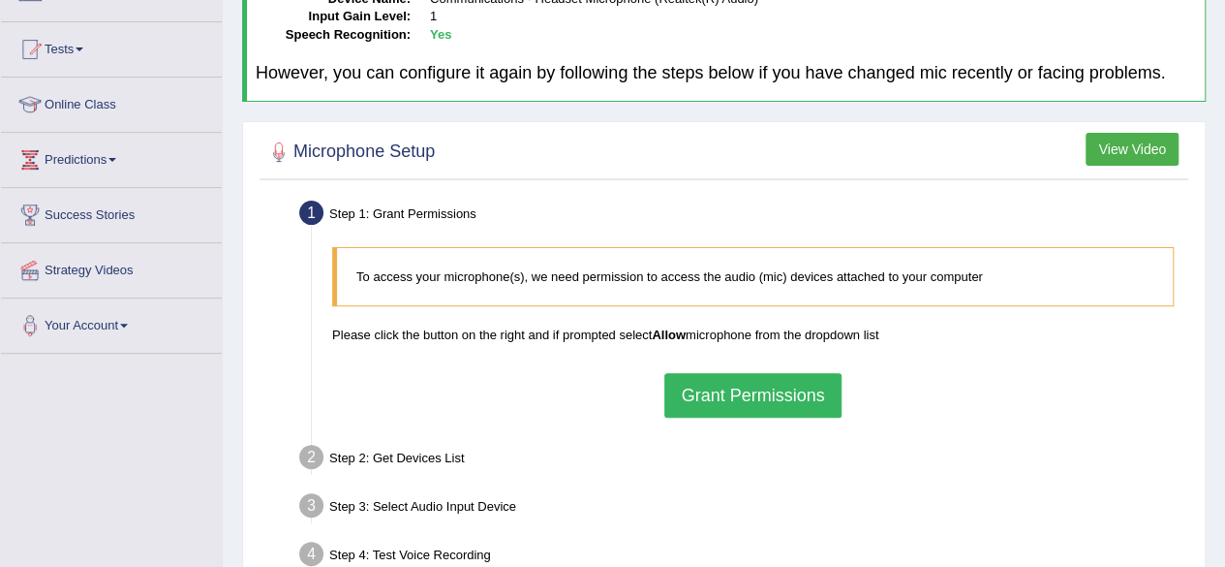
scroll to position [221, 0]
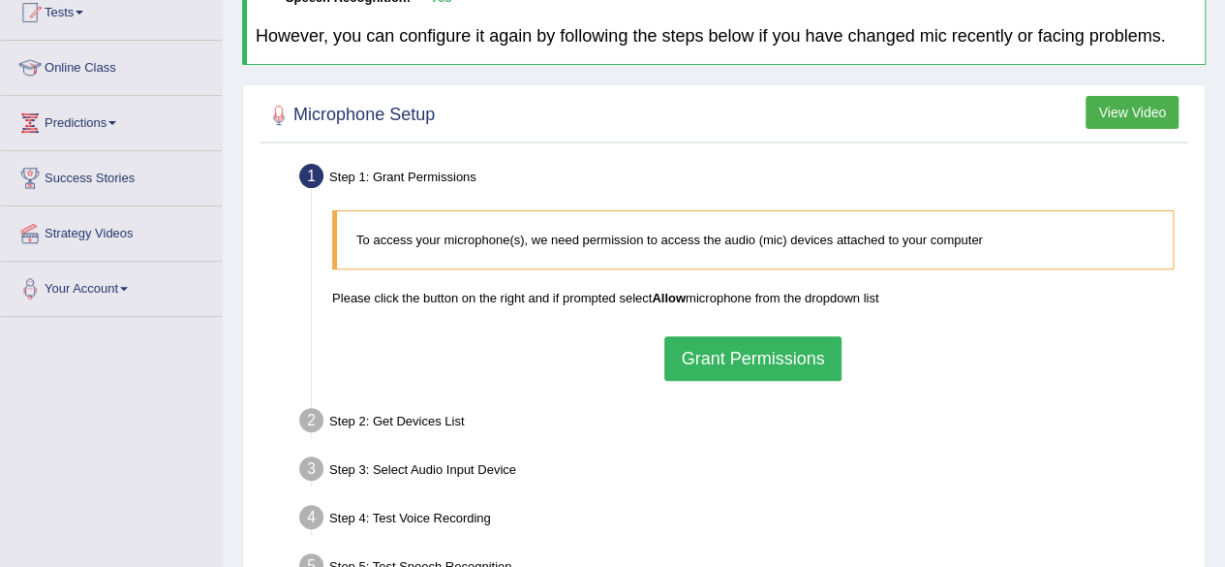
click at [738, 361] on button "Grant Permissions" at bounding box center [752, 358] width 176 height 45
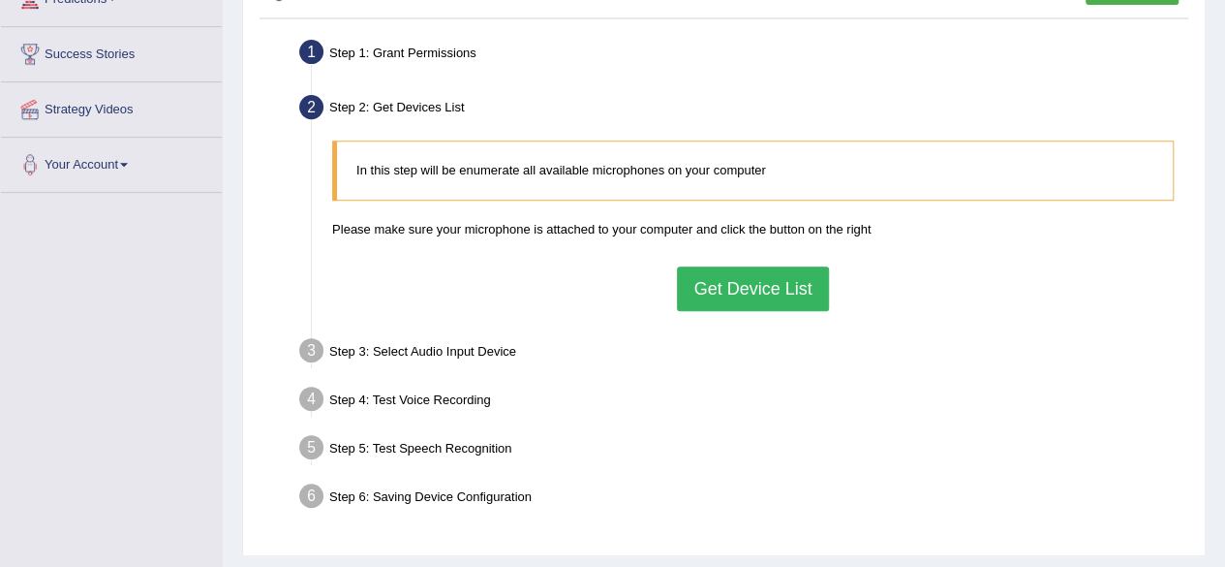
scroll to position [399, 0]
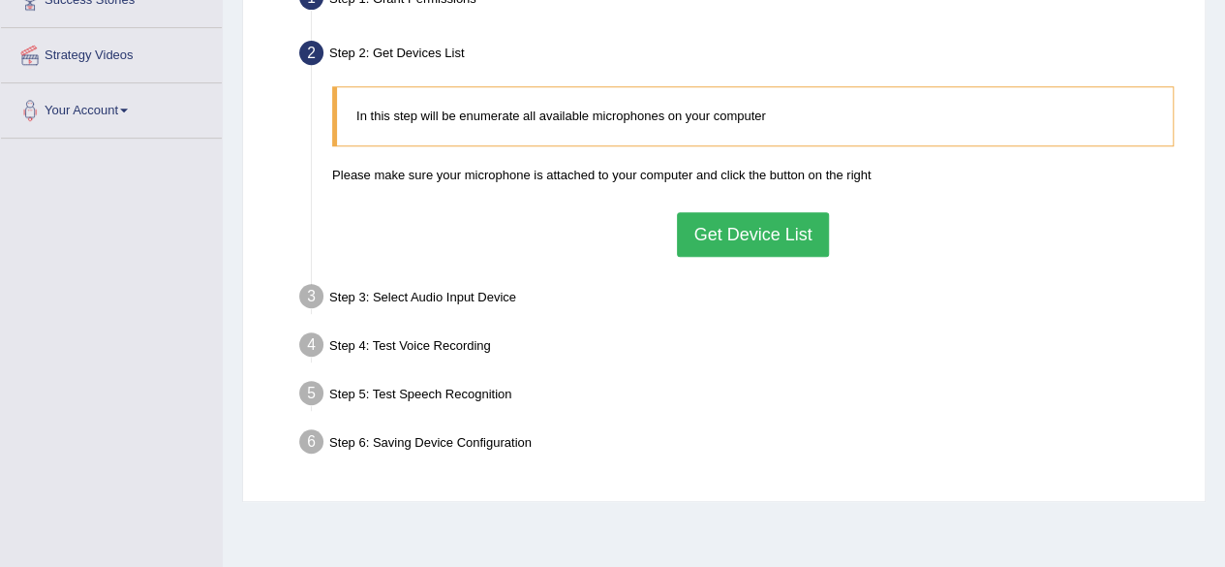
click at [778, 242] on button "Get Device List" at bounding box center [752, 234] width 151 height 45
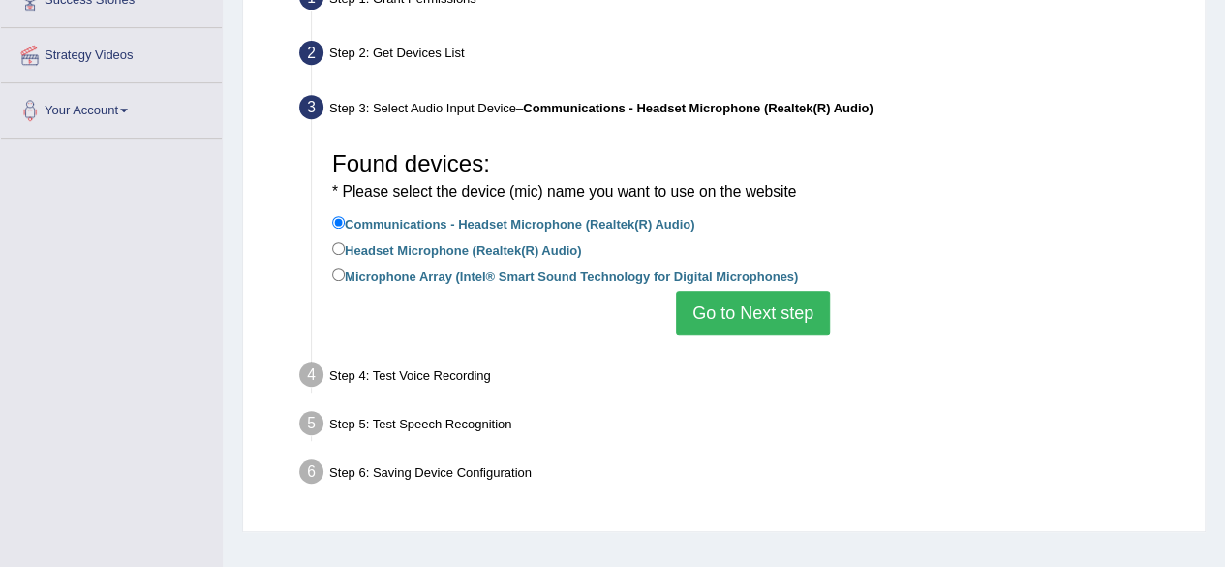
click at [756, 323] on button "Go to Next step" at bounding box center [753, 313] width 154 height 45
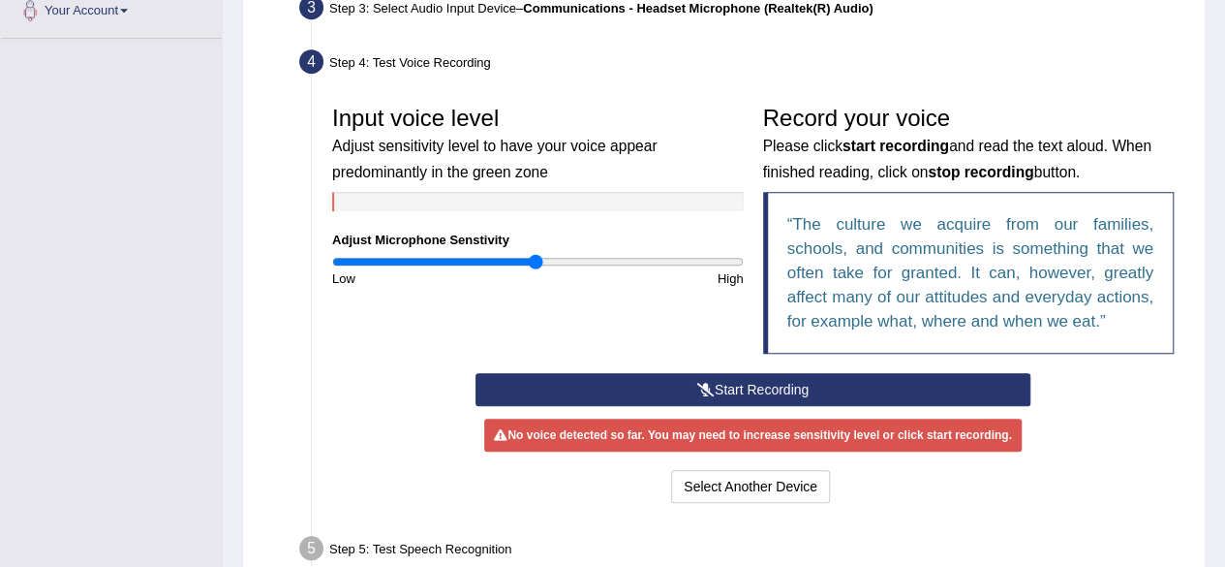
scroll to position [505, 0]
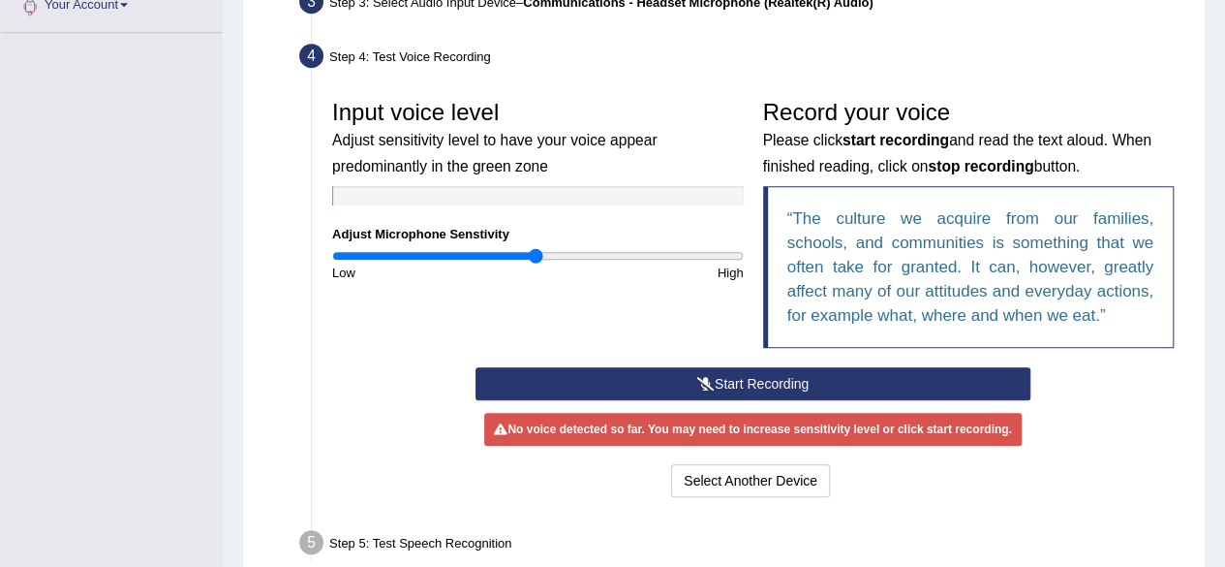
click at [694, 381] on button "Start Recording" at bounding box center [753, 383] width 555 height 33
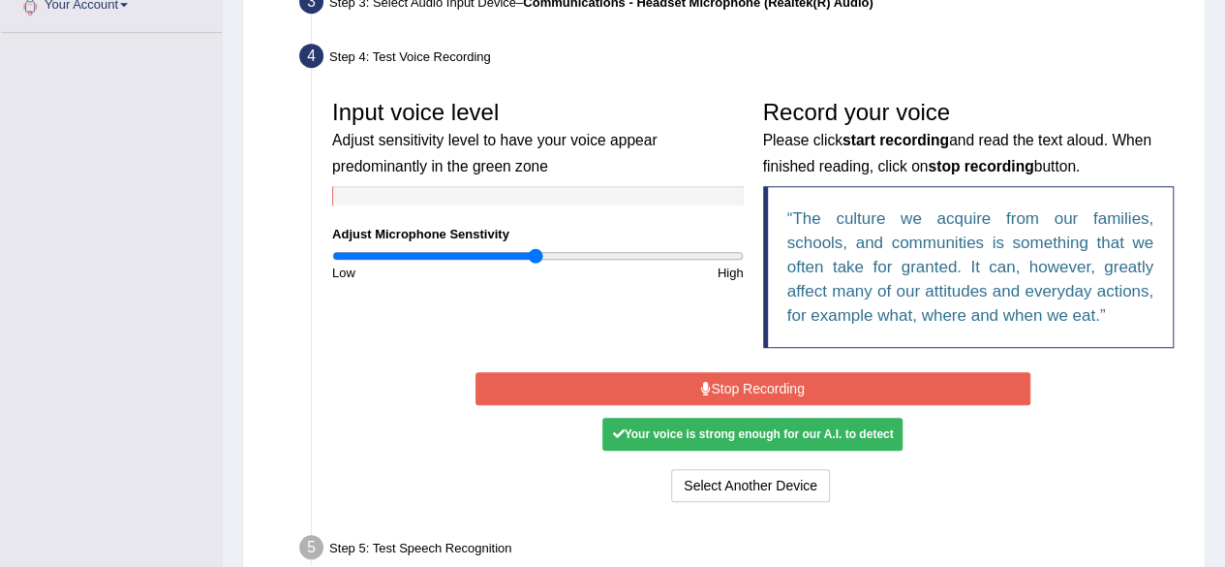
click at [694, 381] on button "Stop Recording" at bounding box center [753, 388] width 555 height 33
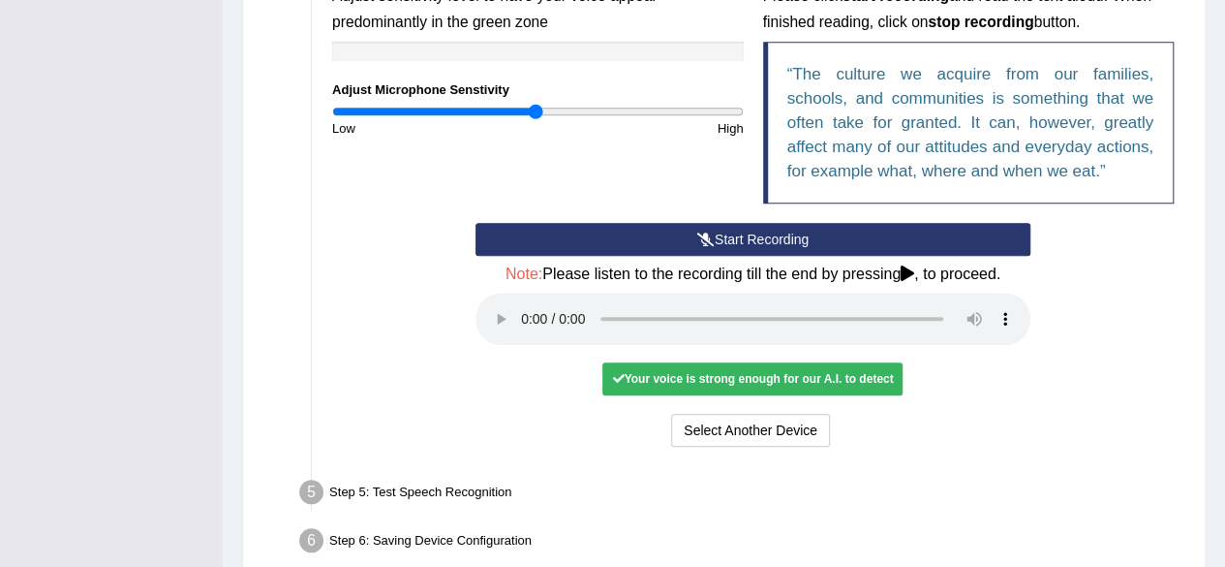
scroll to position [655, 0]
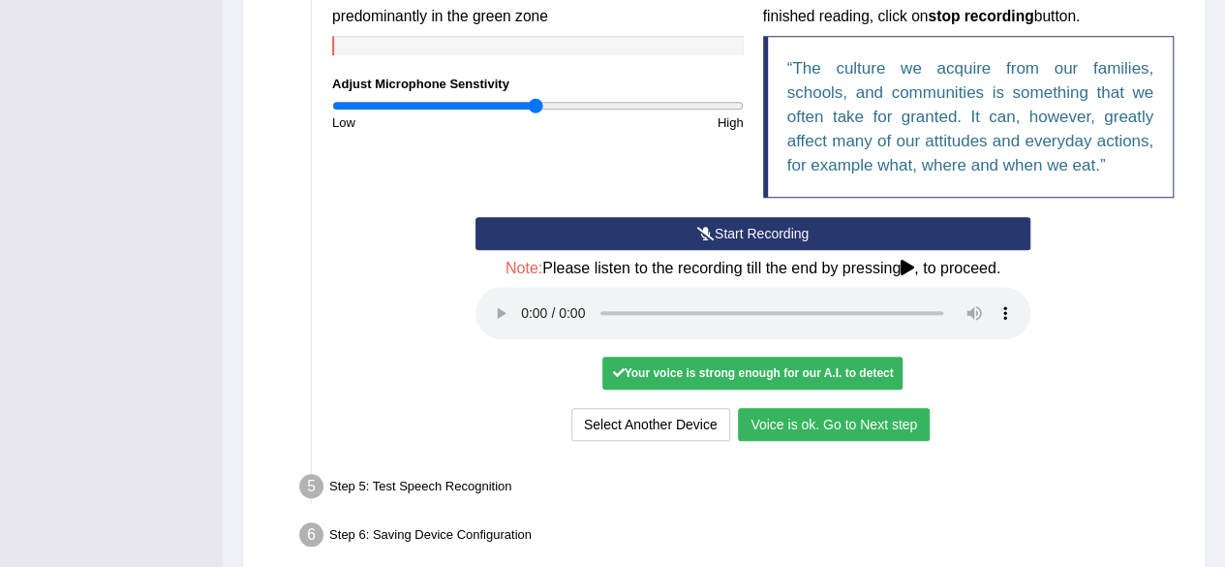
click at [864, 417] on button "Voice is ok. Go to Next step" at bounding box center [834, 424] width 192 height 33
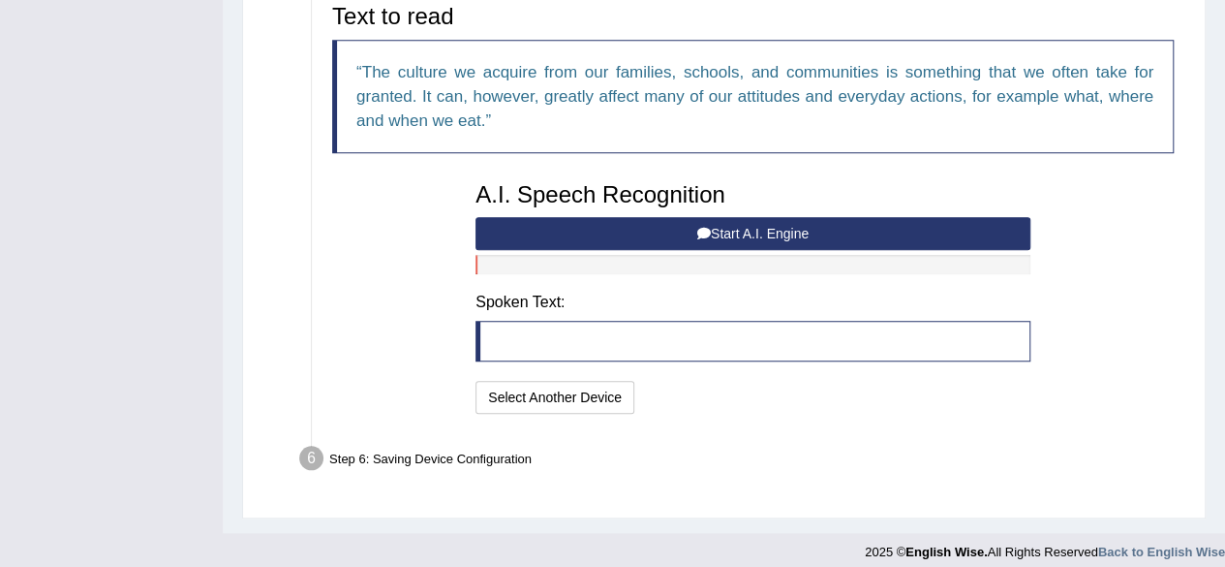
click at [704, 232] on icon at bounding box center [704, 234] width 14 height 14
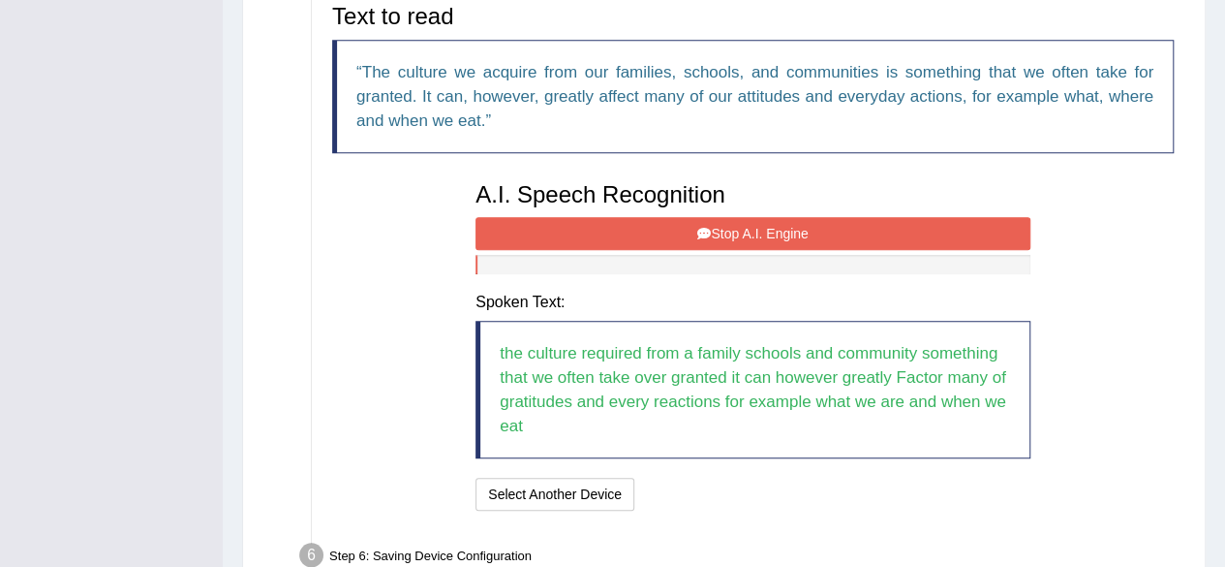
click at [713, 235] on button "Stop A.I. Engine" at bounding box center [753, 233] width 555 height 33
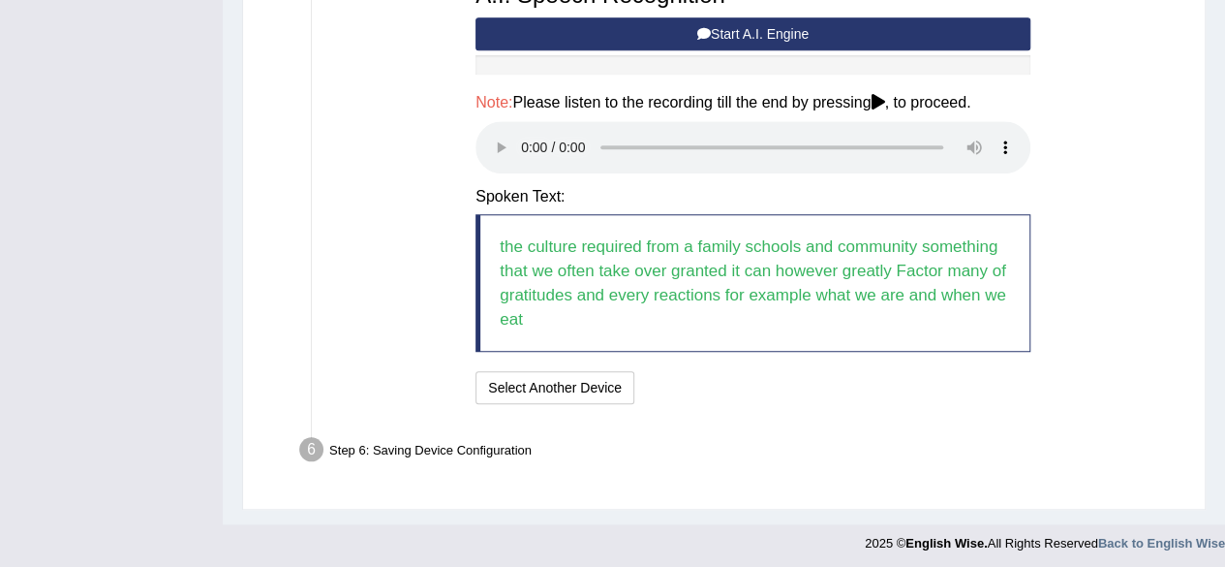
scroll to position [855, 0]
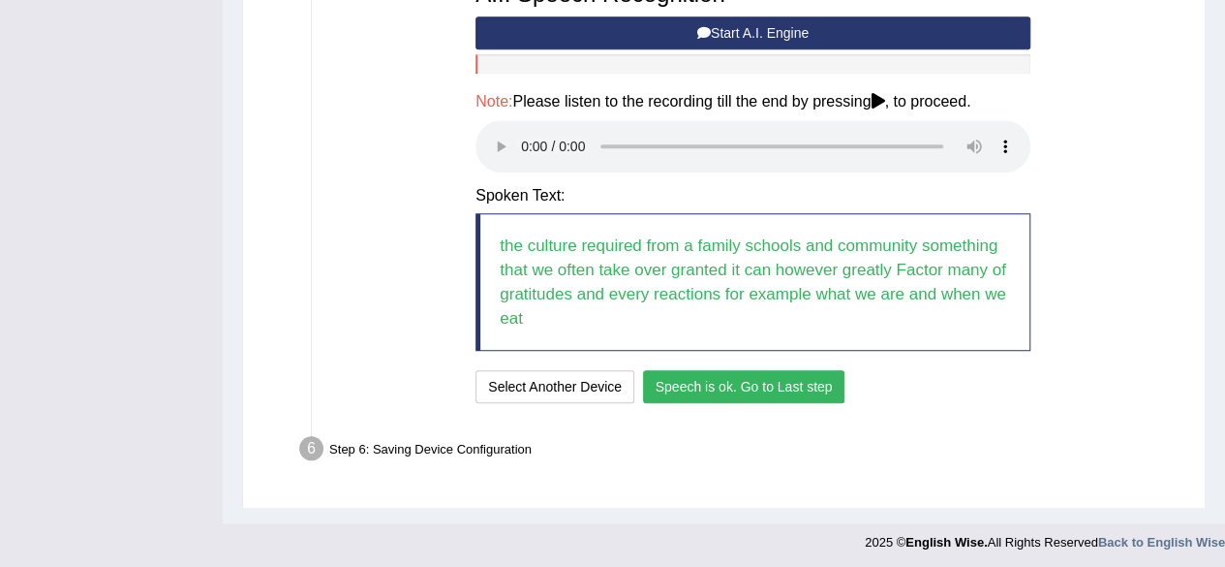
click at [737, 383] on button "Speech is ok. Go to Last step" at bounding box center [744, 386] width 202 height 33
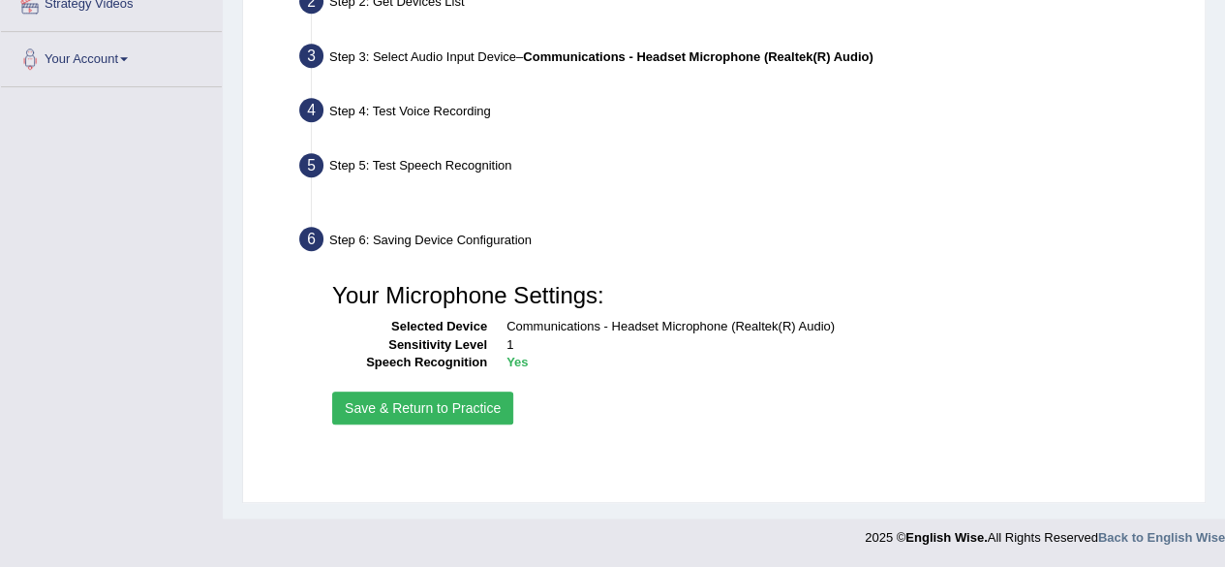
scroll to position [449, 0]
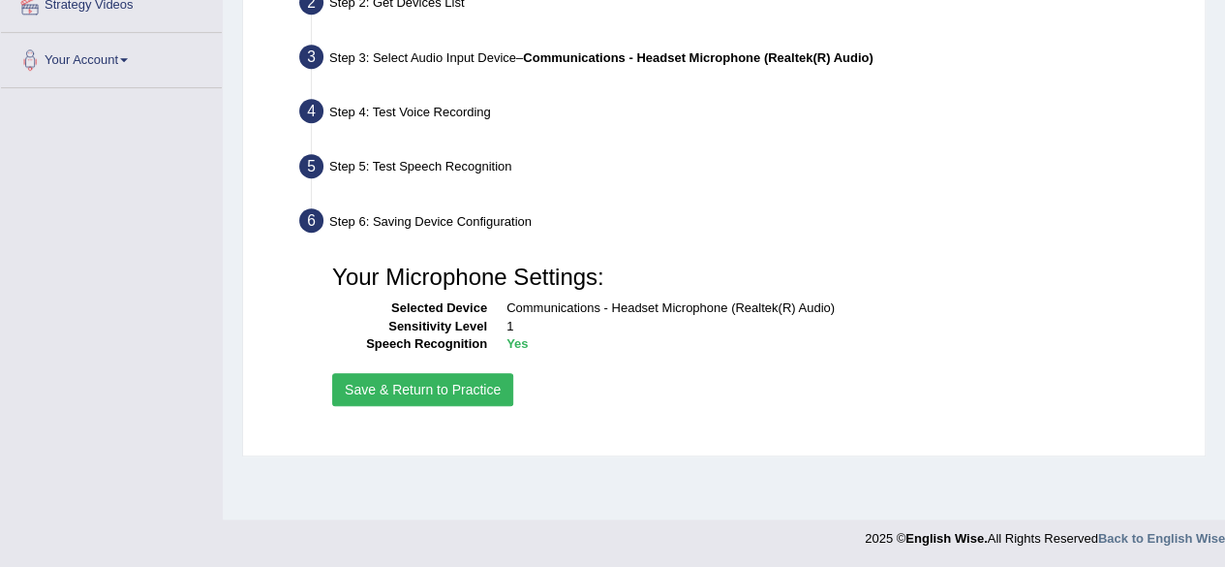
click at [358, 389] on button "Save & Return to Practice" at bounding box center [422, 389] width 181 height 33
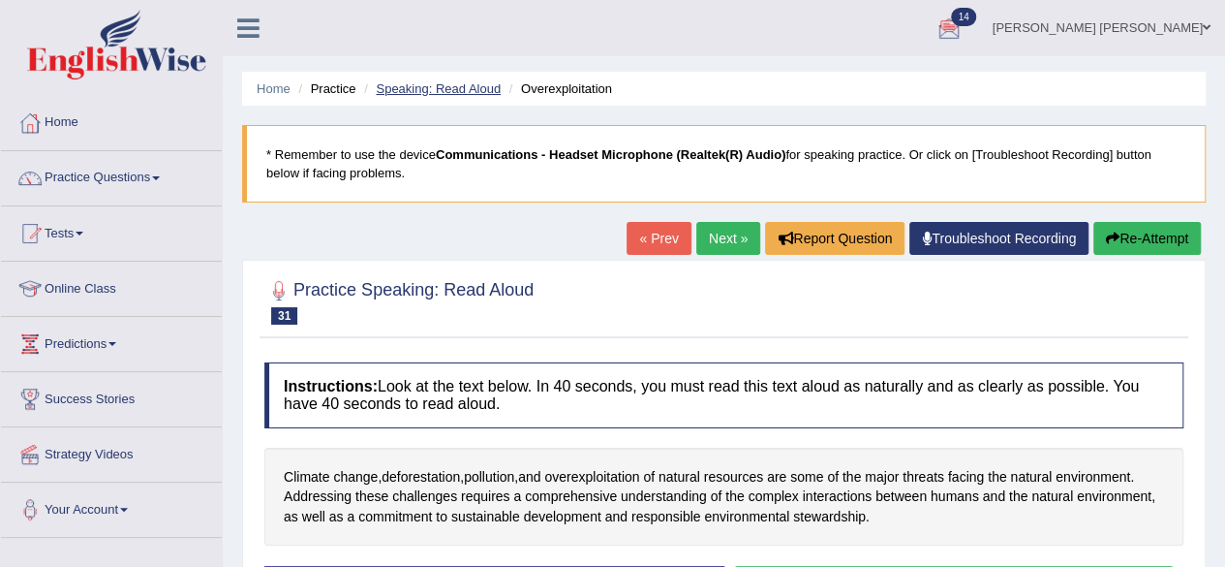
click at [468, 89] on link "Speaking: Read Aloud" at bounding box center [438, 88] width 125 height 15
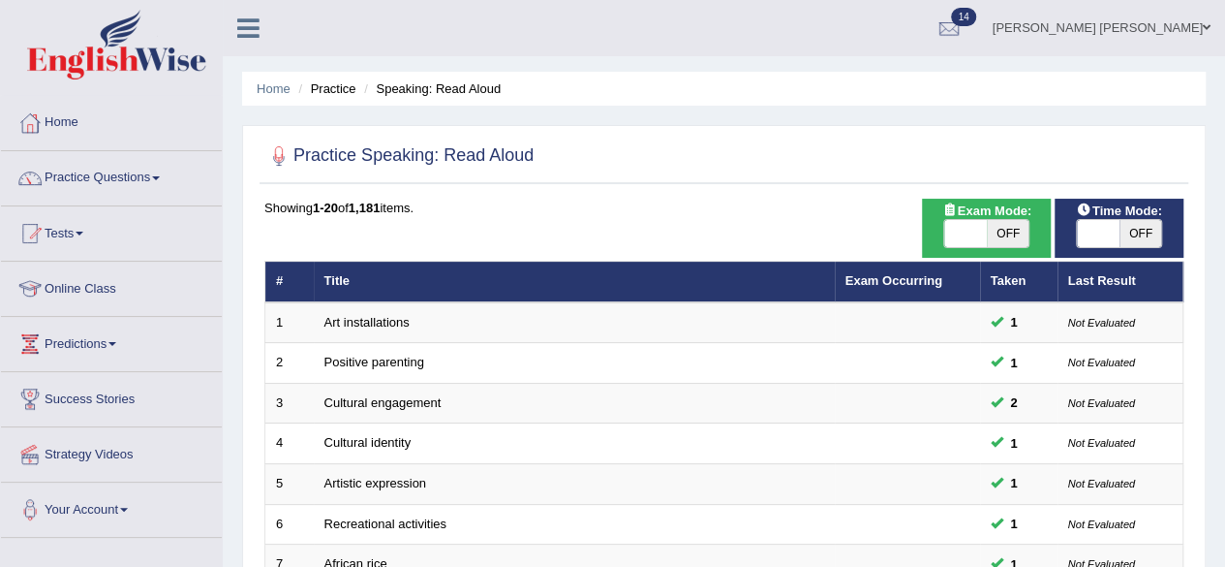
click at [1141, 230] on span "OFF" at bounding box center [1141, 233] width 43 height 27
checkbox input "true"
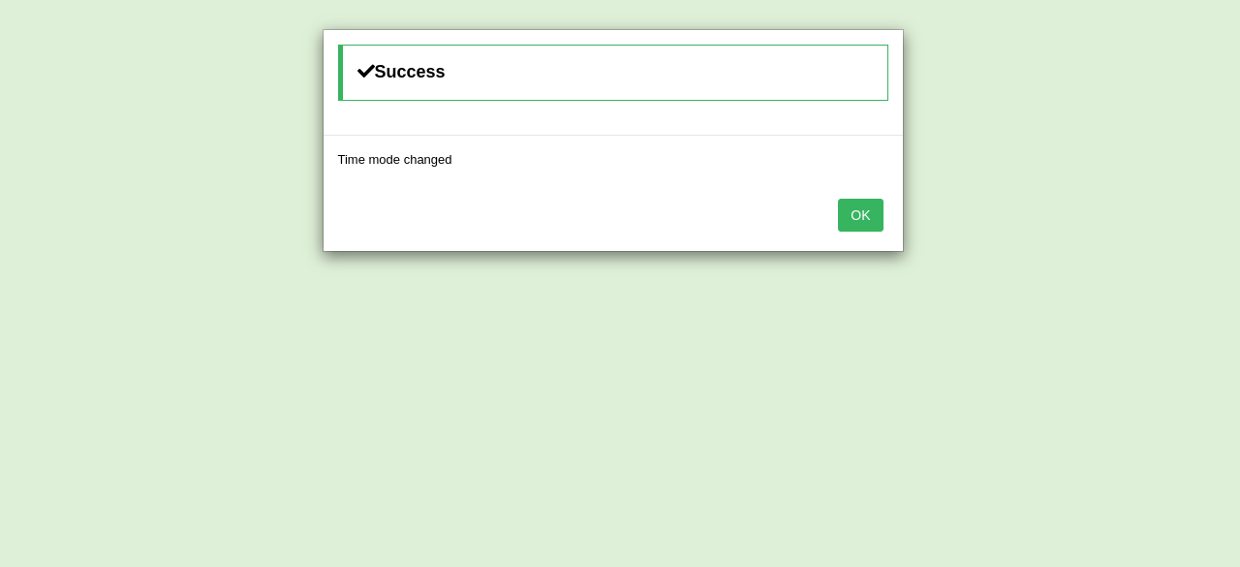
click at [841, 214] on button "OK" at bounding box center [860, 215] width 45 height 33
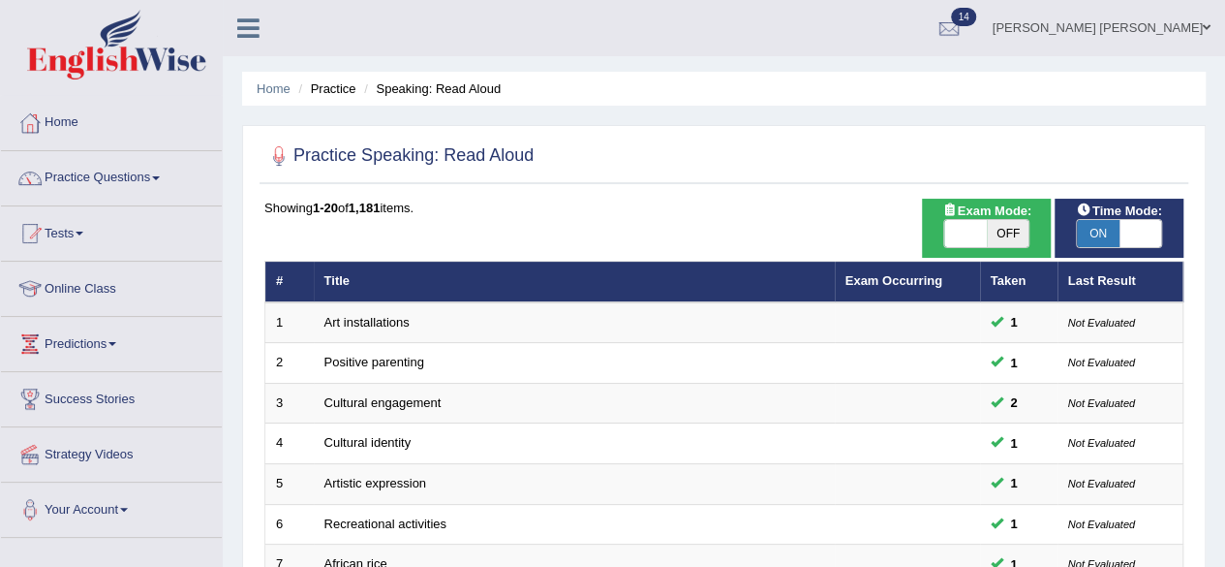
click at [1009, 231] on span "OFF" at bounding box center [1008, 233] width 43 height 27
checkbox input "true"
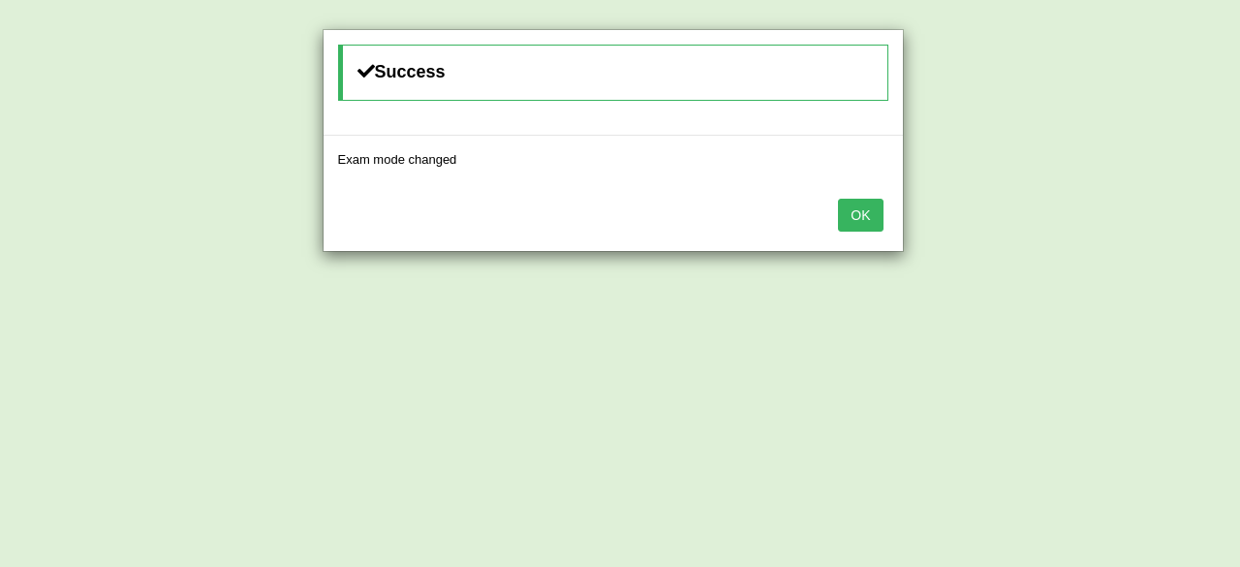
click at [857, 208] on button "OK" at bounding box center [860, 215] width 45 height 33
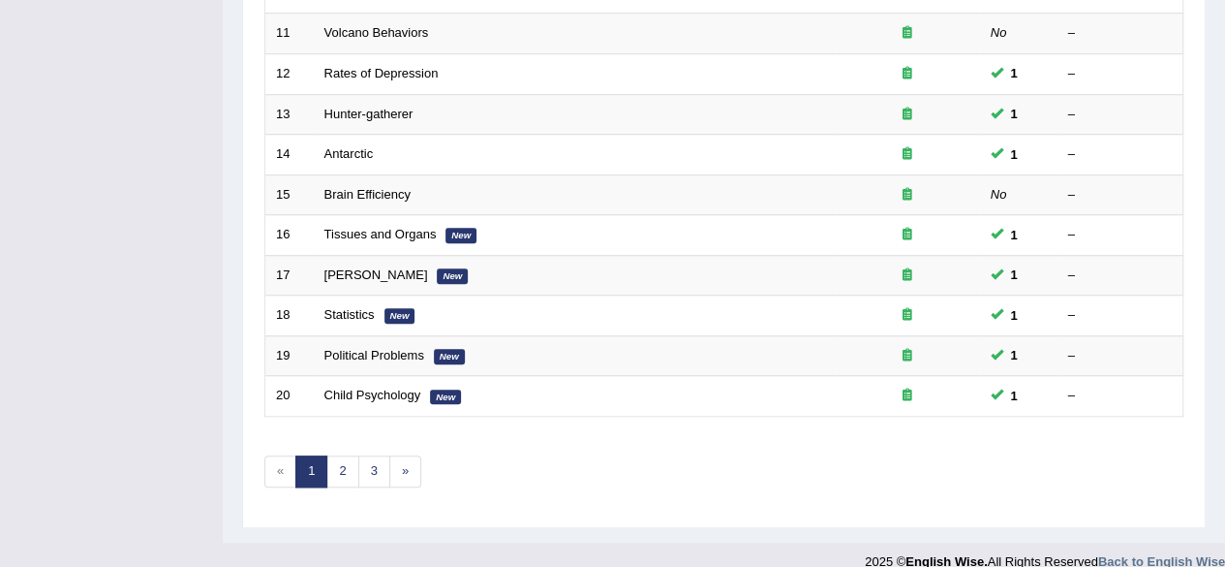
scroll to position [706, 0]
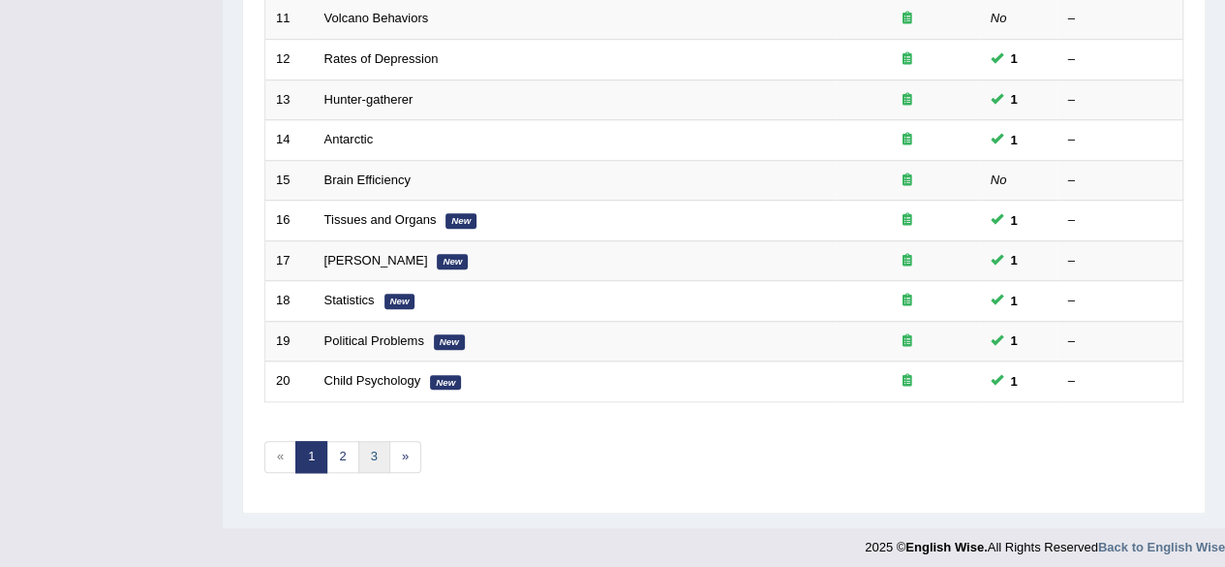
click at [362, 448] on link "3" at bounding box center [374, 457] width 32 height 32
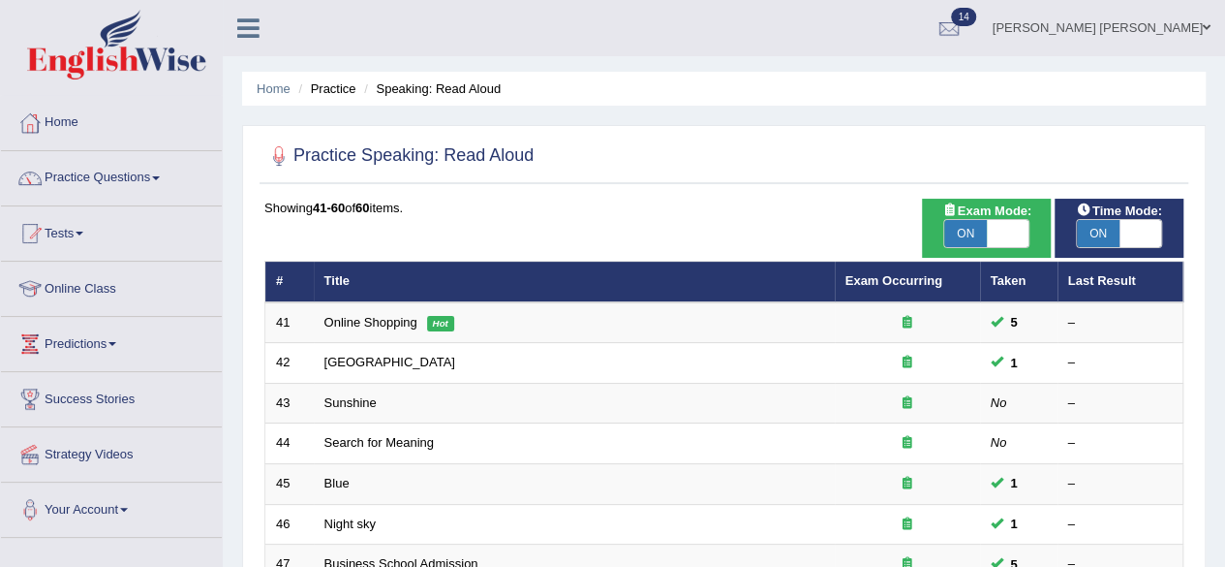
click at [74, 336] on link "Predictions" at bounding box center [111, 341] width 221 height 48
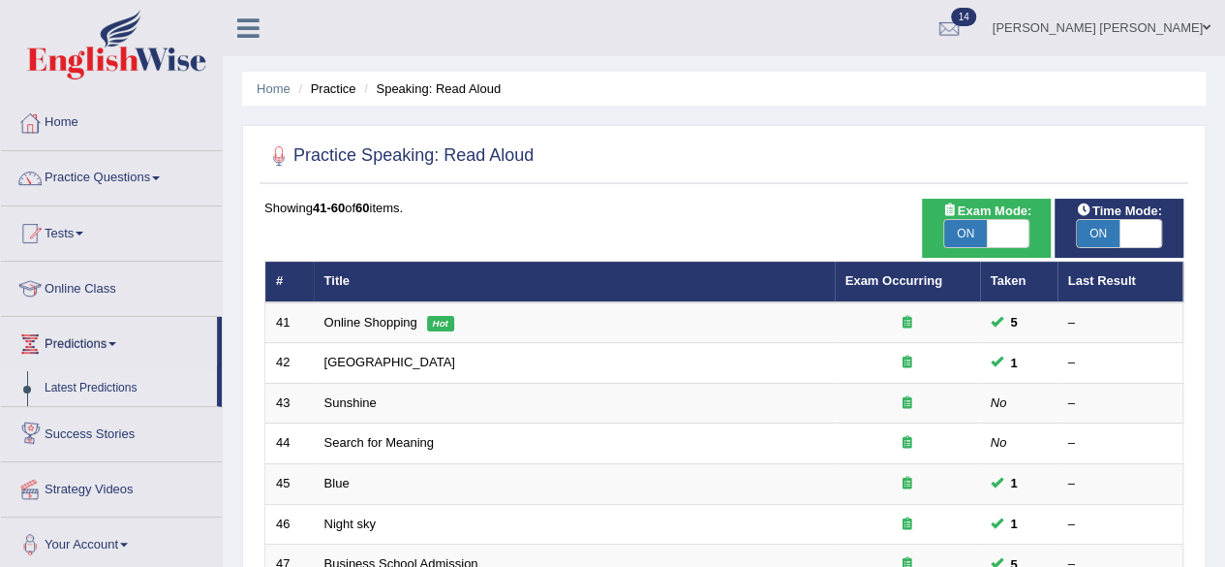
click at [93, 385] on link "Latest Predictions" at bounding box center [126, 388] width 181 height 35
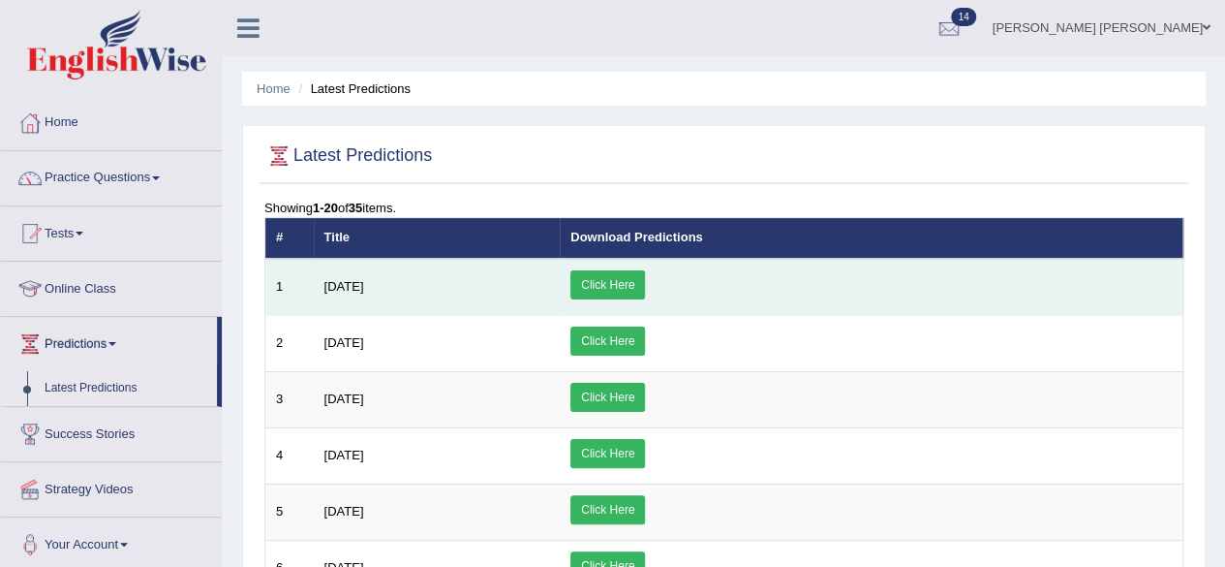
click at [645, 278] on link "Click Here" at bounding box center [607, 284] width 75 height 29
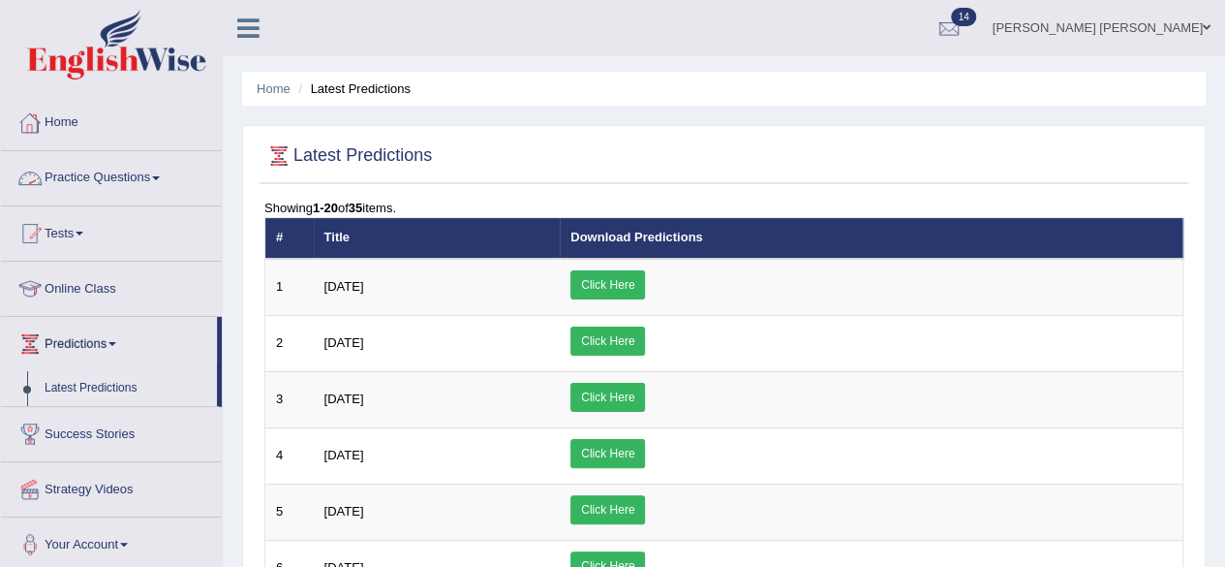
click at [115, 179] on link "Practice Questions" at bounding box center [111, 175] width 221 height 48
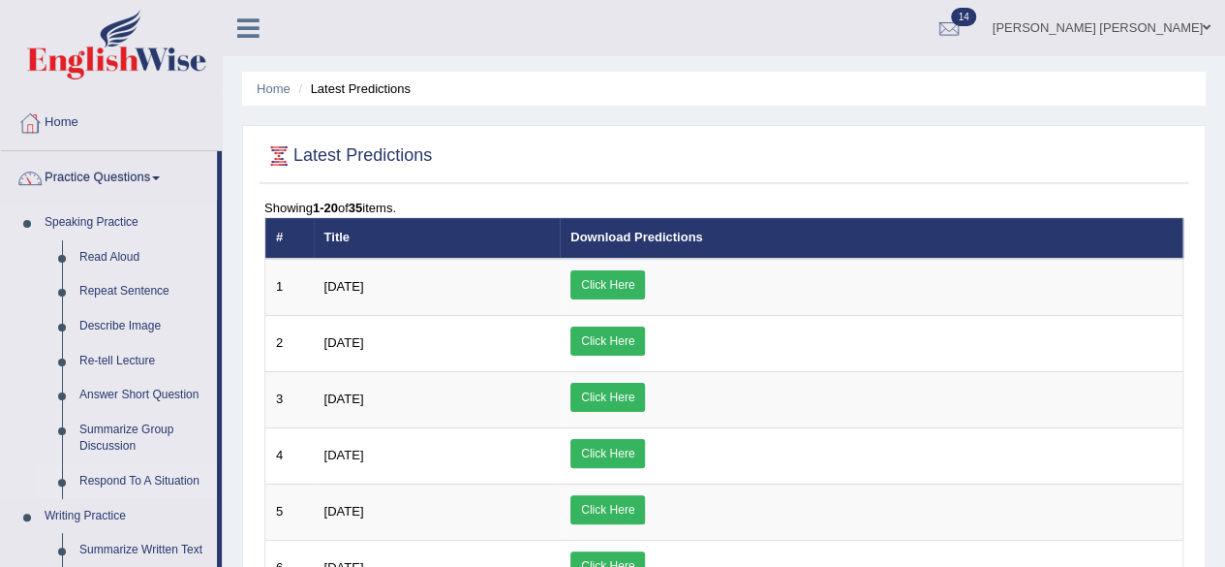
click at [145, 482] on link "Respond To A Situation" at bounding box center [144, 481] width 146 height 35
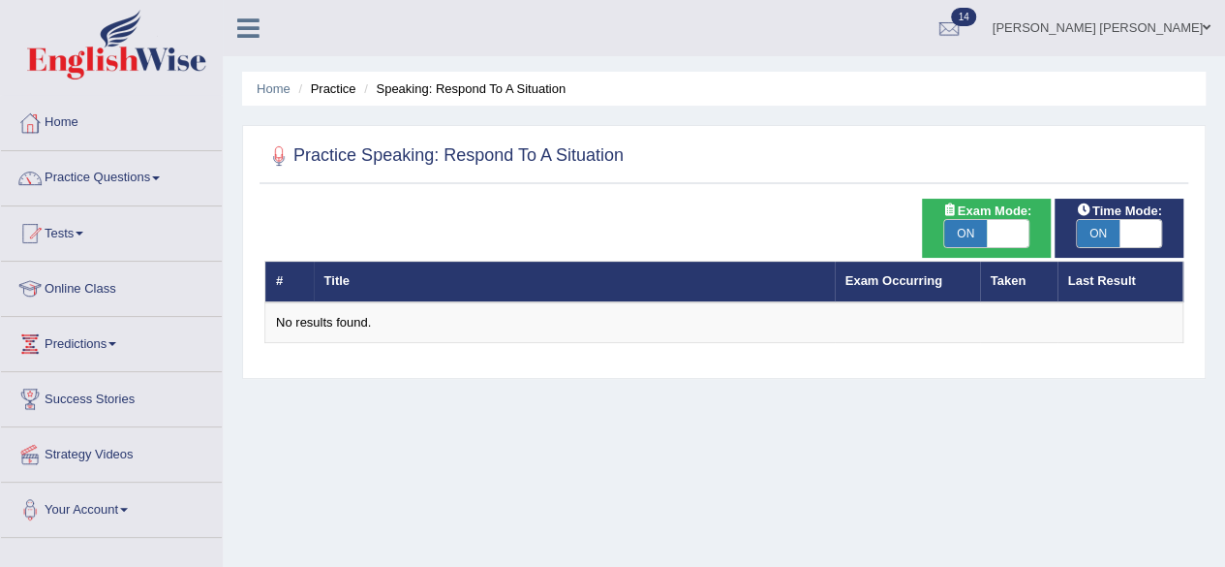
click at [982, 237] on span "ON" at bounding box center [965, 233] width 43 height 27
checkbox input "false"
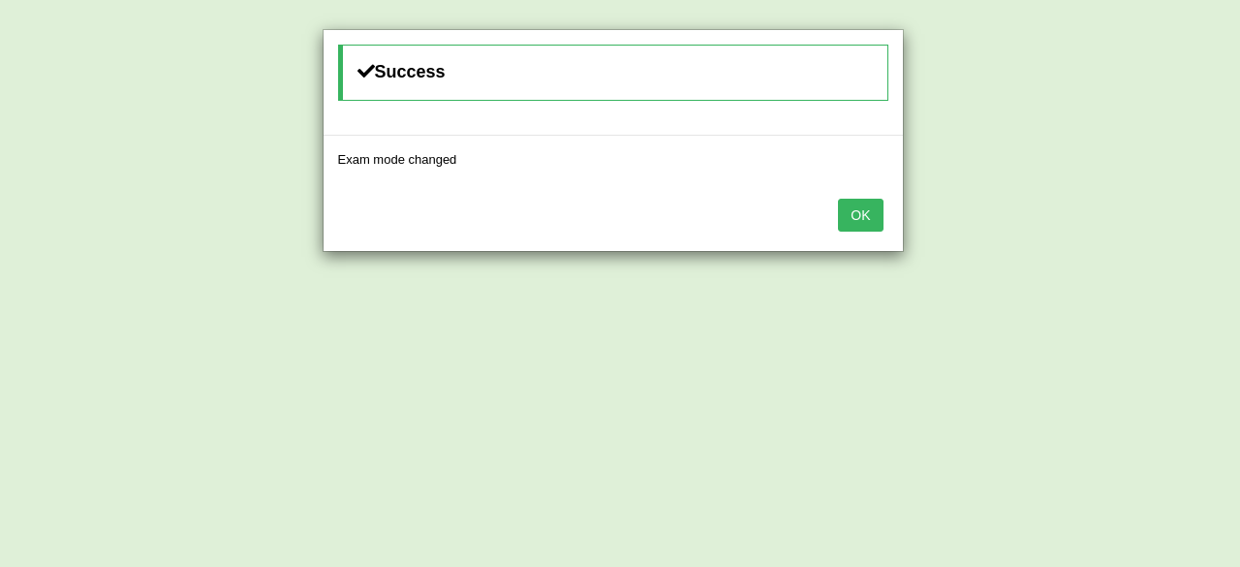
click at [852, 228] on button "OK" at bounding box center [860, 215] width 45 height 33
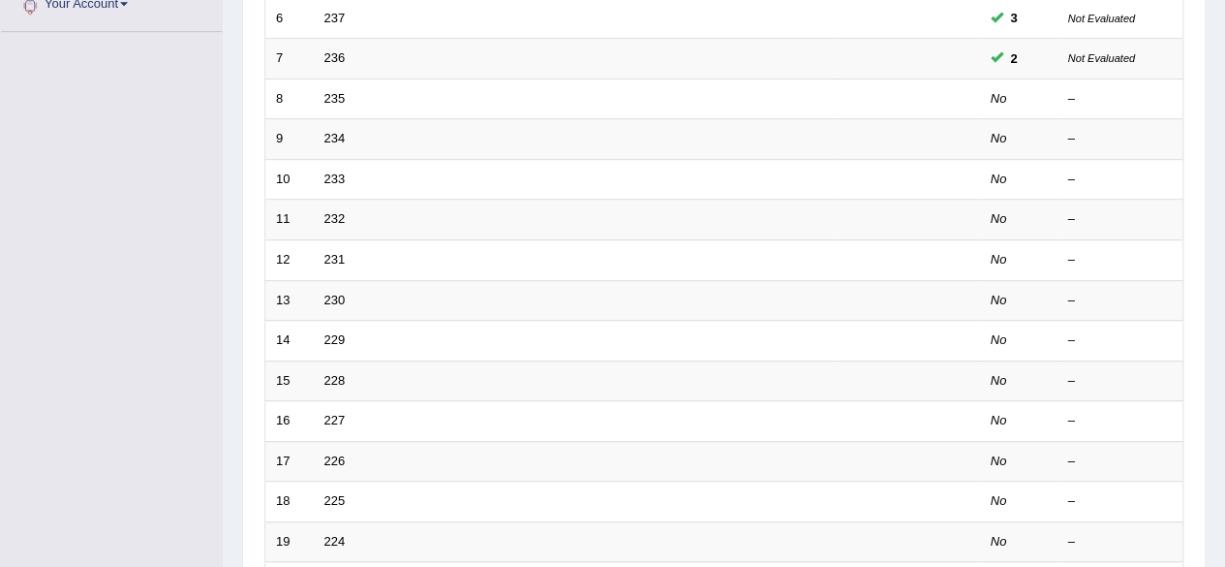
scroll to position [514, 0]
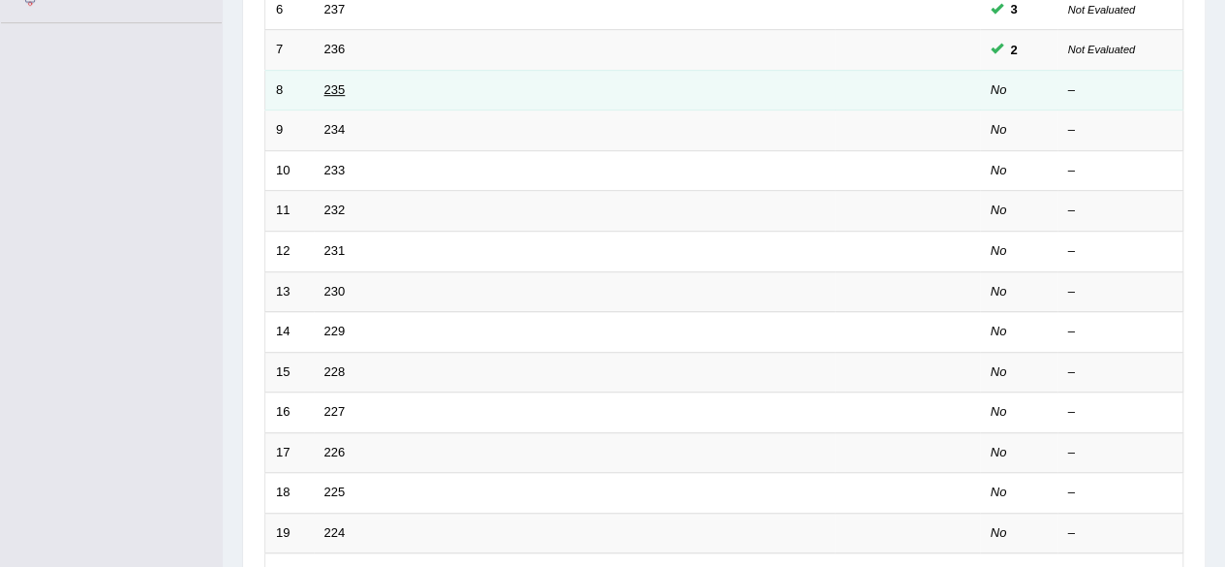
click at [327, 92] on link "235" at bounding box center [334, 89] width 21 height 15
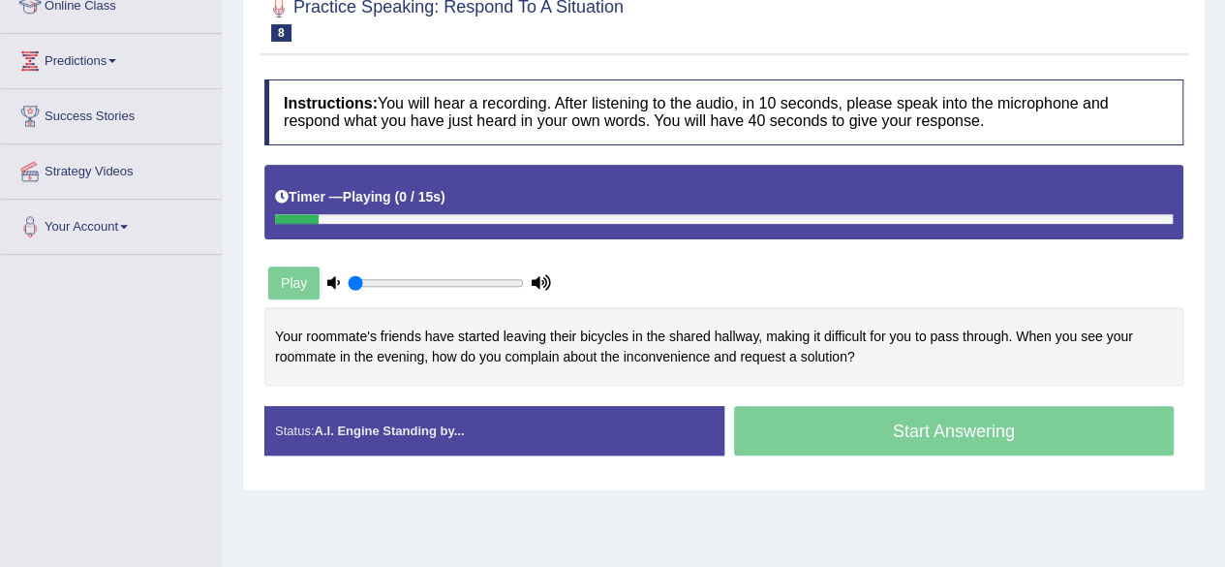
scroll to position [305, 0]
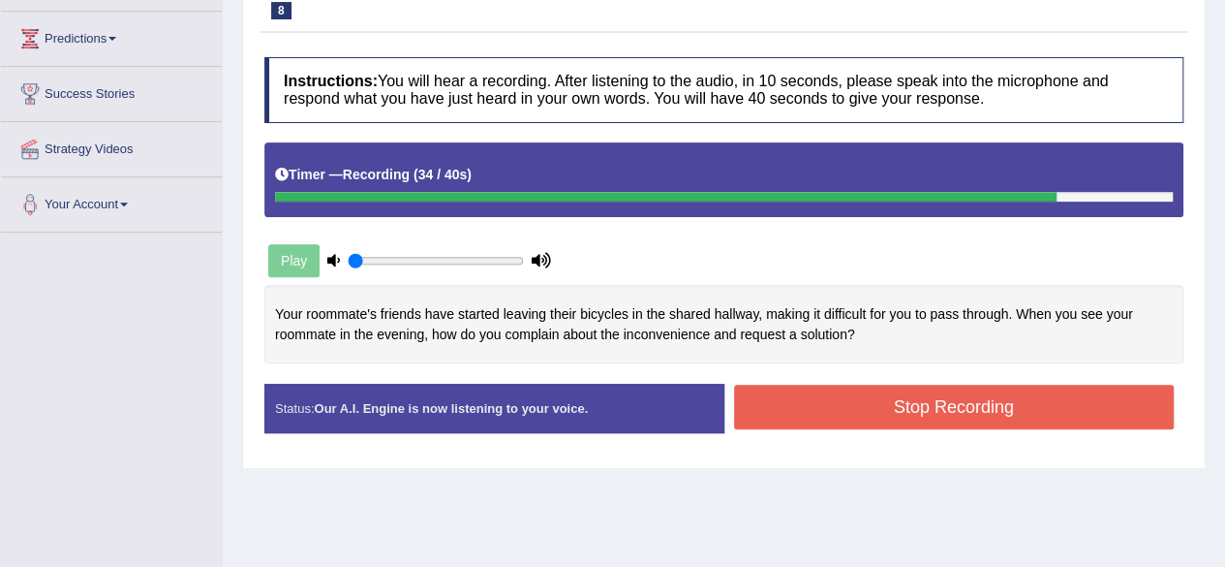
click at [956, 408] on button "Stop Recording" at bounding box center [954, 407] width 441 height 45
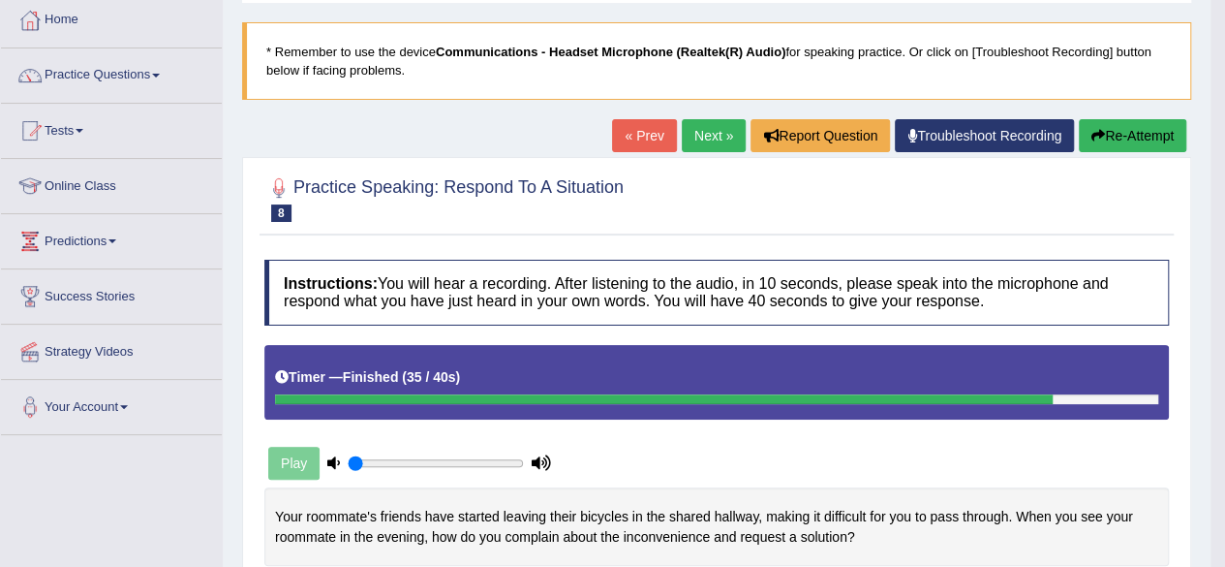
scroll to position [93, 0]
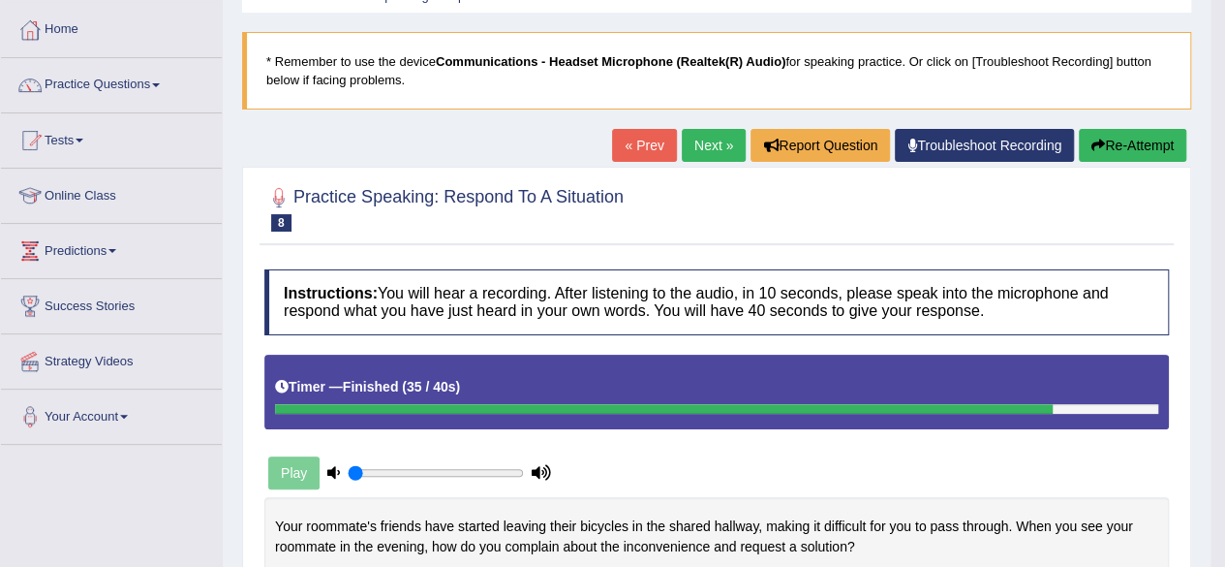
click at [699, 148] on link "Next »" at bounding box center [714, 145] width 64 height 33
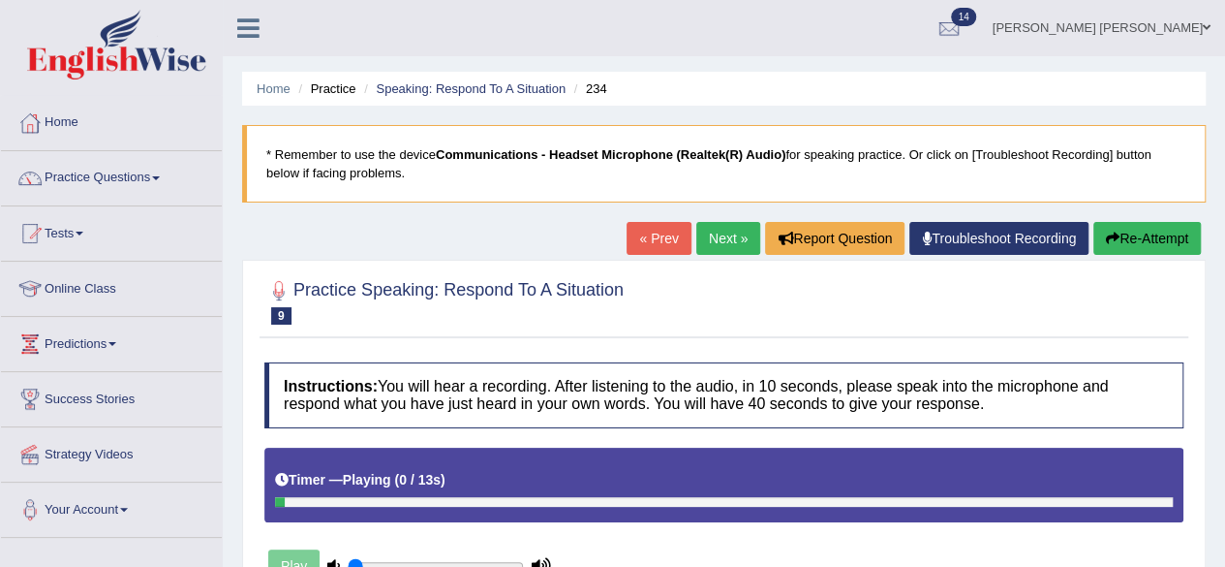
drag, startPoint x: 1222, startPoint y: 207, endPoint x: 1225, endPoint y: 262, distance: 54.3
click at [1224, 262] on html "Toggle navigation Home Practice Questions Speaking Practice Read Aloud Repeat S…" at bounding box center [612, 283] width 1225 height 567
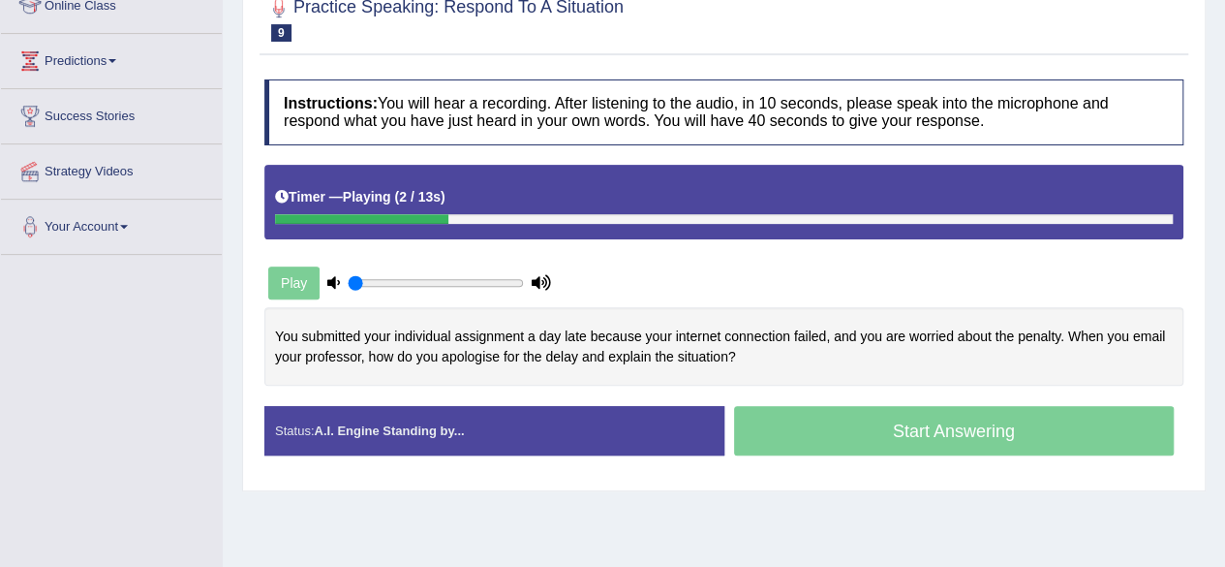
scroll to position [293, 0]
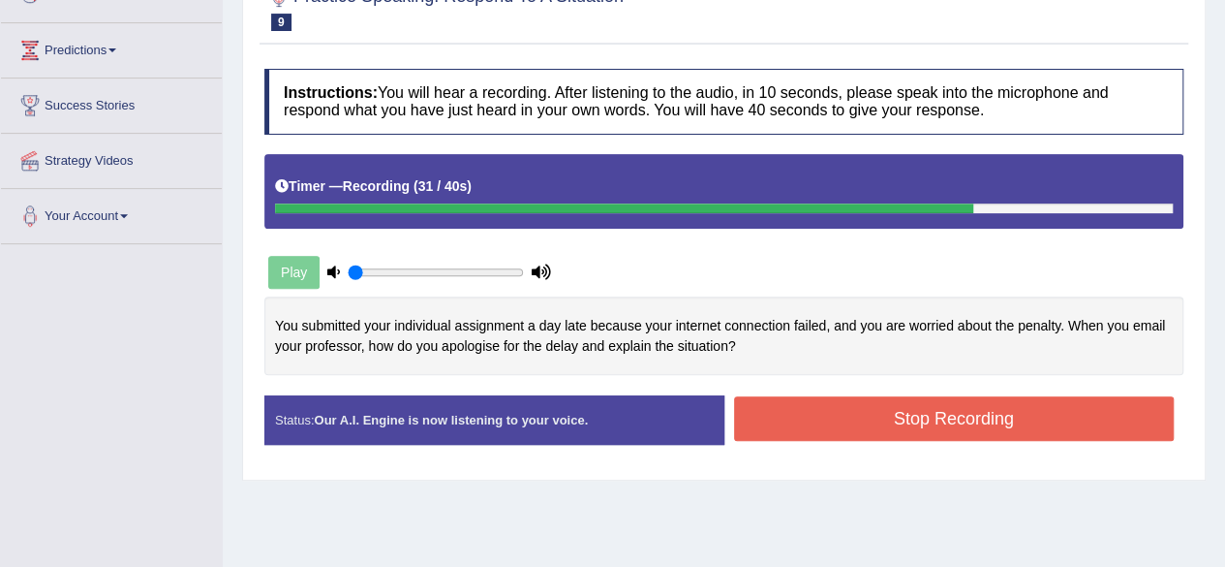
click at [999, 414] on button "Stop Recording" at bounding box center [954, 418] width 441 height 45
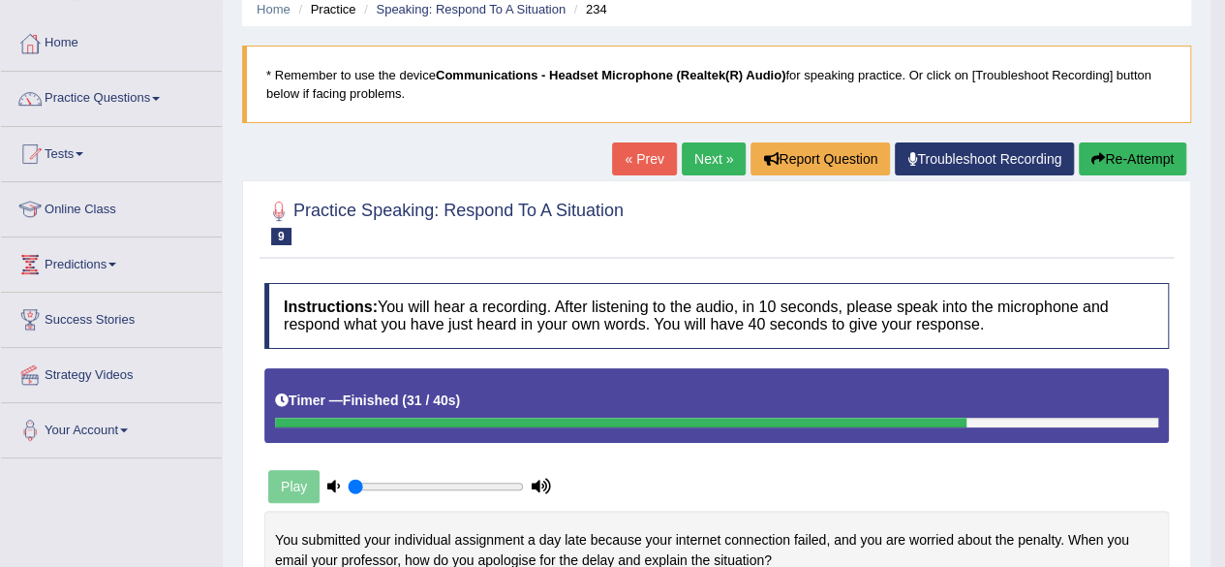
scroll to position [77, 0]
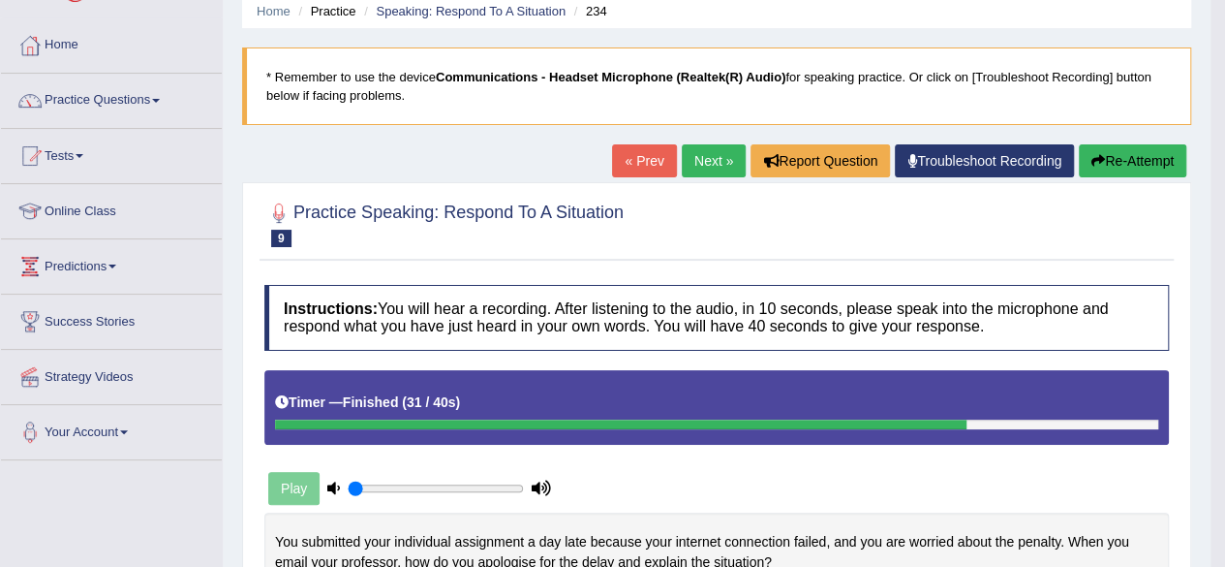
click at [1122, 162] on button "Re-Attempt" at bounding box center [1133, 160] width 108 height 33
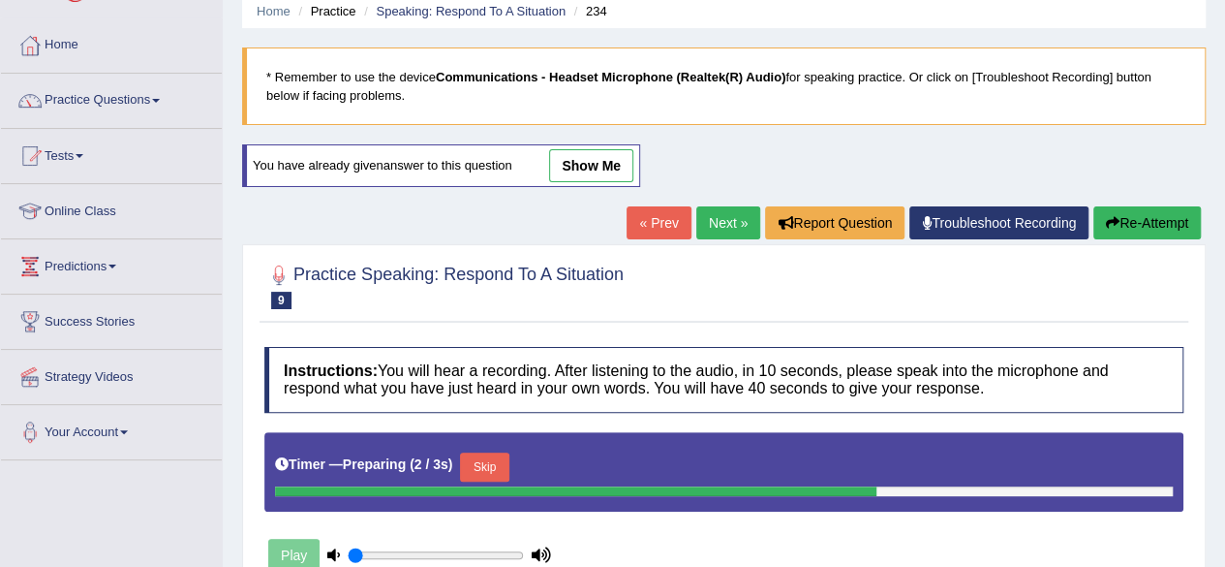
click at [506, 464] on button "Skip" at bounding box center [484, 466] width 48 height 29
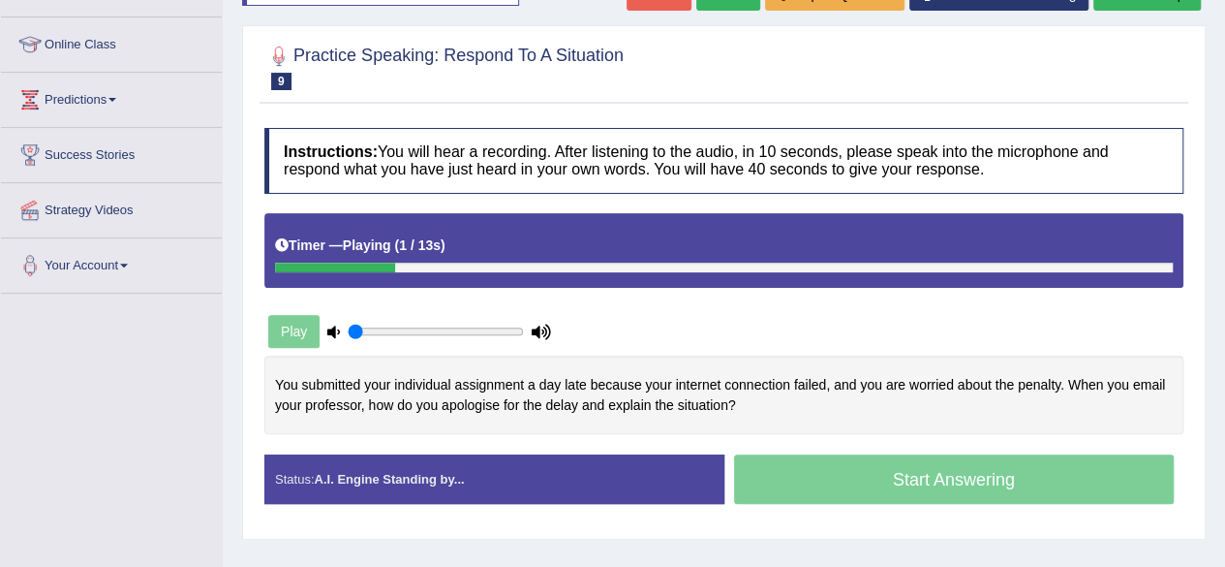
scroll to position [247, 0]
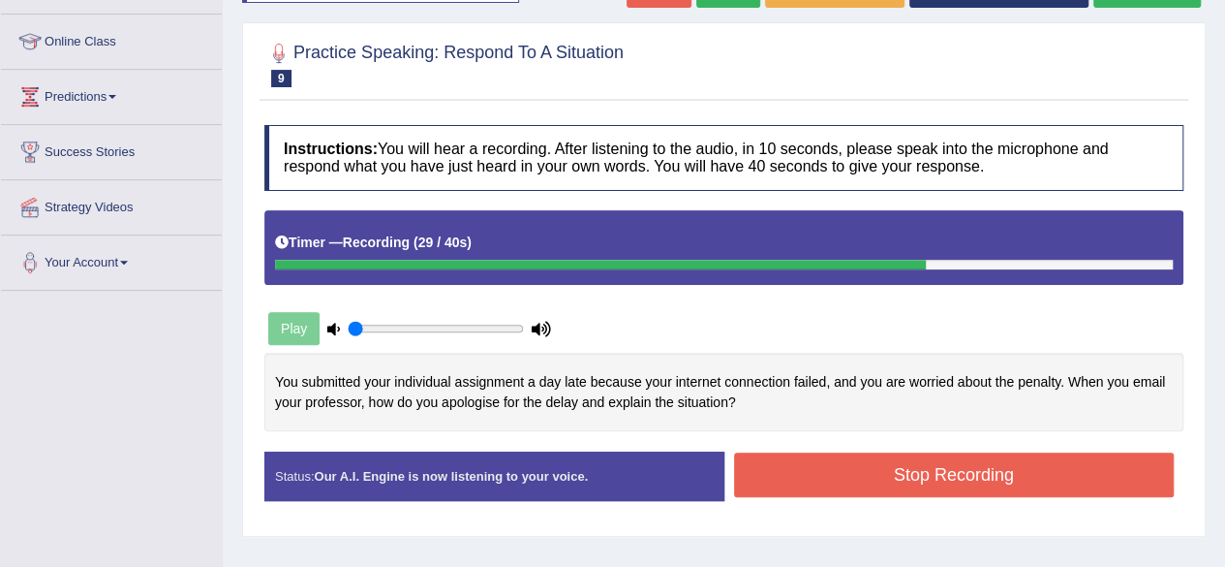
click at [952, 484] on button "Stop Recording" at bounding box center [954, 474] width 441 height 45
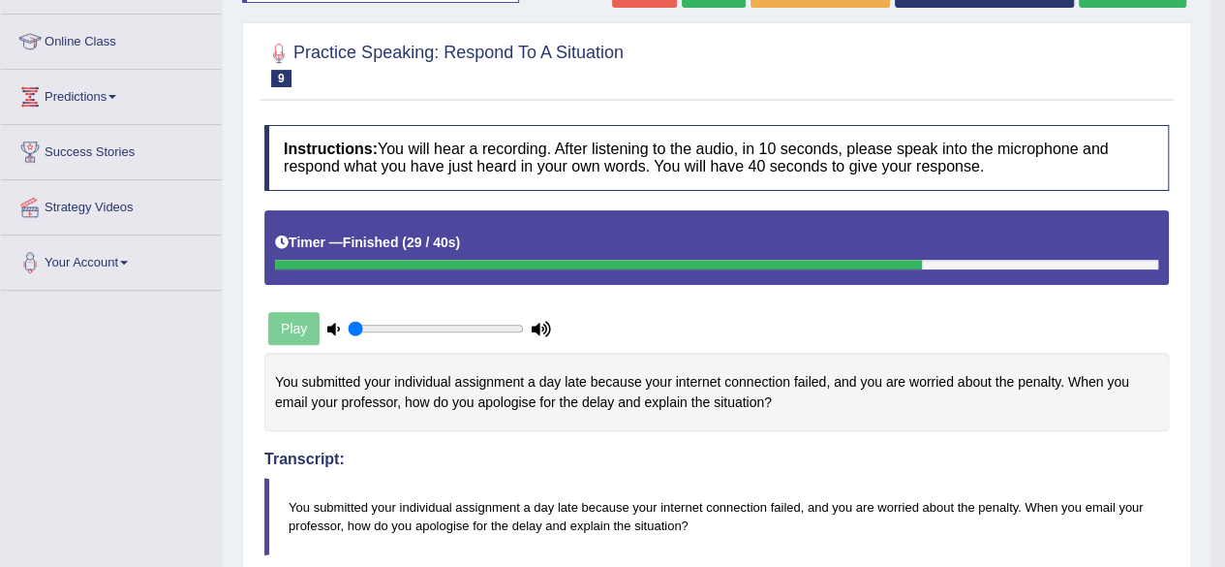
drag, startPoint x: 1236, startPoint y: 269, endPoint x: 1228, endPoint y: 253, distance: 18.2
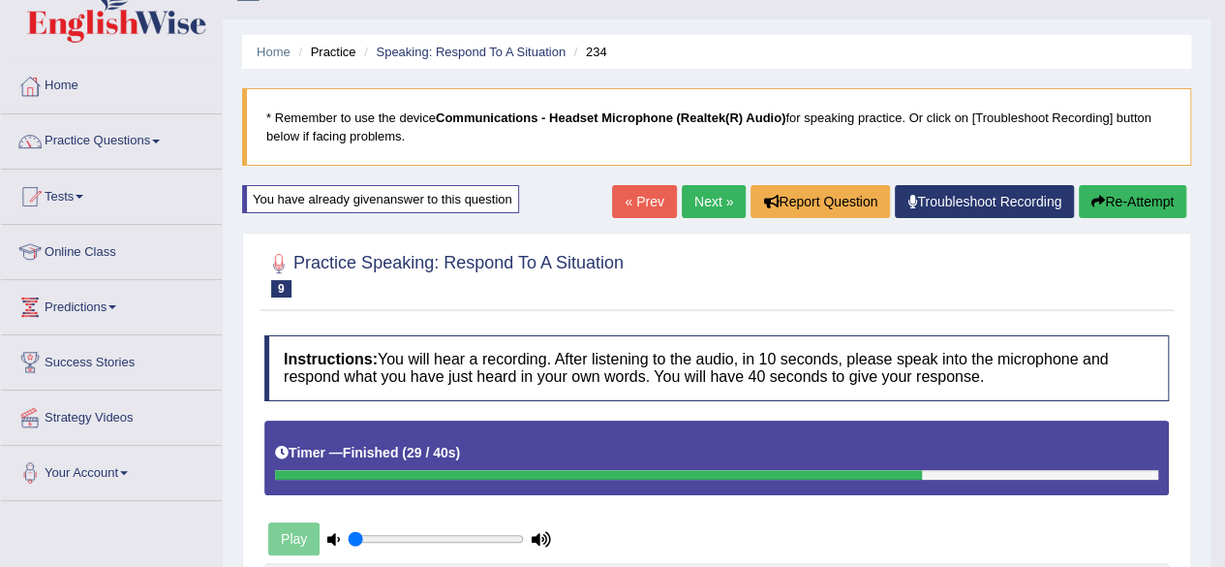
scroll to position [36, 0]
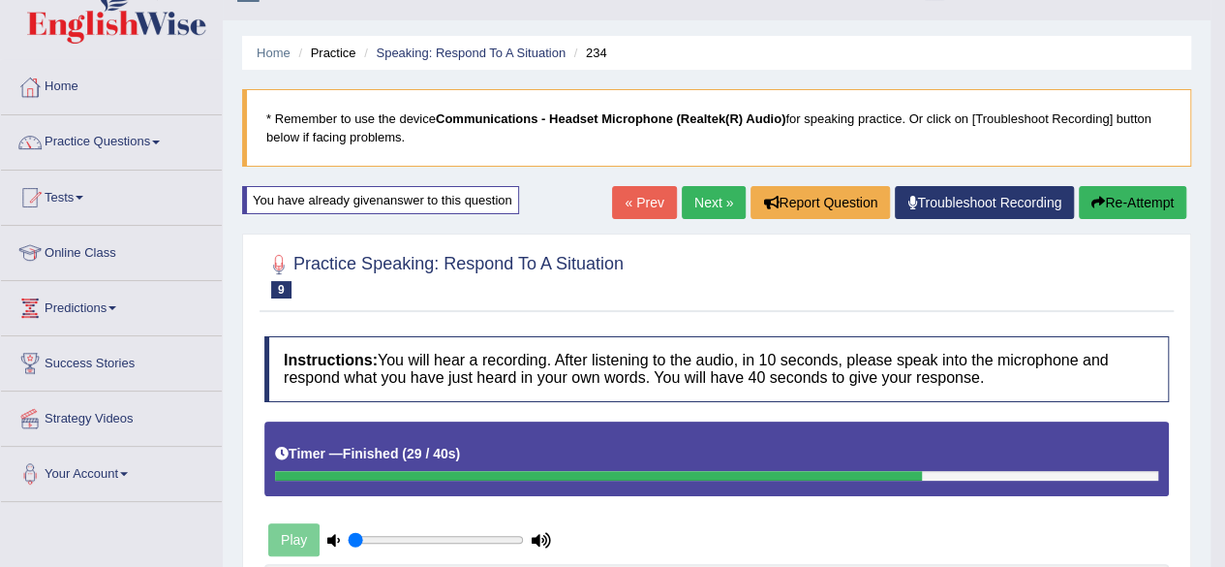
click at [1147, 202] on button "Re-Attempt" at bounding box center [1133, 202] width 108 height 33
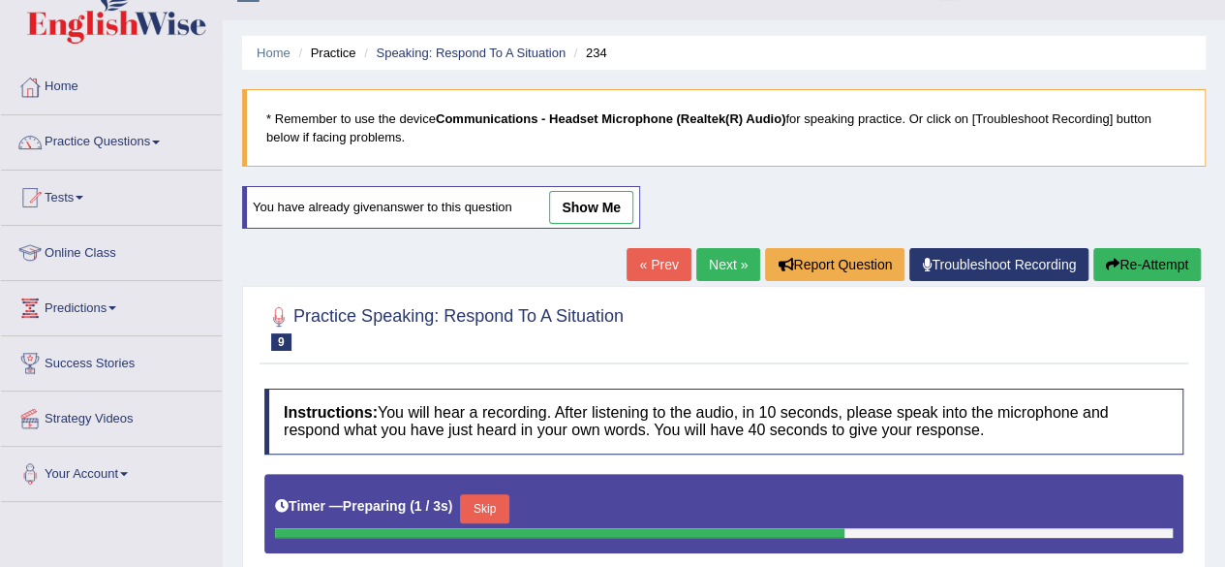
click at [486, 507] on button "Skip" at bounding box center [484, 508] width 48 height 29
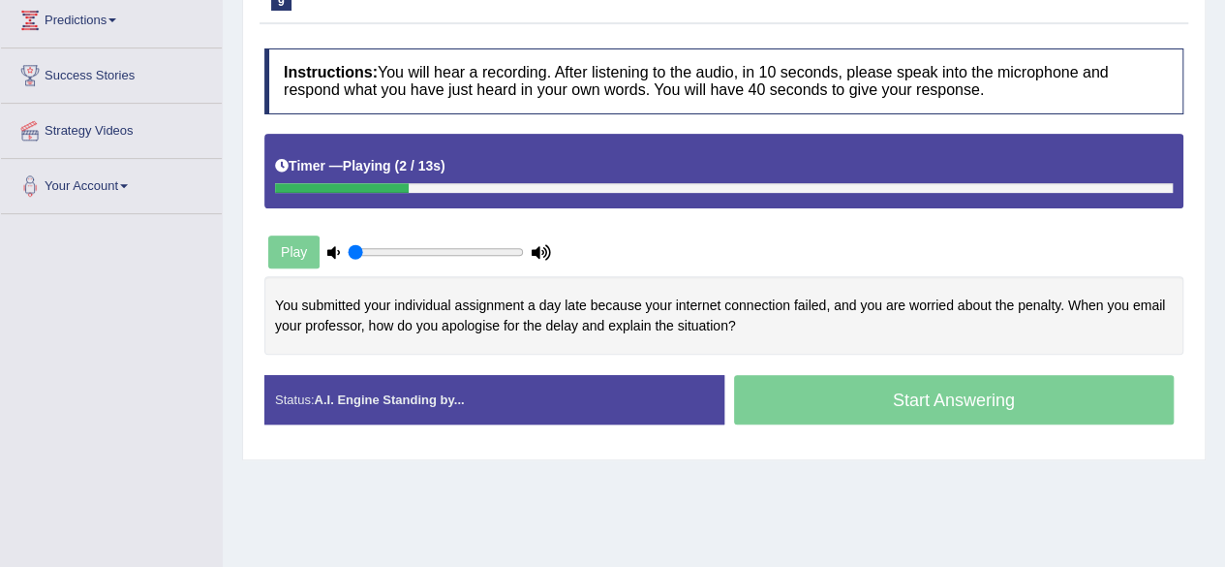
scroll to position [326, 0]
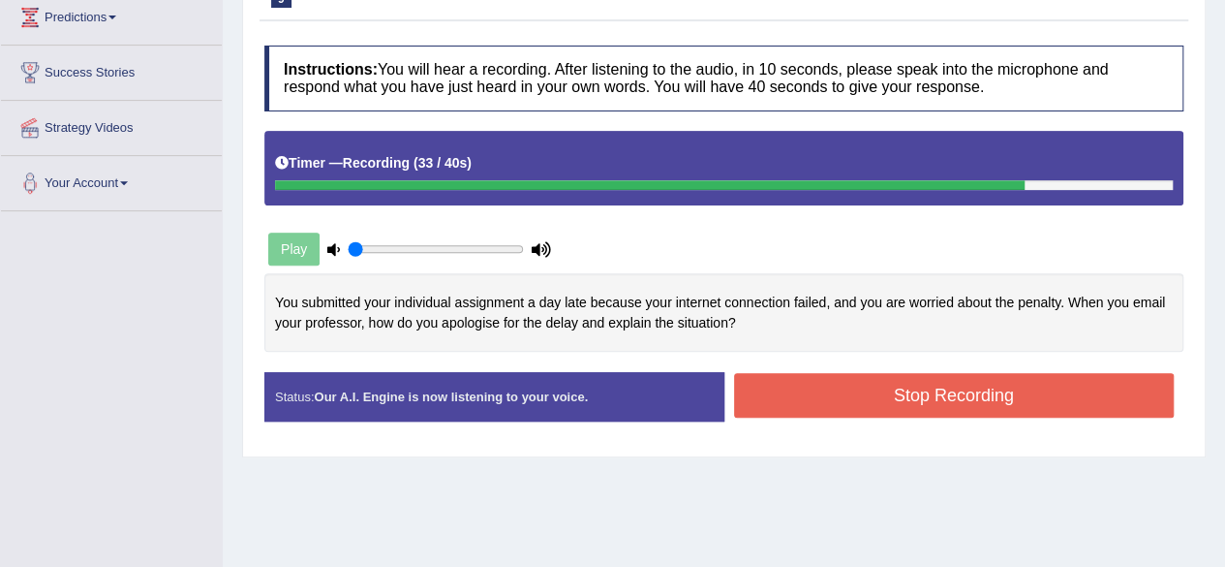
click at [1027, 393] on button "Stop Recording" at bounding box center [954, 395] width 441 height 45
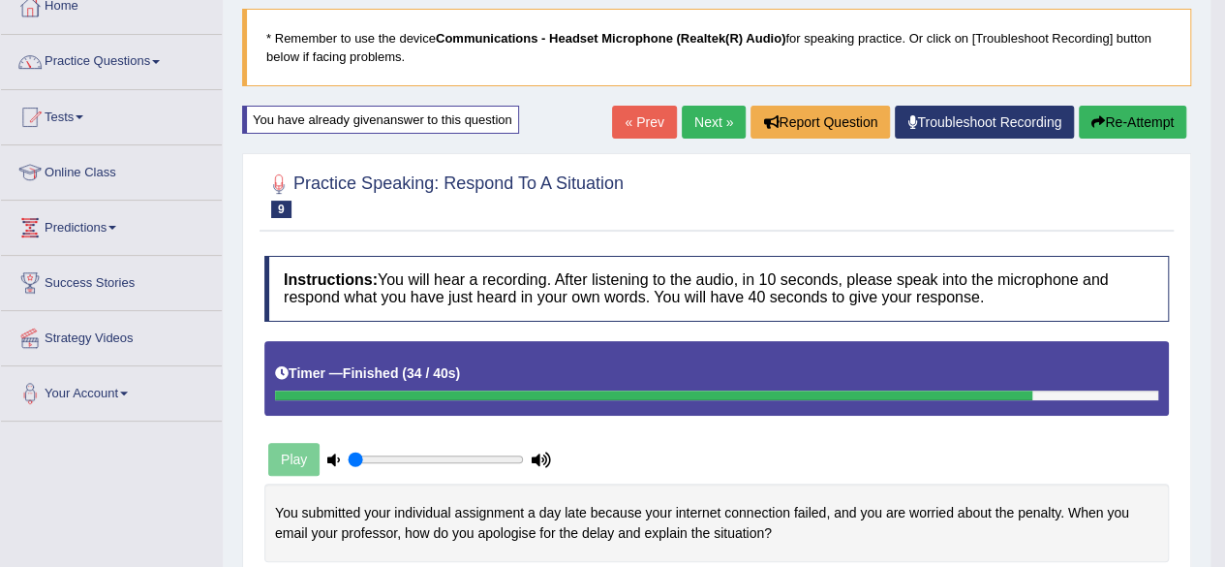
scroll to position [112, 0]
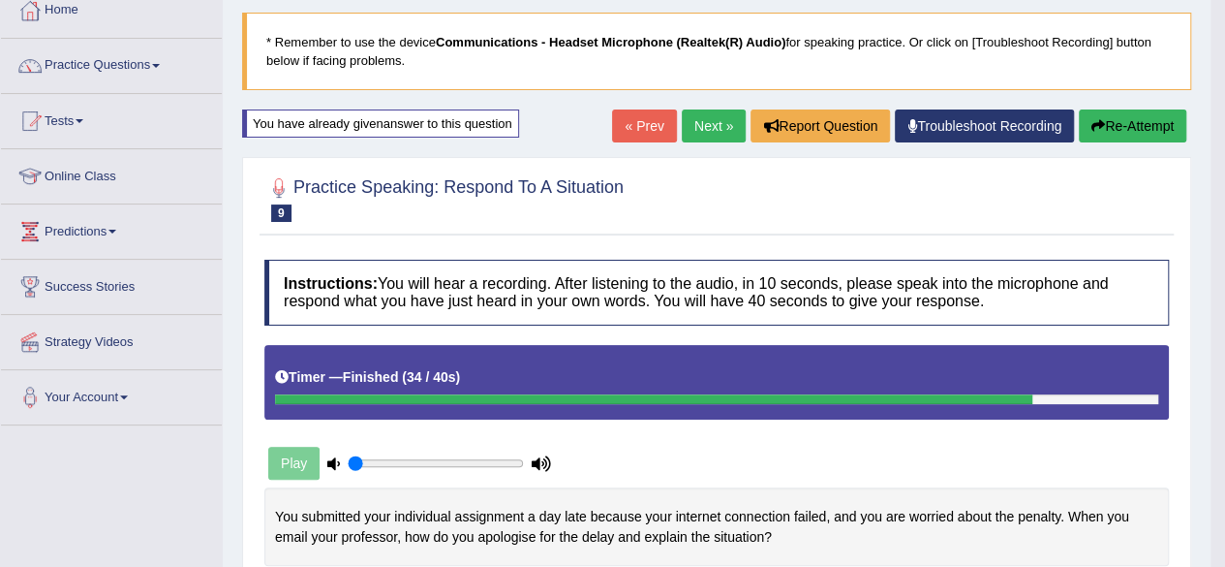
click at [1130, 123] on button "Re-Attempt" at bounding box center [1133, 125] width 108 height 33
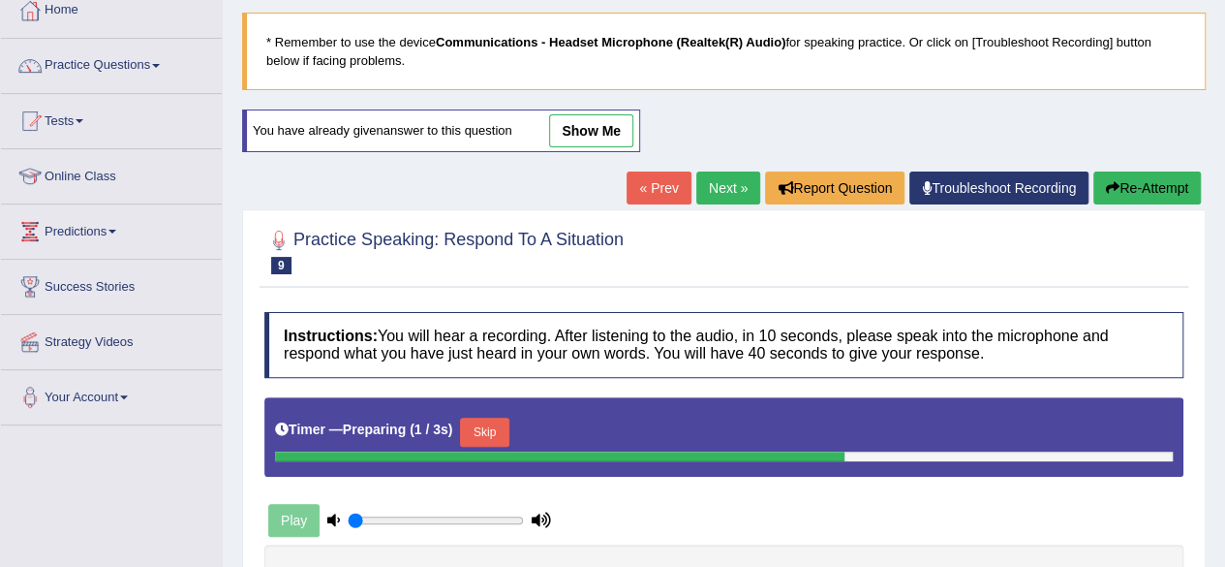
click at [502, 417] on button "Skip" at bounding box center [484, 431] width 48 height 29
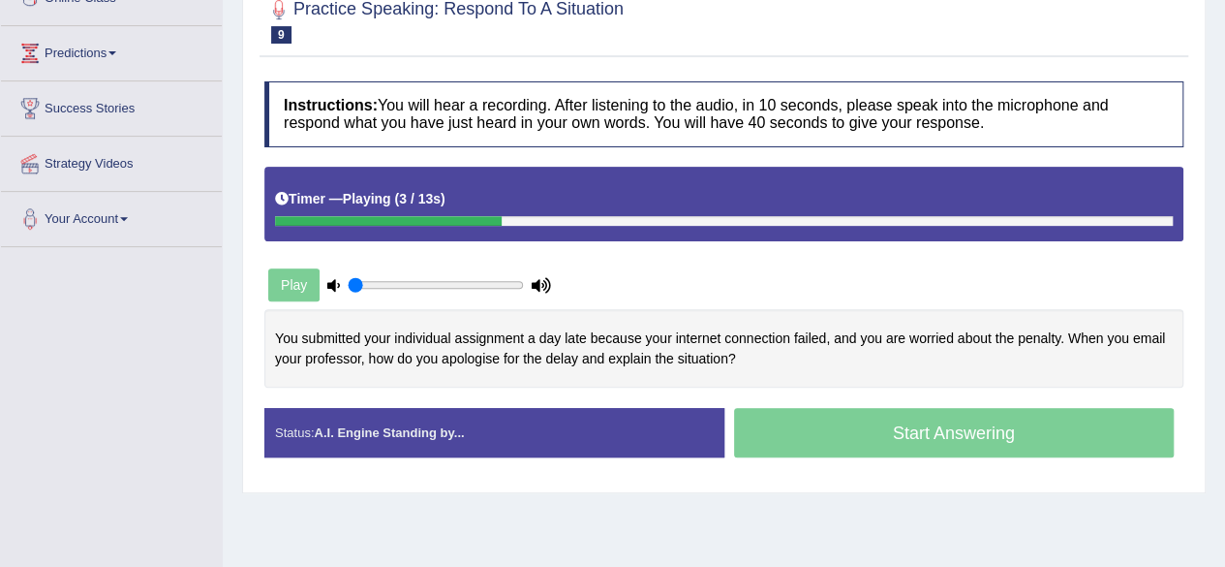
scroll to position [322, 0]
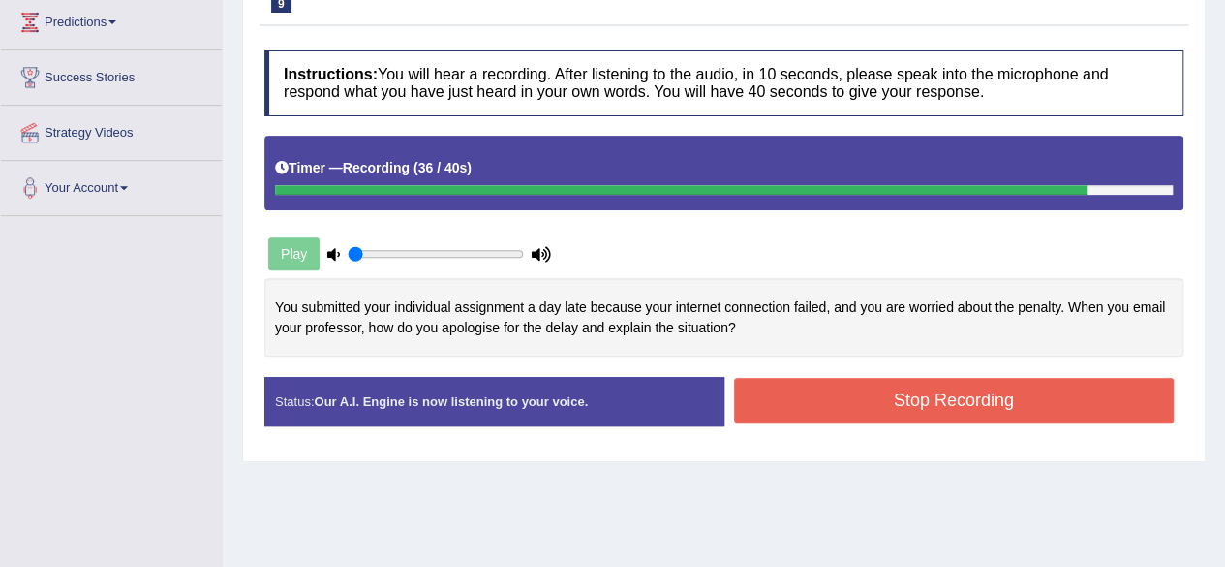
click at [1012, 386] on button "Stop Recording" at bounding box center [954, 400] width 441 height 45
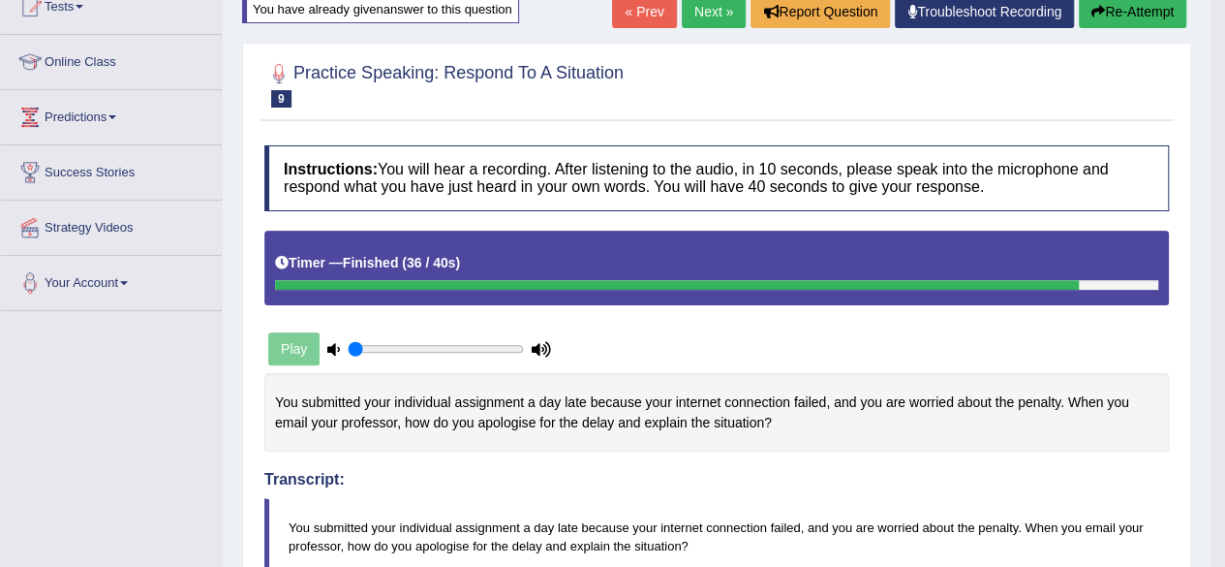
scroll to position [223, 0]
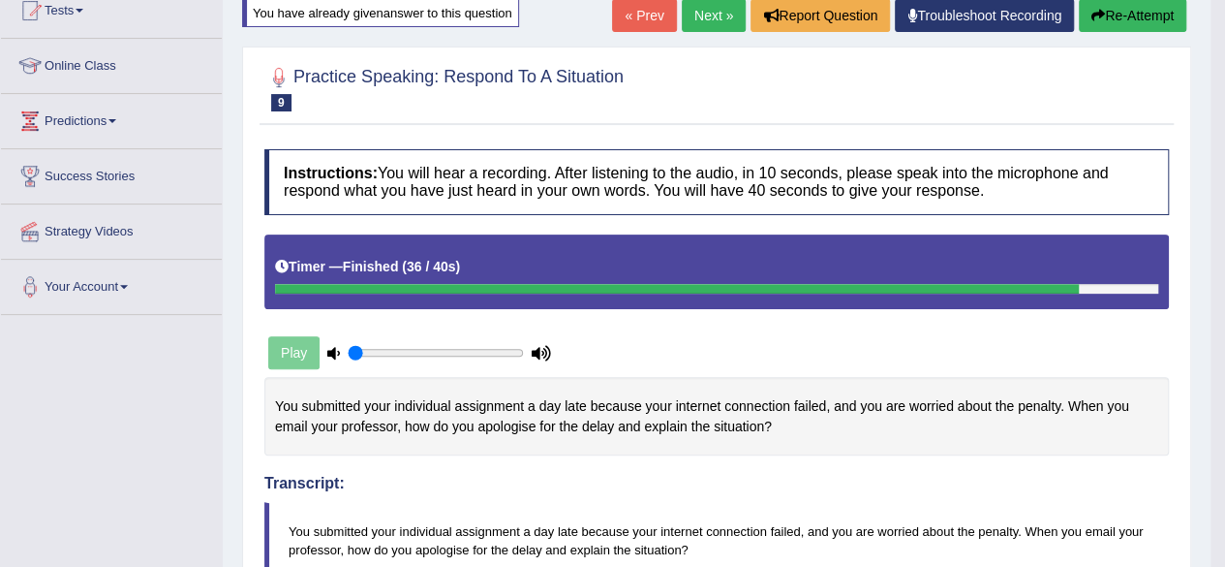
click at [695, 23] on link "Next »" at bounding box center [714, 15] width 64 height 33
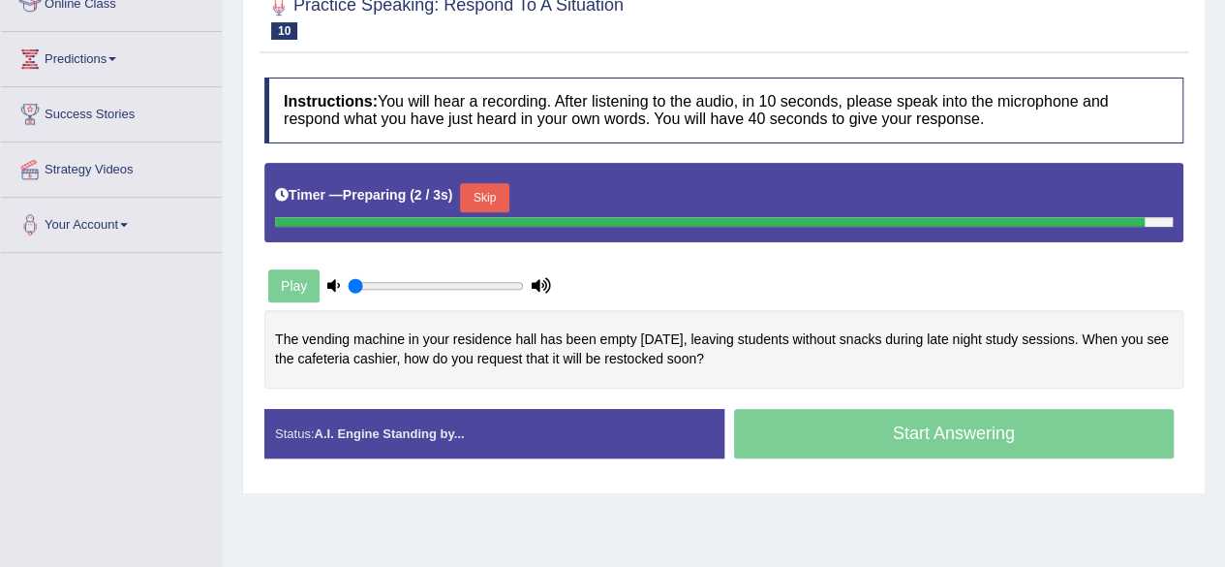
scroll to position [287, 0]
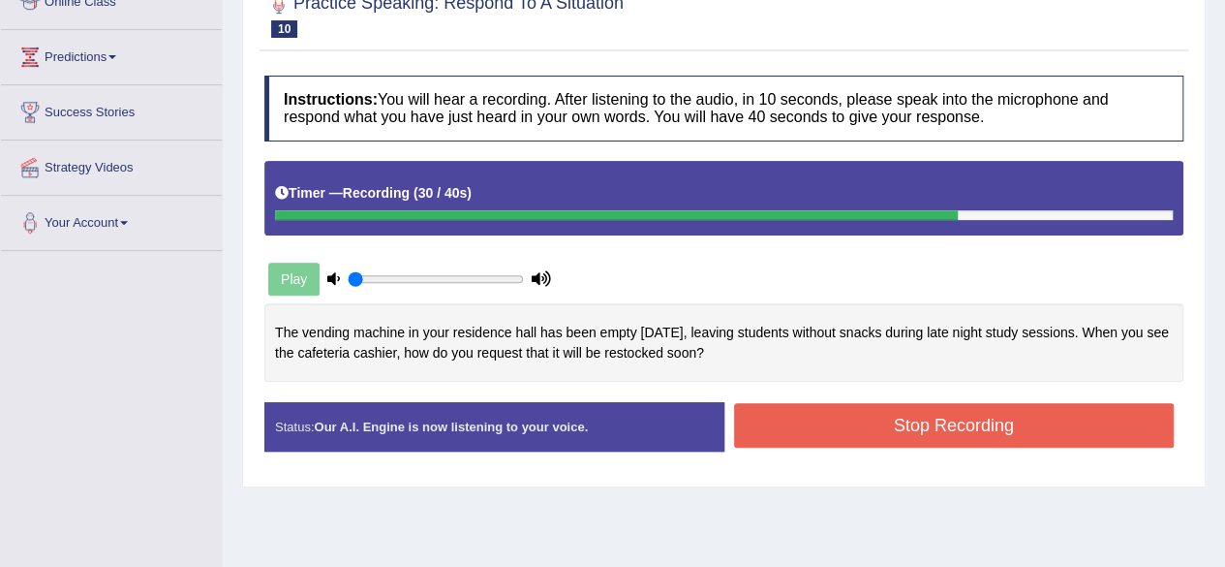
click at [966, 429] on button "Stop Recording" at bounding box center [954, 425] width 441 height 45
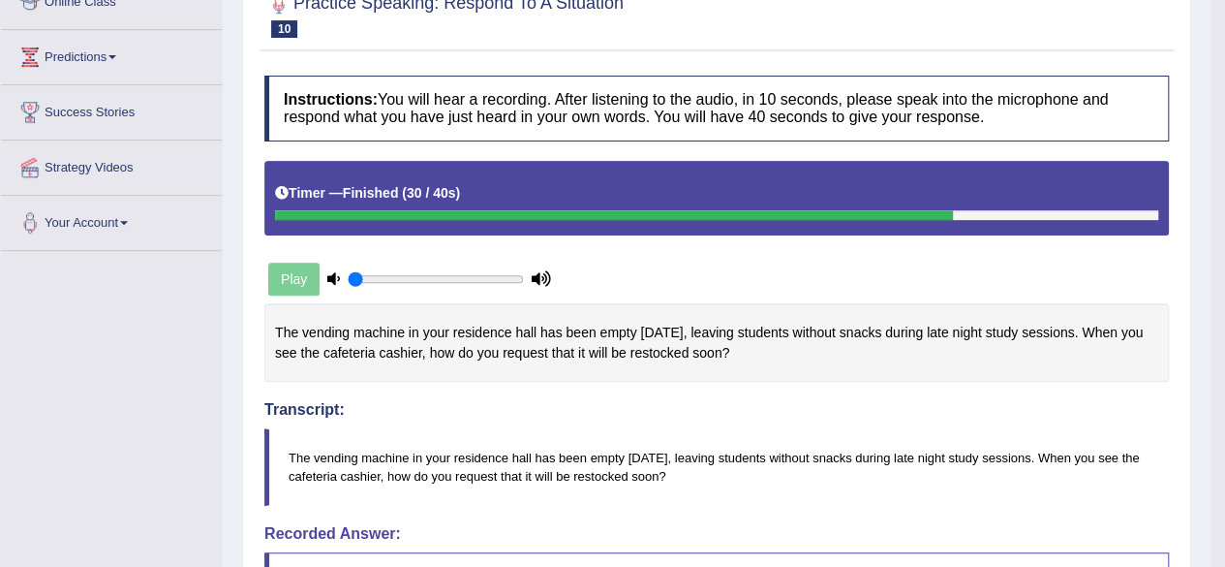
drag, startPoint x: 1228, startPoint y: 240, endPoint x: 1232, endPoint y: 270, distance: 30.3
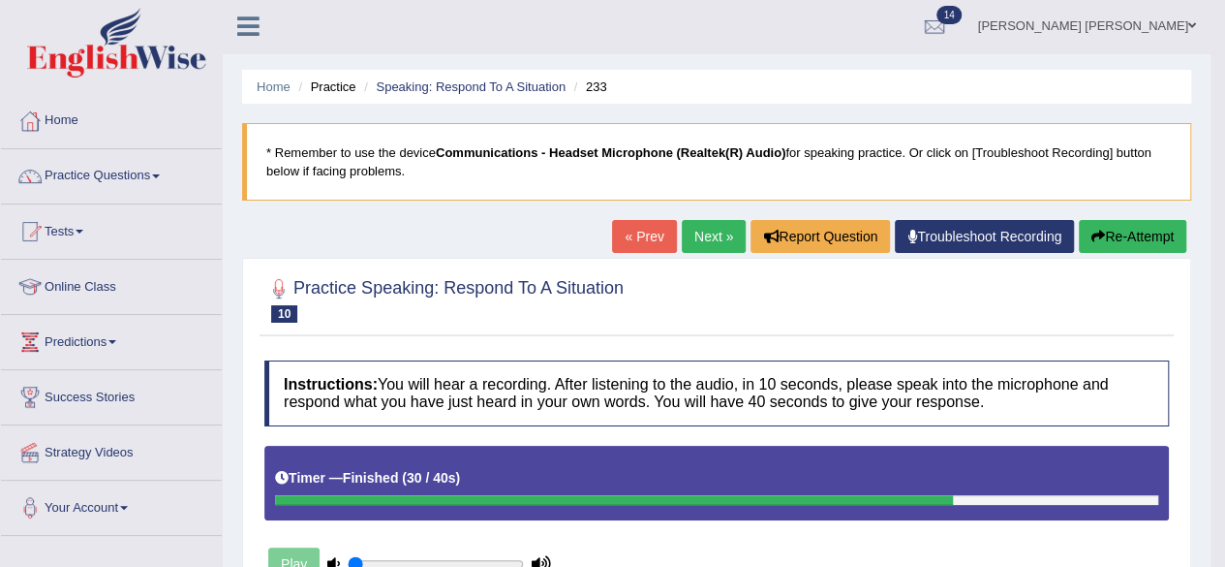
scroll to position [0, 0]
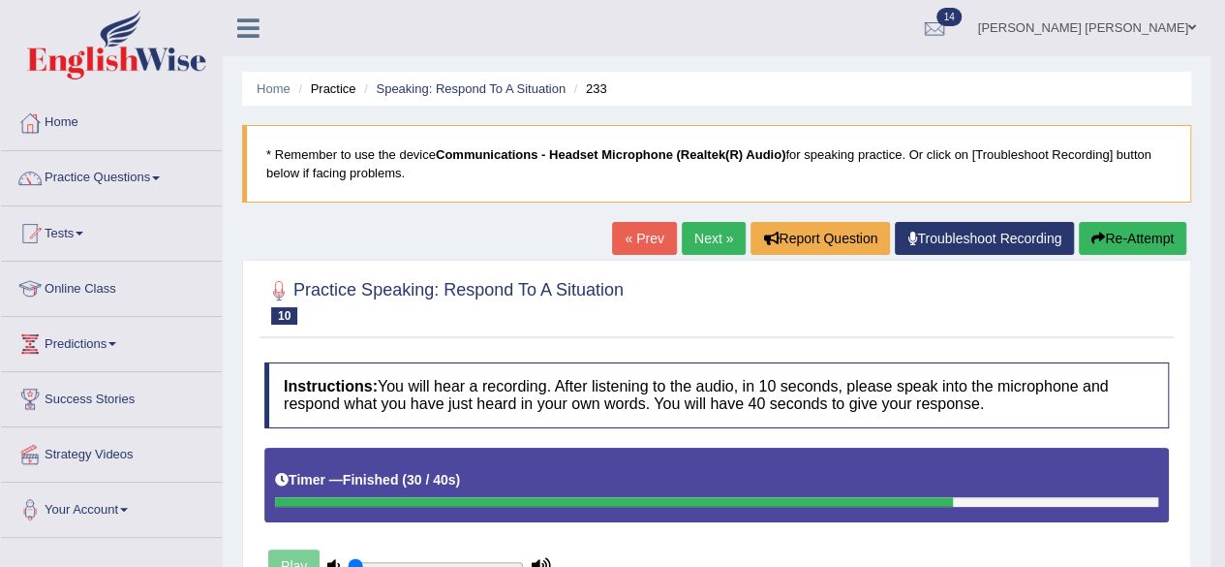
click at [1180, 21] on link "Prabh Simran Singh" at bounding box center [1087, 25] width 247 height 50
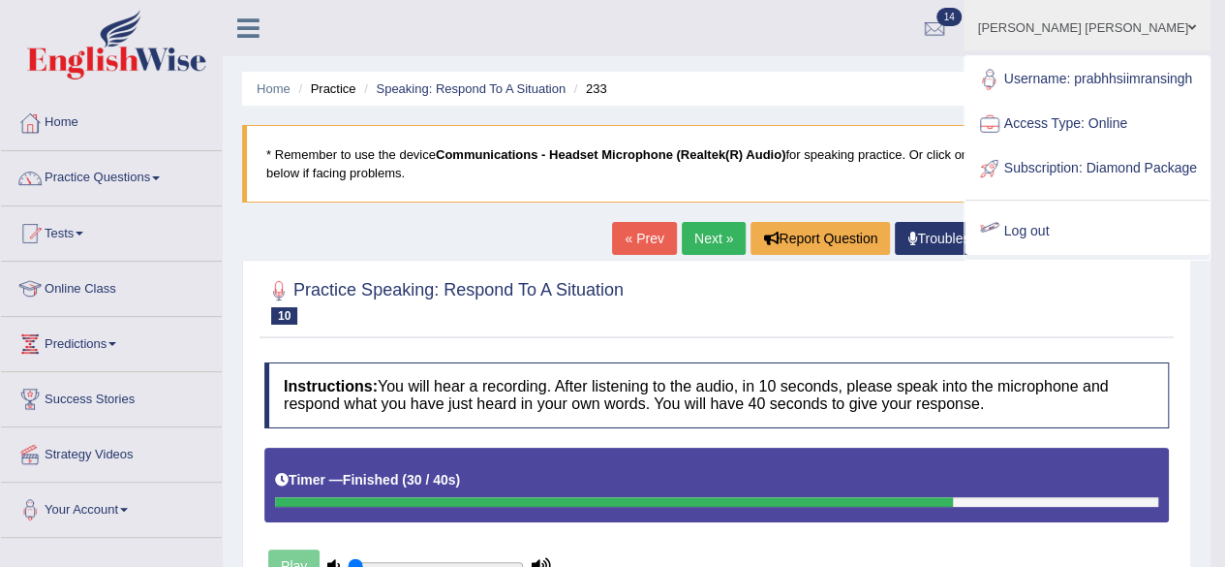
click at [1056, 254] on link "Log out" at bounding box center [1087, 231] width 243 height 45
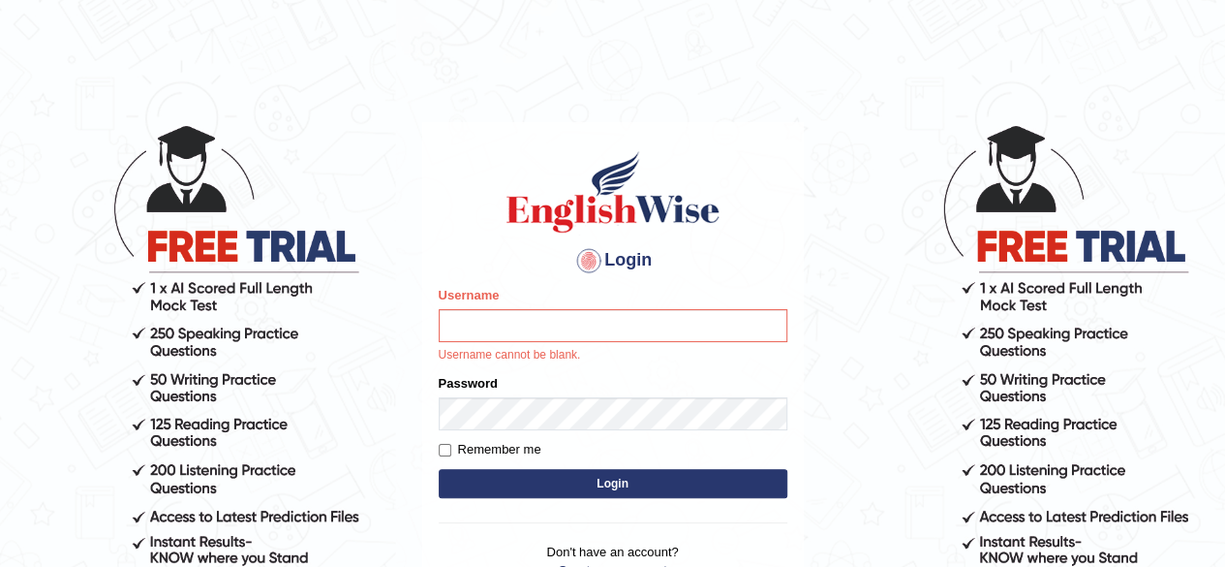
click at [785, 212] on h1 at bounding box center [613, 191] width 349 height 87
